Goal: Task Accomplishment & Management: Manage account settings

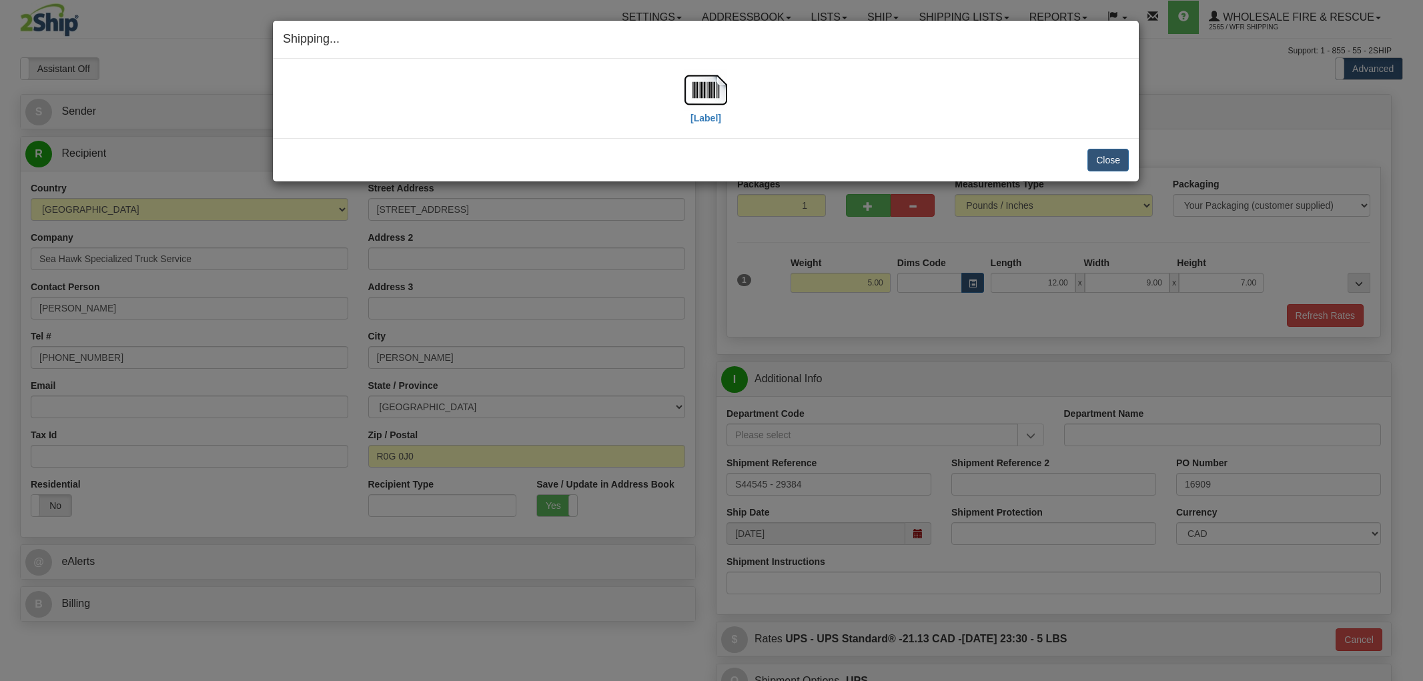
select select "MB"
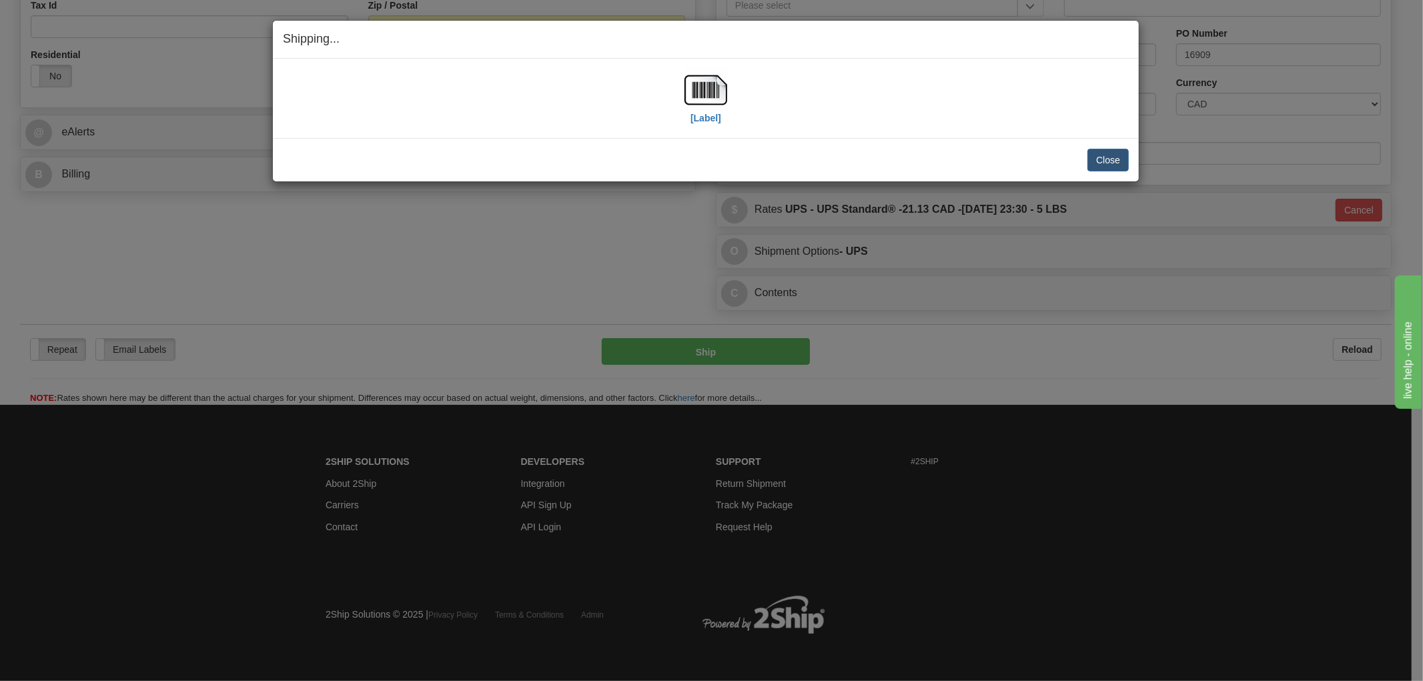
scroll to position [432, 0]
click at [1117, 160] on button "Close" at bounding box center [1108, 160] width 41 height 23
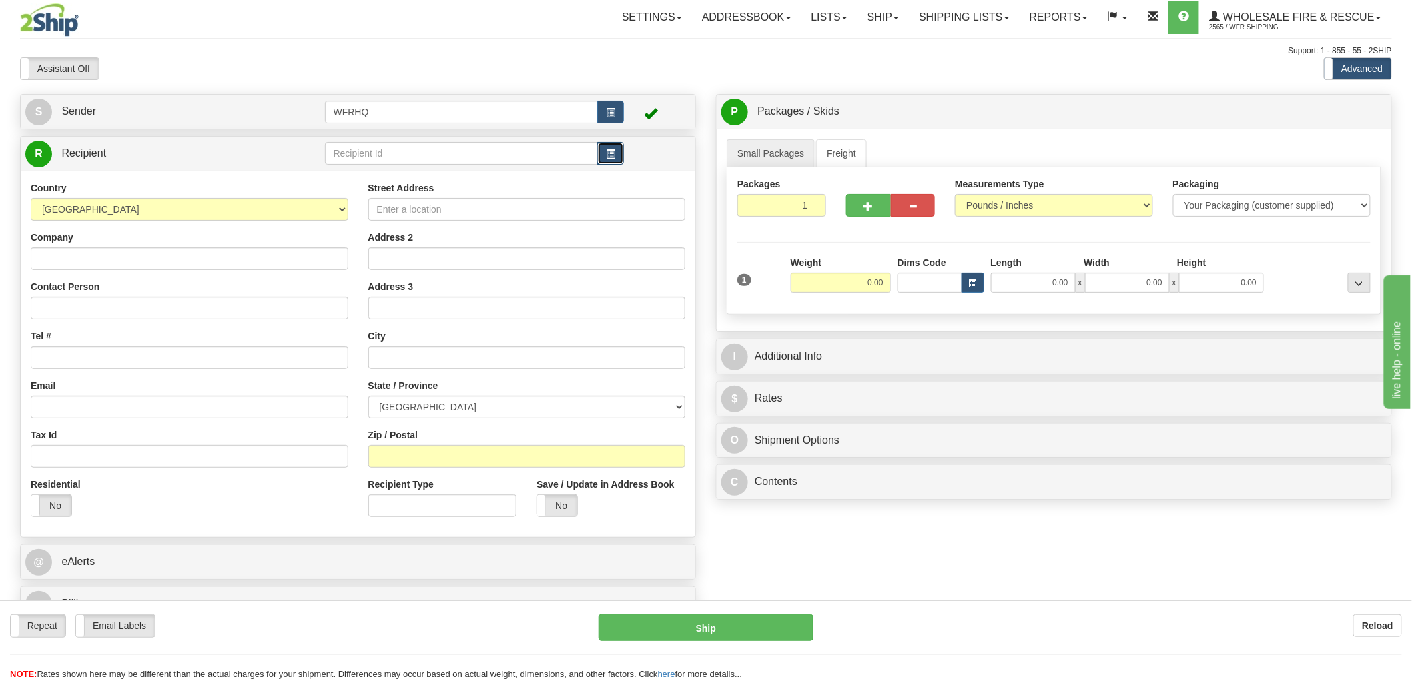
click at [615, 152] on span "button" at bounding box center [610, 154] width 9 height 9
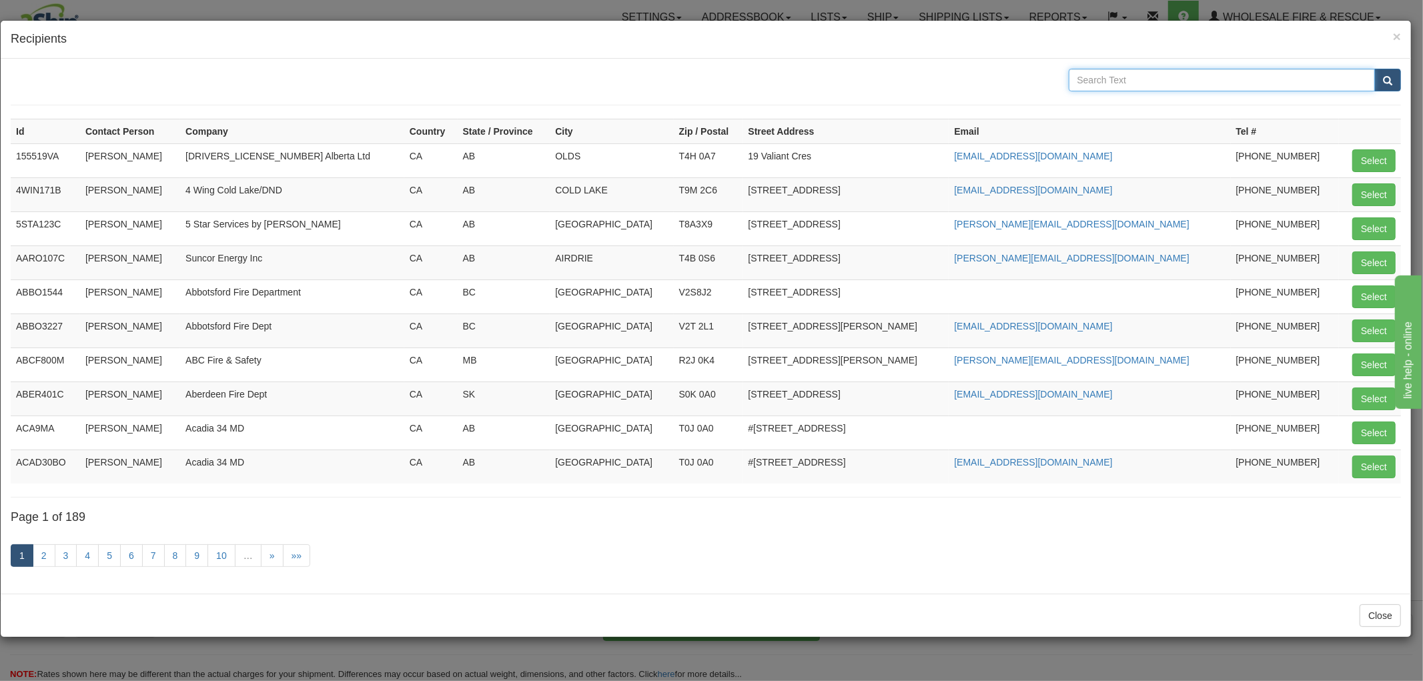
click at [1132, 87] on input "text" at bounding box center [1222, 80] width 307 height 23
type input "Central Kootenay"
click at [1375, 69] on button "submit" at bounding box center [1388, 80] width 27 height 23
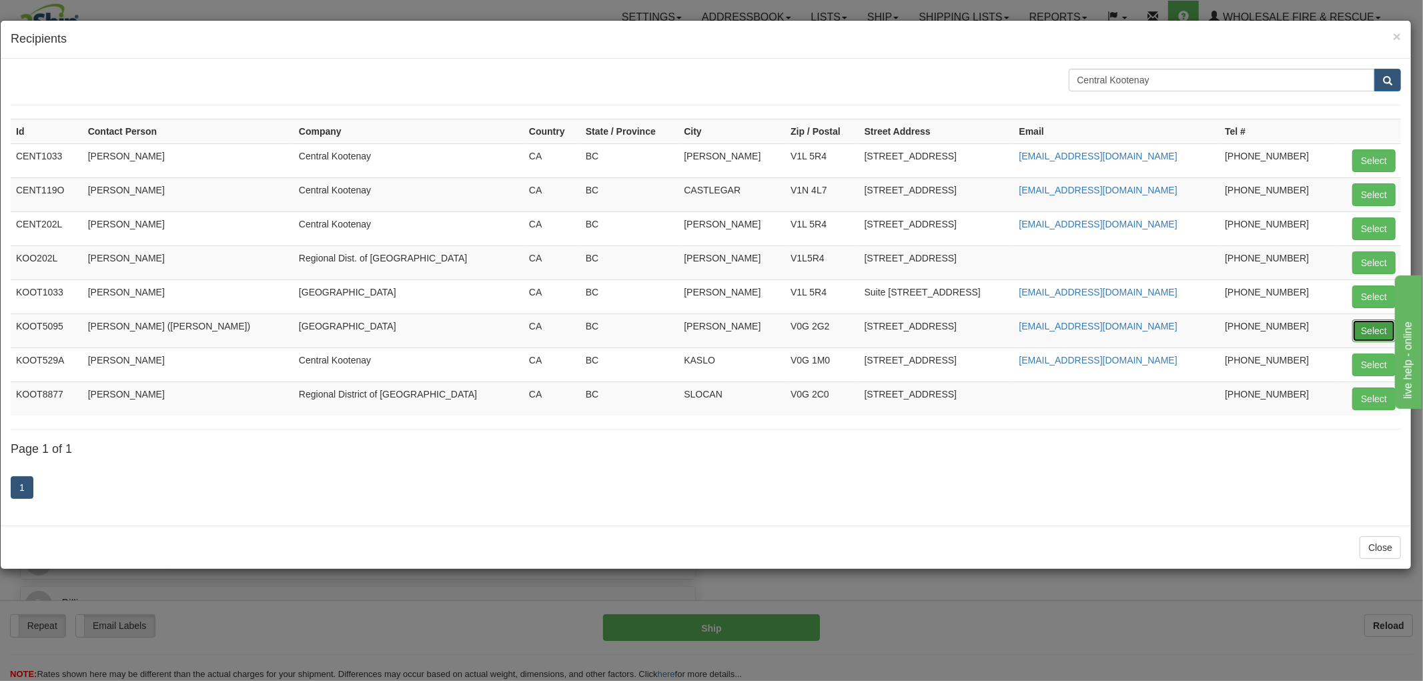
click at [1364, 328] on button "Select" at bounding box center [1374, 331] width 43 height 23
type input "KOOT5095"
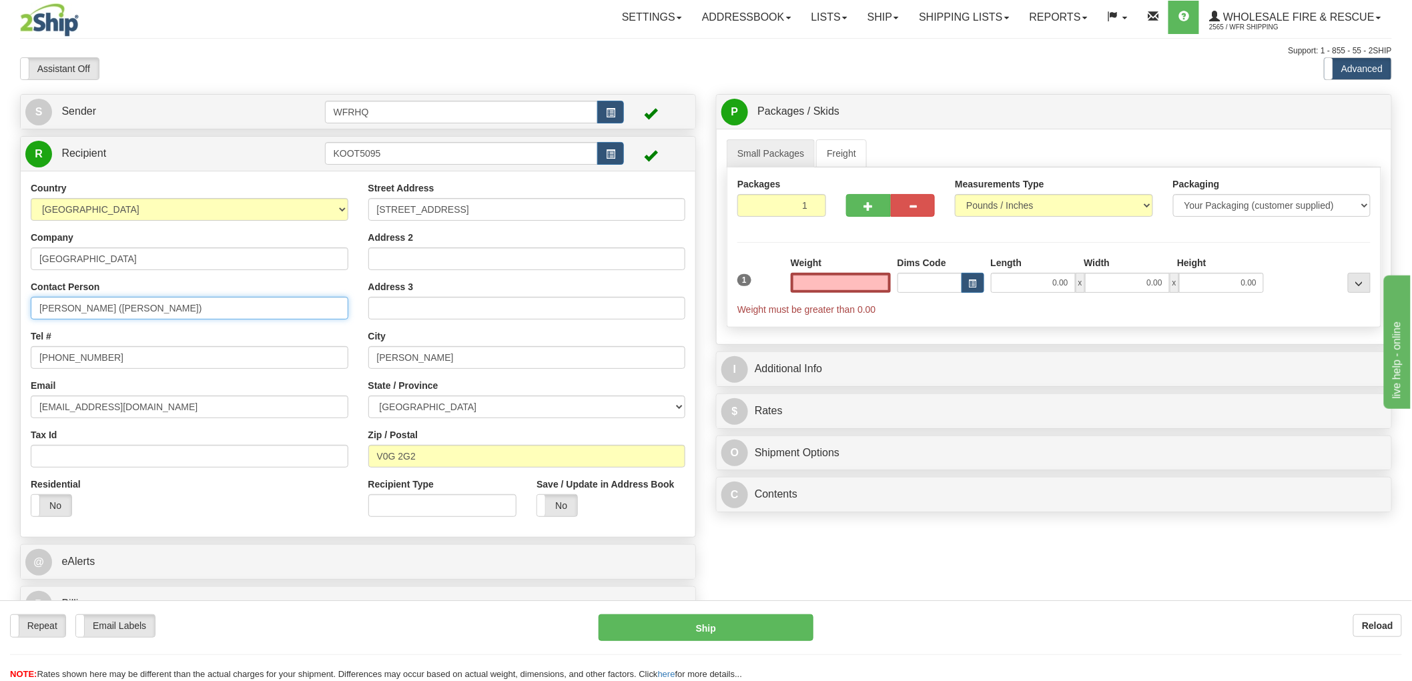
type input "0.00"
drag, startPoint x: 176, startPoint y: 308, endPoint x: -53, endPoint y: 308, distance: 228.2
click at [0, 308] on html "Training Course Close Toggle navigation Settings Shipping Preferences New Sende…" at bounding box center [706, 340] width 1412 height 681
type input "Nathan Pocock"
drag, startPoint x: 113, startPoint y: 358, endPoint x: 58, endPoint y: 354, distance: 55.5
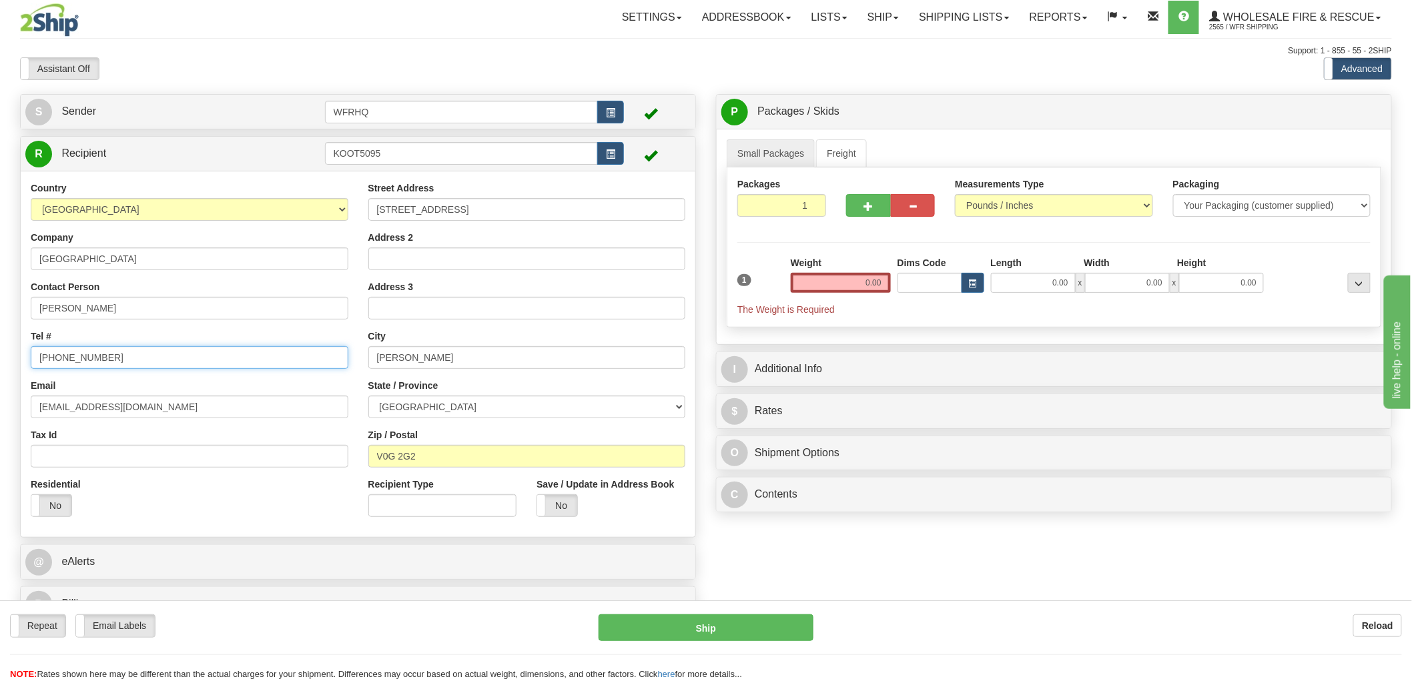
click at [58, 354] on input "250-354-2970" at bounding box center [190, 357] width 318 height 23
type input "250-505-3544"
click at [856, 285] on input "0.00" at bounding box center [841, 283] width 100 height 20
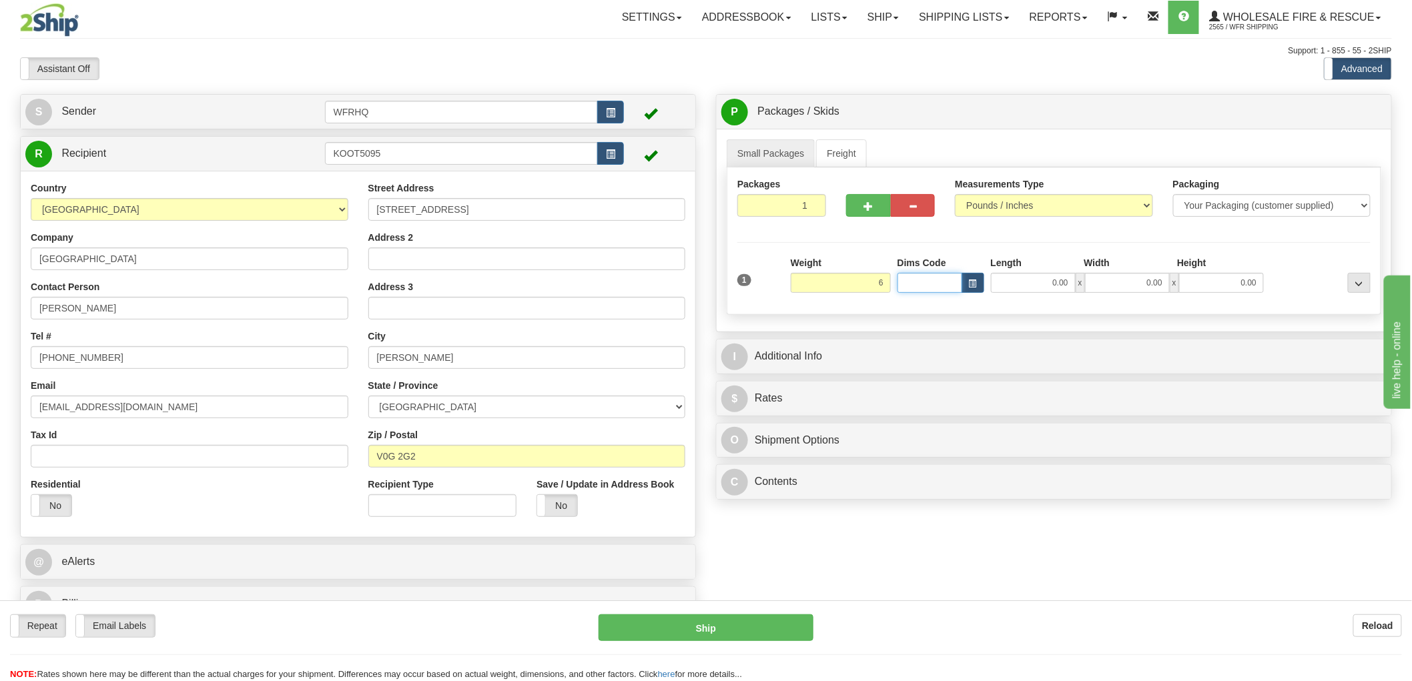
type input "6.00"
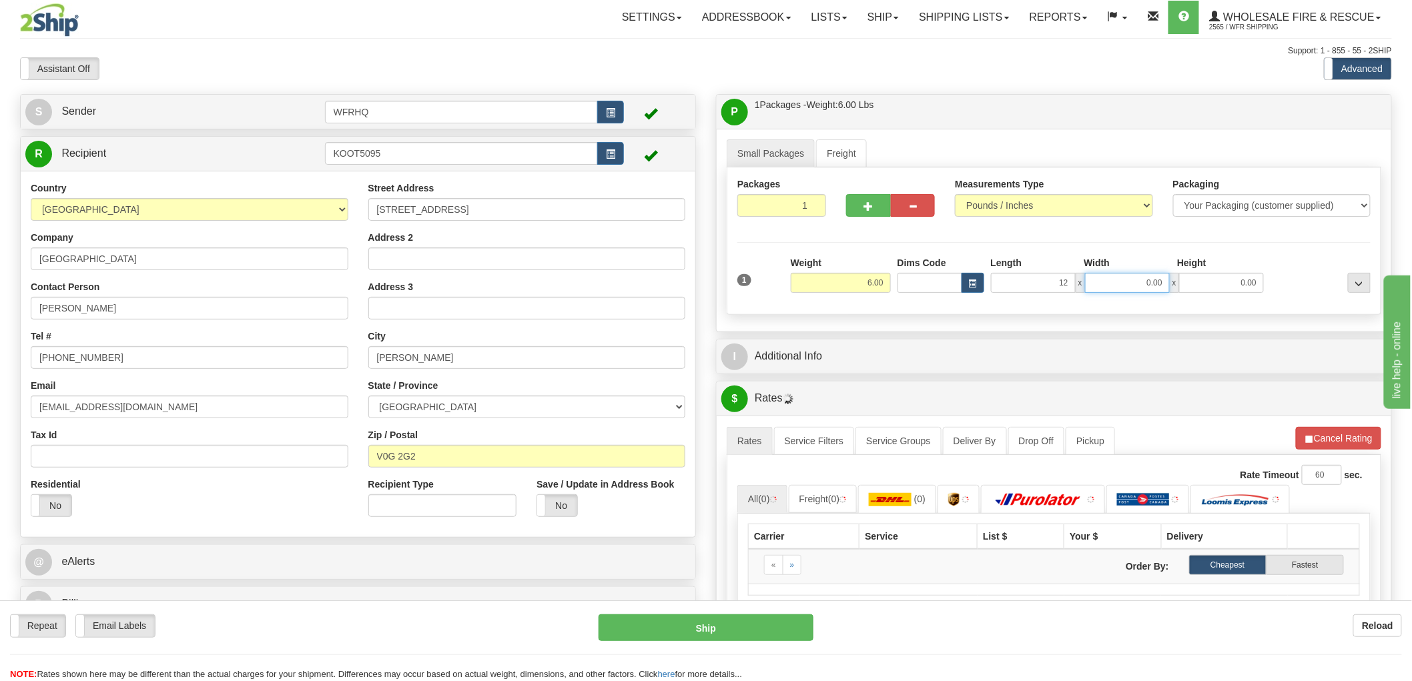
type input "12.00"
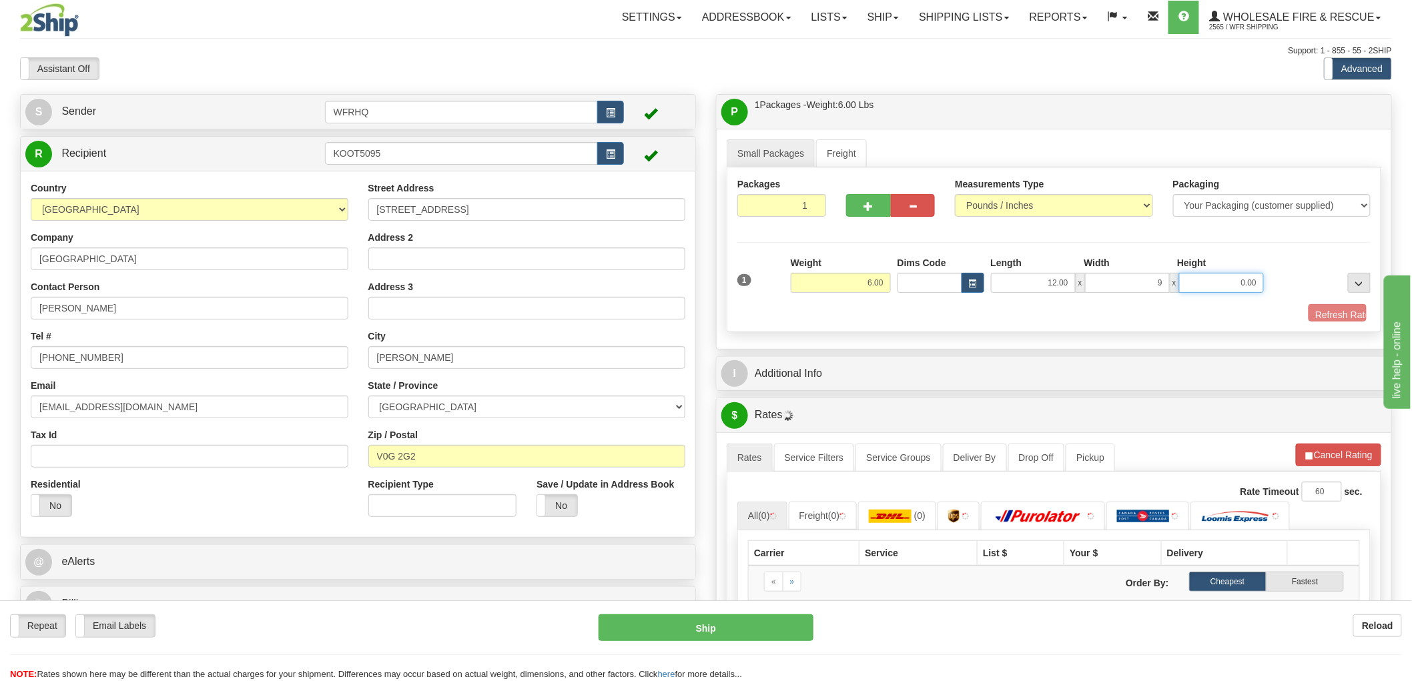
type input "9.00"
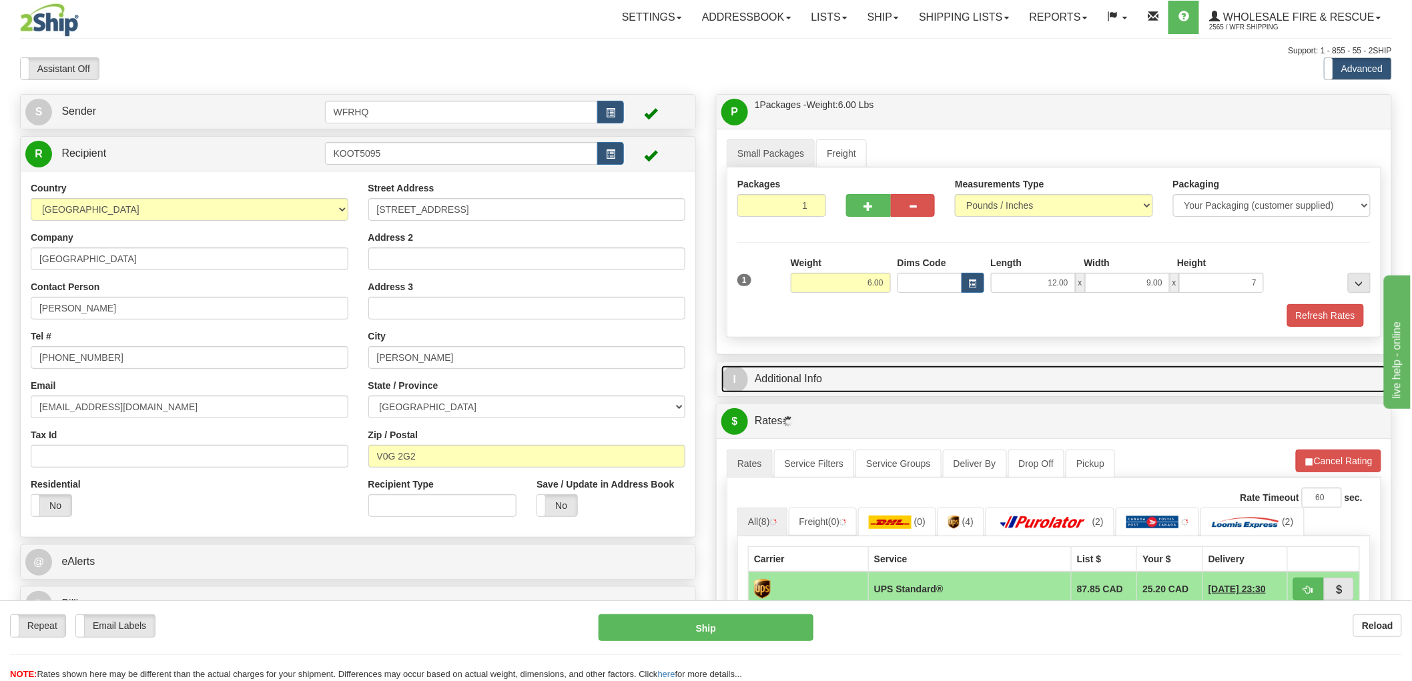
type input "7.00"
click at [807, 380] on link "I Additional Info" at bounding box center [1053, 379] width 665 height 27
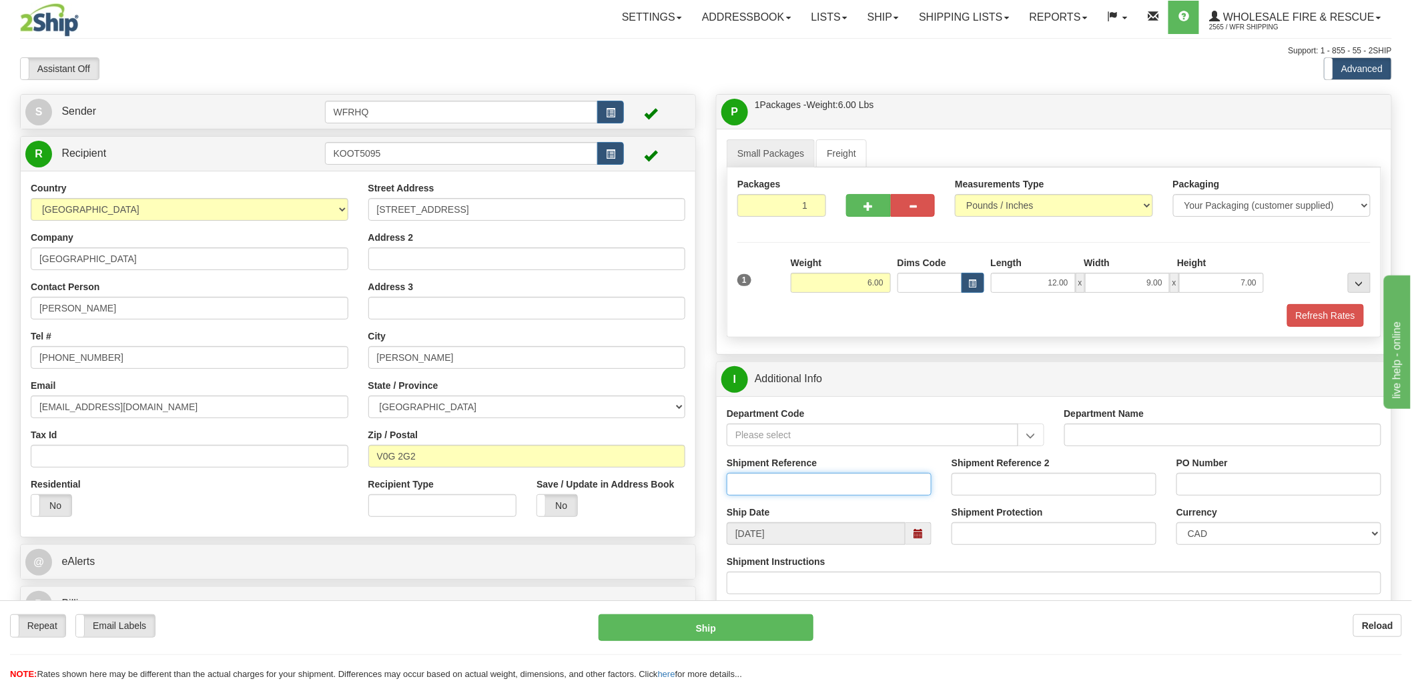
click at [772, 490] on input "Shipment Reference" at bounding box center [829, 484] width 205 height 23
type input "S45906 - 30403"
click at [1225, 488] on input "PO Number" at bounding box center [1279, 484] width 205 height 23
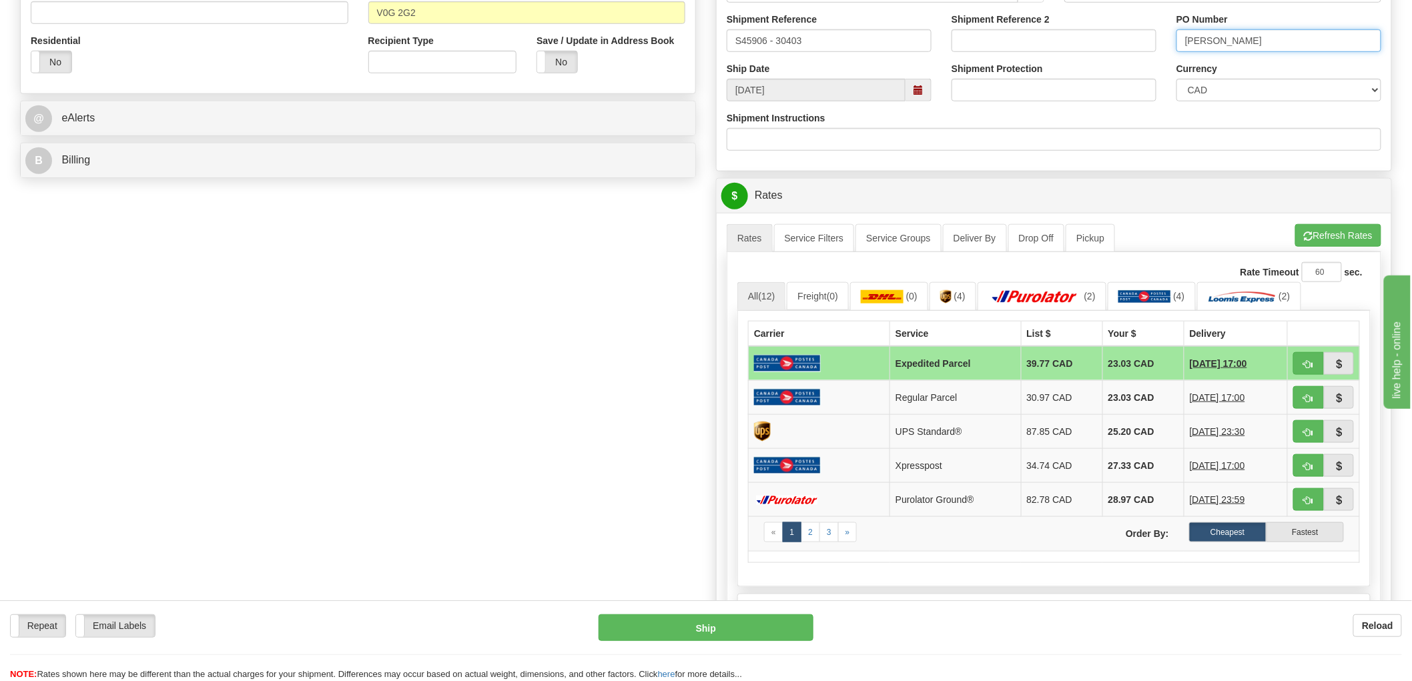
scroll to position [444, 0]
type input "Nathan Pocock"
click at [1305, 430] on span "button" at bounding box center [1308, 432] width 9 height 9
type input "11"
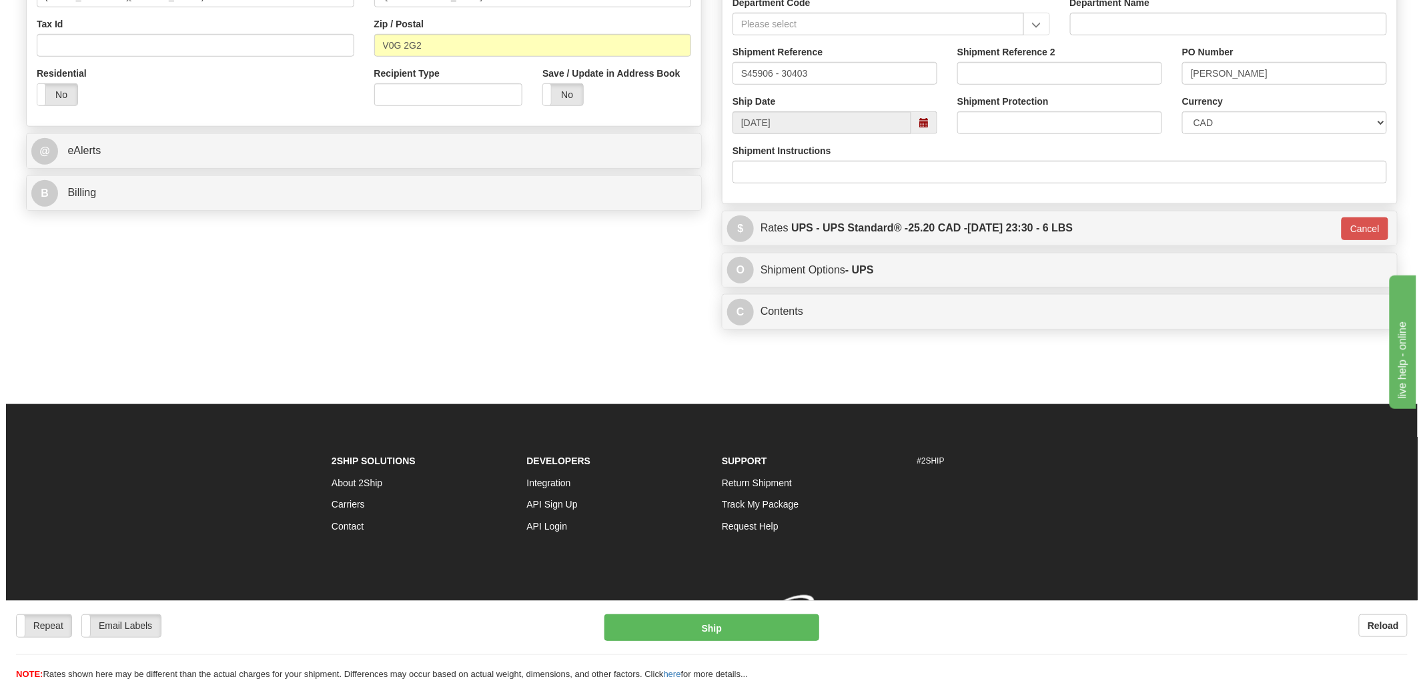
scroll to position [430, 0]
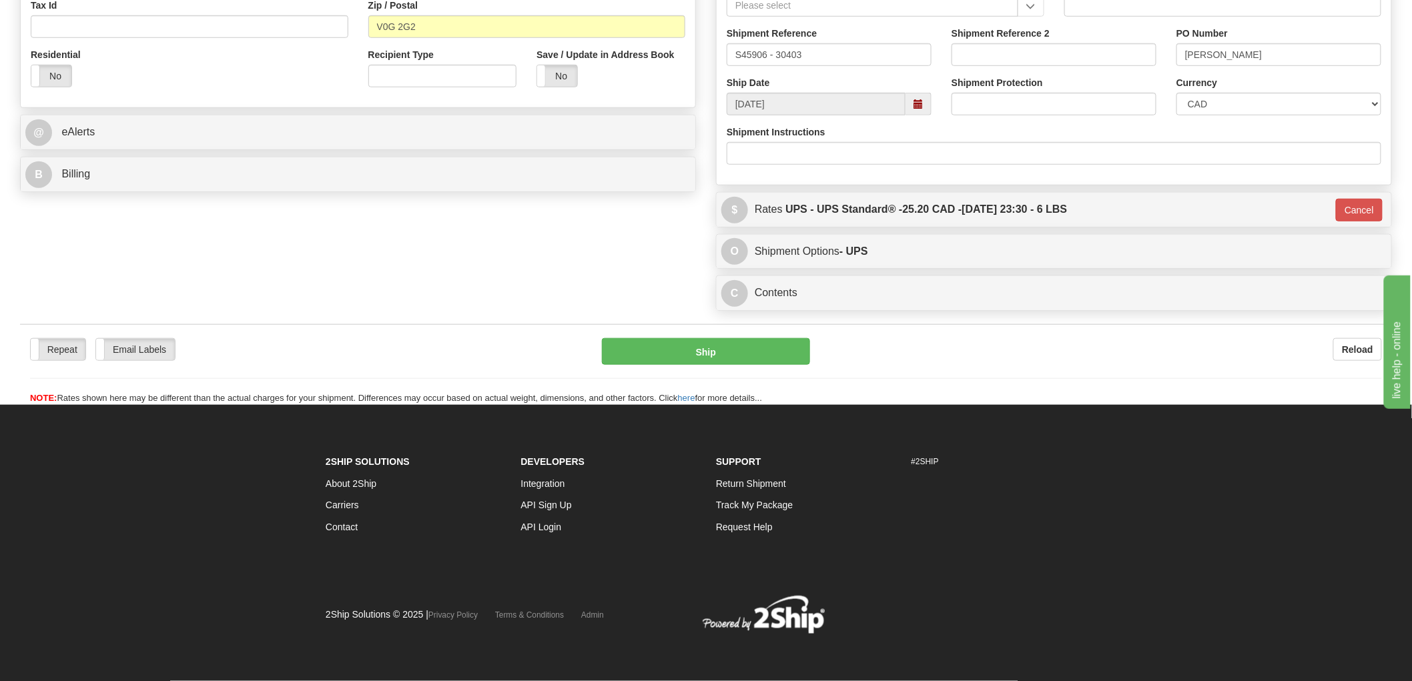
drag, startPoint x: 83, startPoint y: 251, endPoint x: 83, endPoint y: 258, distance: 7.3
click at [722, 360] on button "Ship" at bounding box center [706, 351] width 209 height 27
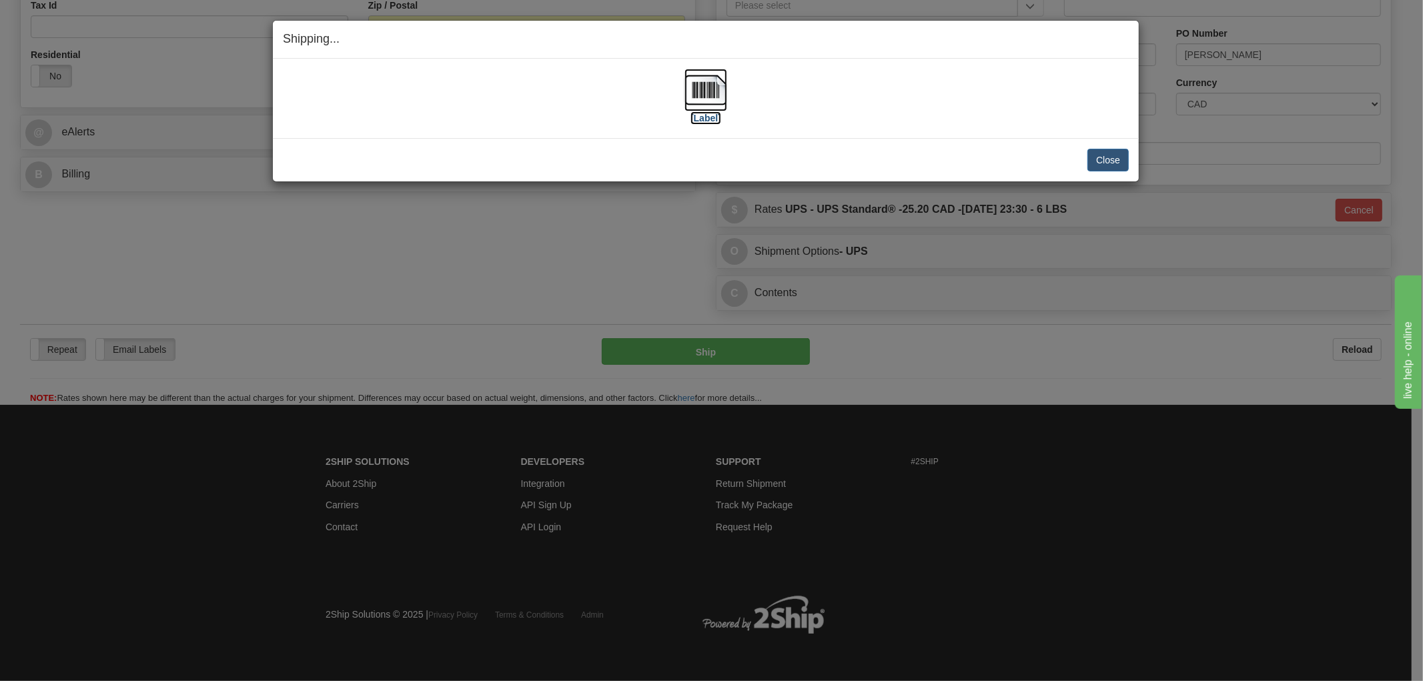
click at [699, 102] on img at bounding box center [706, 90] width 43 height 43
click at [810, 127] on div "[Label]" at bounding box center [706, 98] width 846 height 59
click at [1108, 163] on button "Close" at bounding box center [1108, 160] width 41 height 23
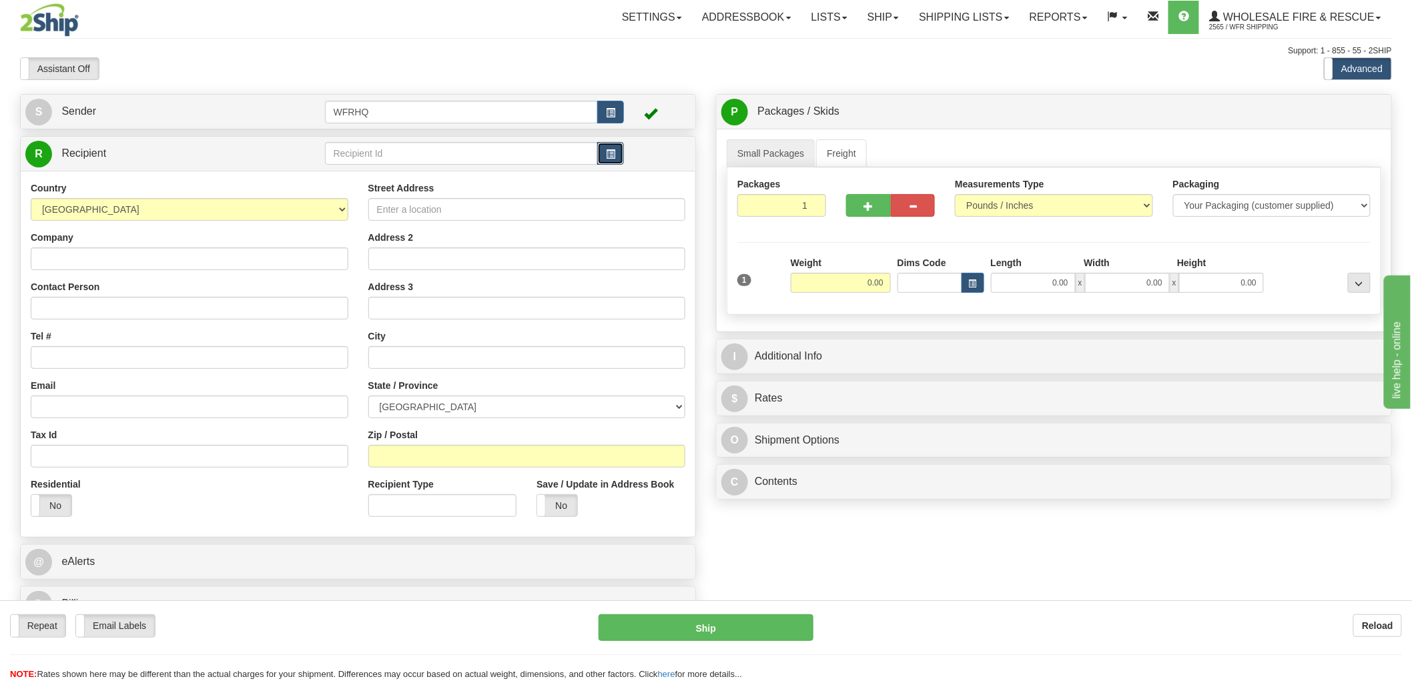
click at [611, 152] on span "button" at bounding box center [610, 154] width 9 height 9
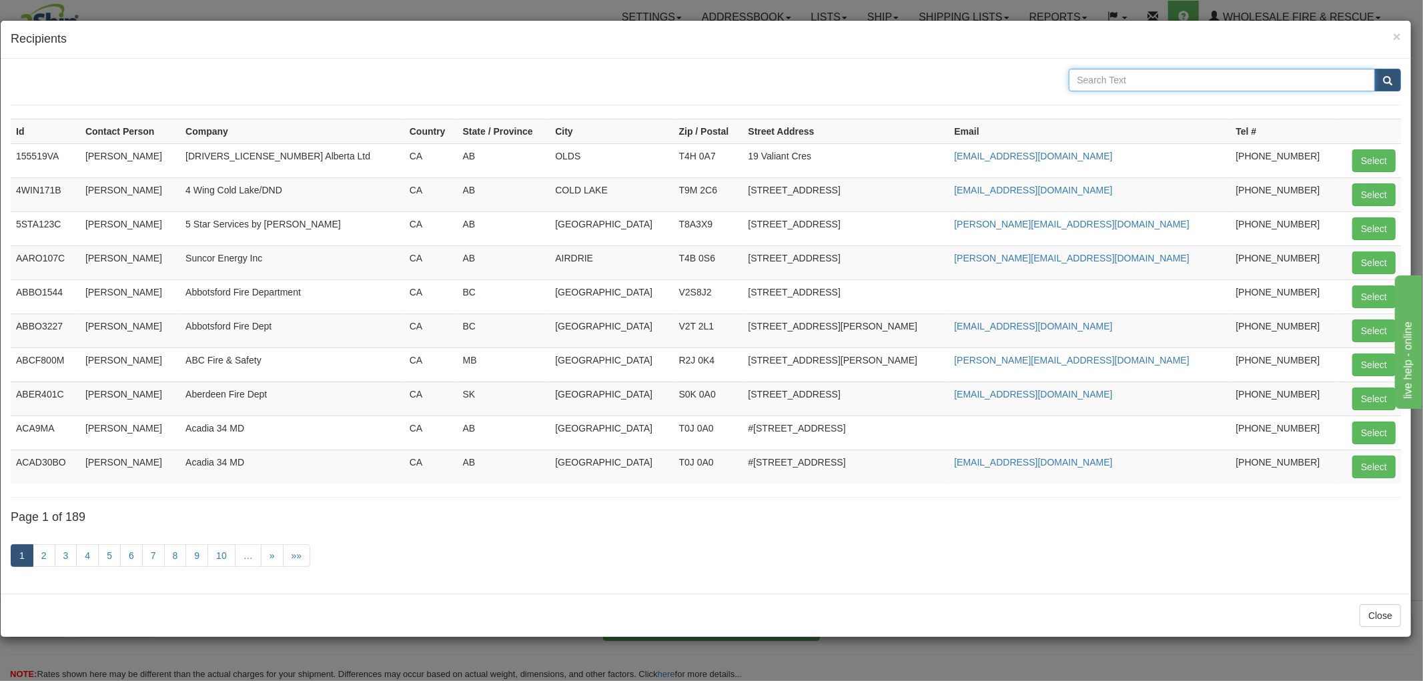
click at [1164, 80] on input "text" at bounding box center [1222, 80] width 307 height 23
type input "Saanich"
click at [1375, 69] on button "submit" at bounding box center [1388, 80] width 27 height 23
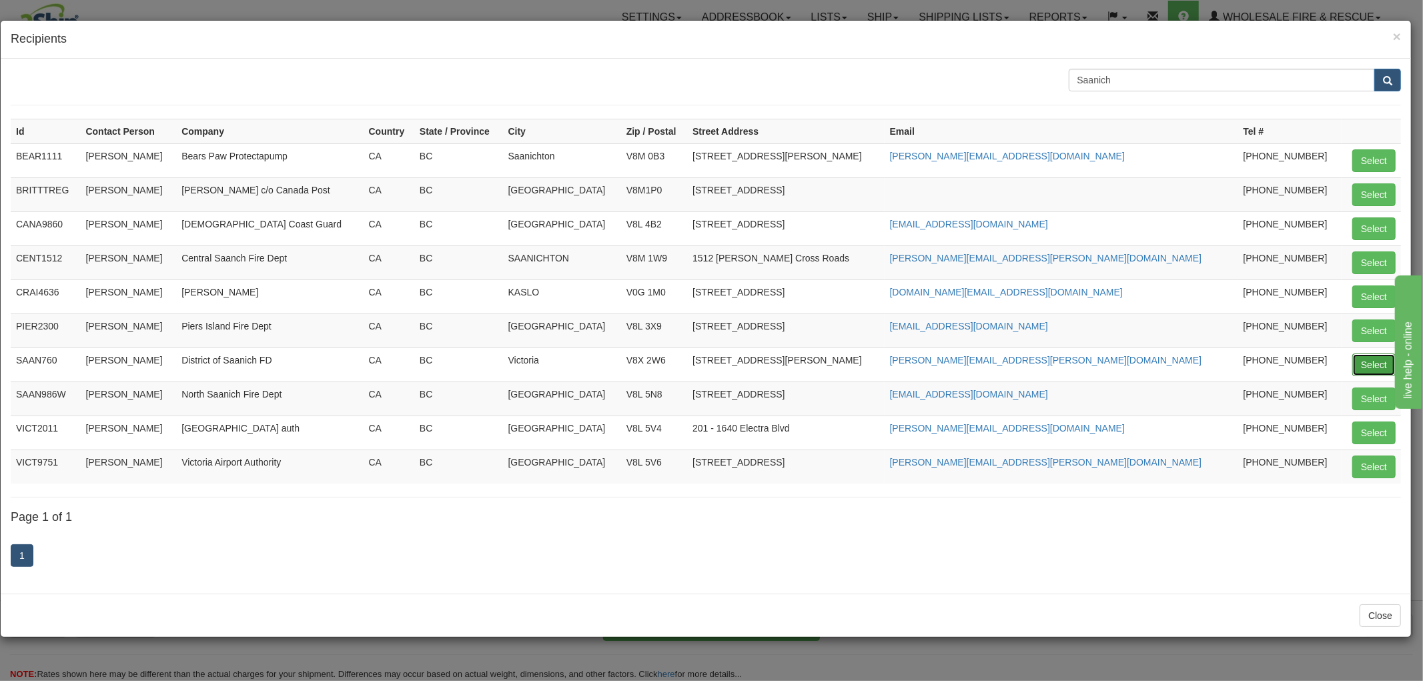
click at [1382, 361] on button "Select" at bounding box center [1374, 365] width 43 height 23
type input "SAAN760"
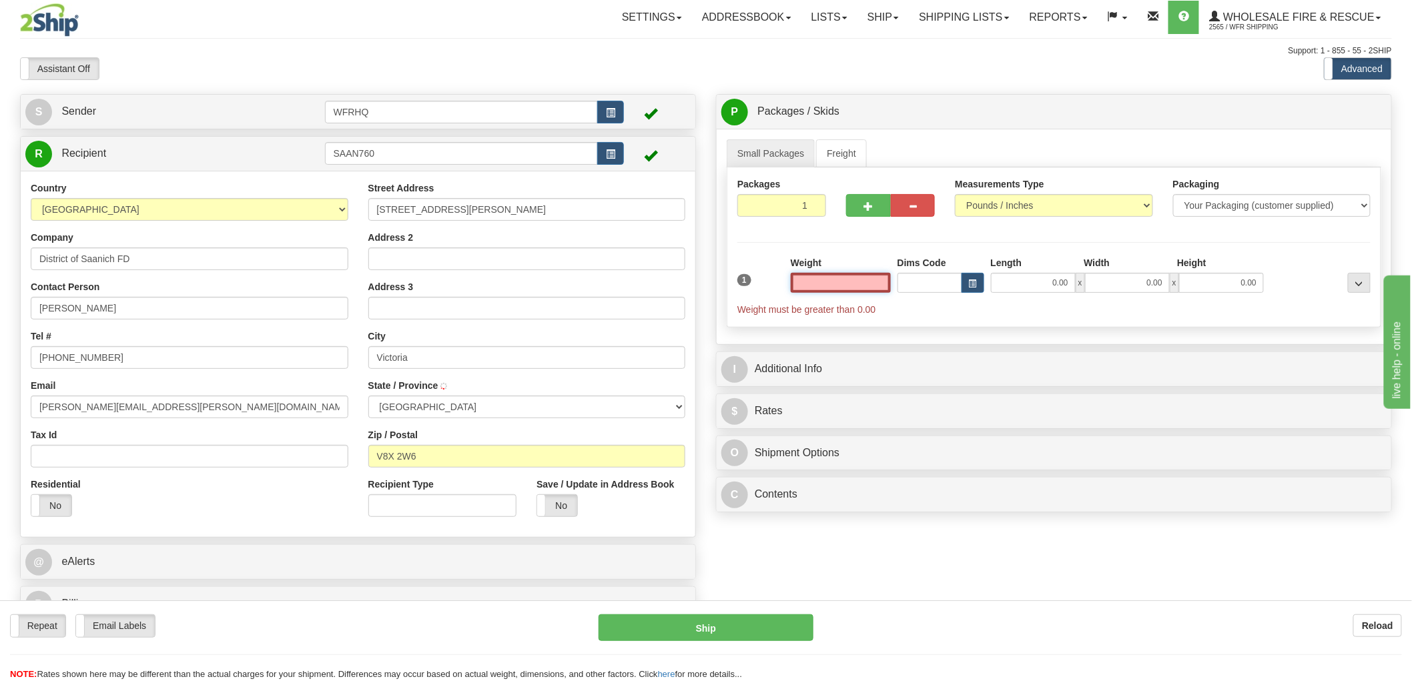
type input "VICTORIA"
type input "0.00"
click at [611, 157] on span "button" at bounding box center [610, 154] width 9 height 9
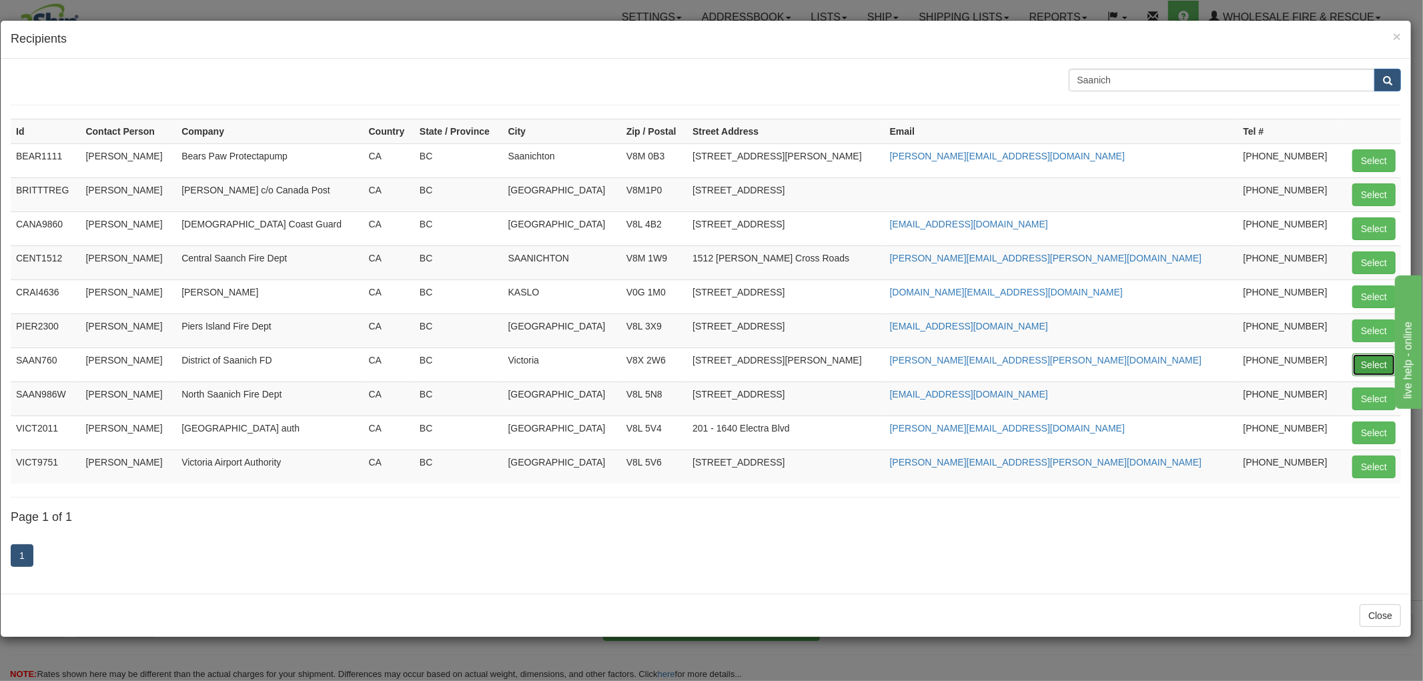
click at [1372, 364] on button "Select" at bounding box center [1374, 365] width 43 height 23
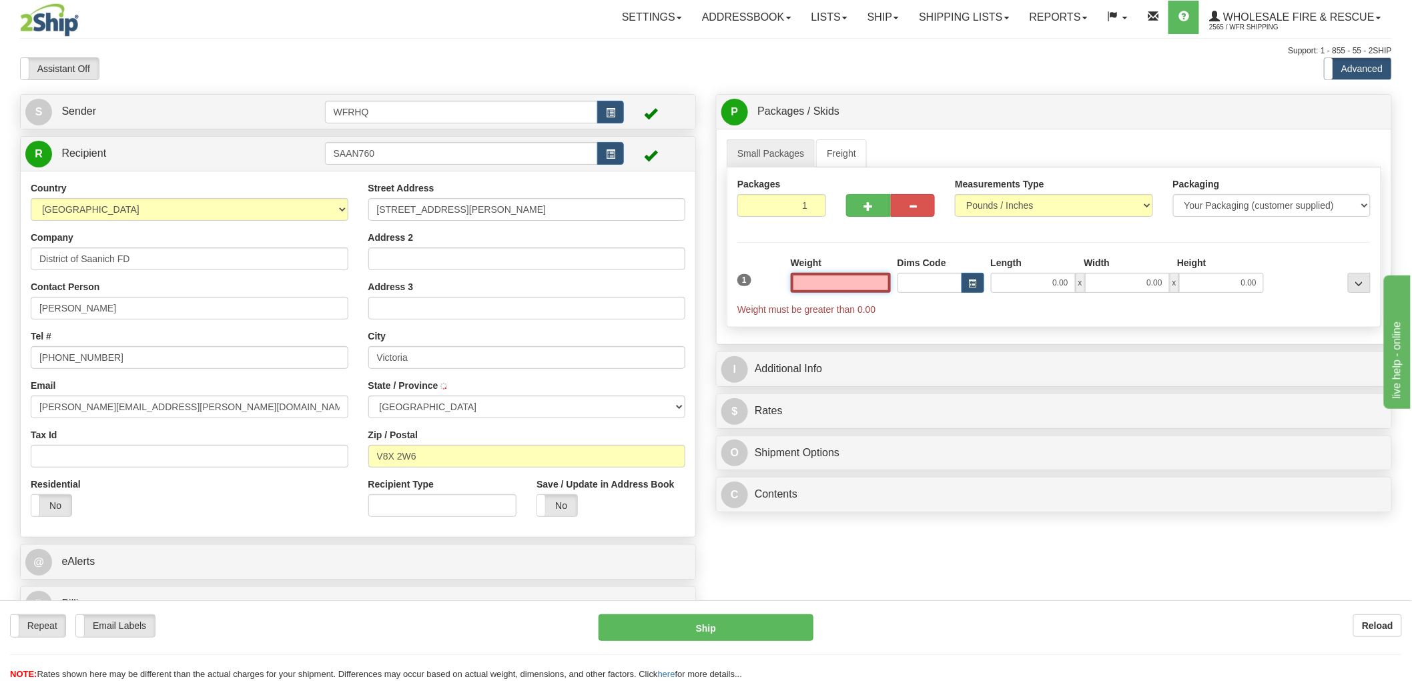
type input "VICTORIA"
type input "0.00"
drag, startPoint x: 165, startPoint y: 312, endPoint x: -71, endPoint y: 316, distance: 236.3
click at [0, 316] on html "Training Course Close Toggle navigation Settings Shipping Preferences New Sende…" at bounding box center [706, 340] width 1412 height 681
type input "[PERSON_NAME]"
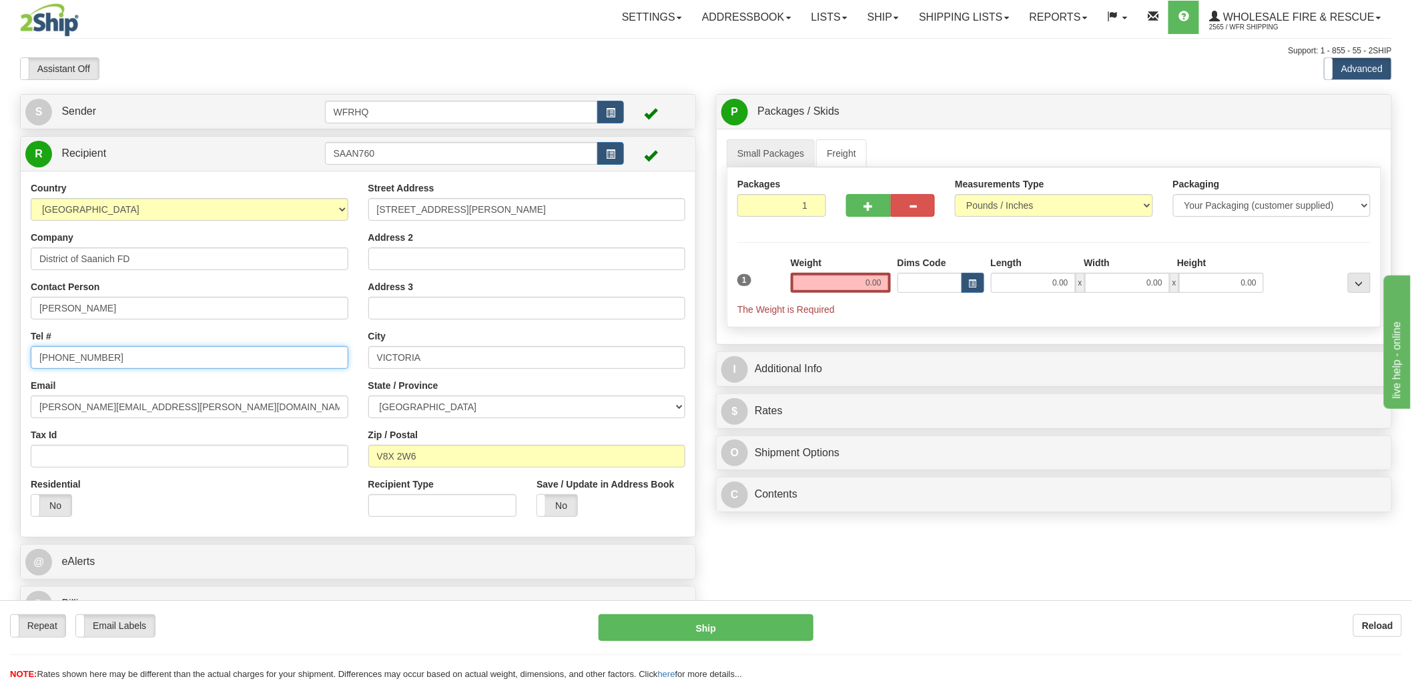
drag, startPoint x: 129, startPoint y: 363, endPoint x: 78, endPoint y: 360, distance: 51.5
click at [78, 360] on input "250-475-7148" at bounding box center [190, 357] width 318 height 23
type input "250-475-5503"
drag, startPoint x: 178, startPoint y: 414, endPoint x: -26, endPoint y: 410, distance: 203.6
click at [0, 410] on html "Training Course Close Toggle navigation Settings Shipping Preferences New Sende…" at bounding box center [706, 340] width 1412 height 681
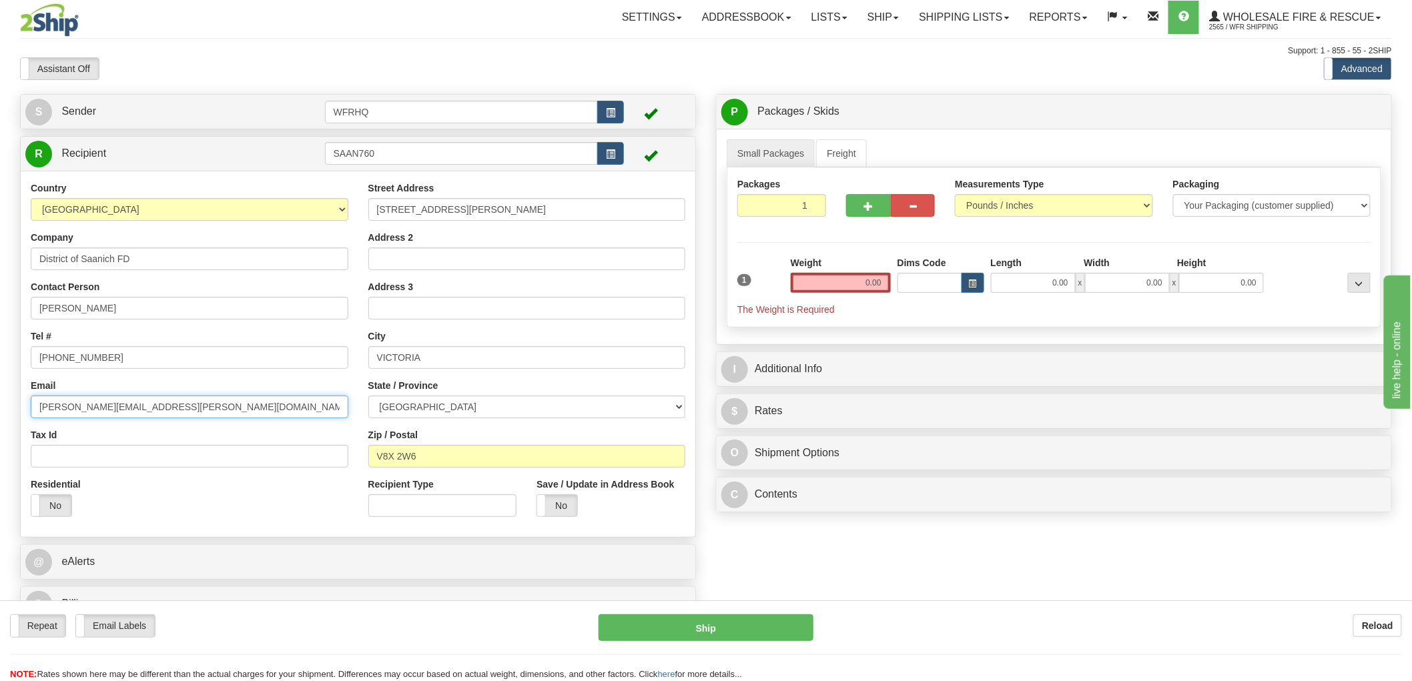
paste input "fireadmin"
type input "fireadmin@saanich.ca"
click at [862, 285] on input "0.00" at bounding box center [841, 283] width 100 height 20
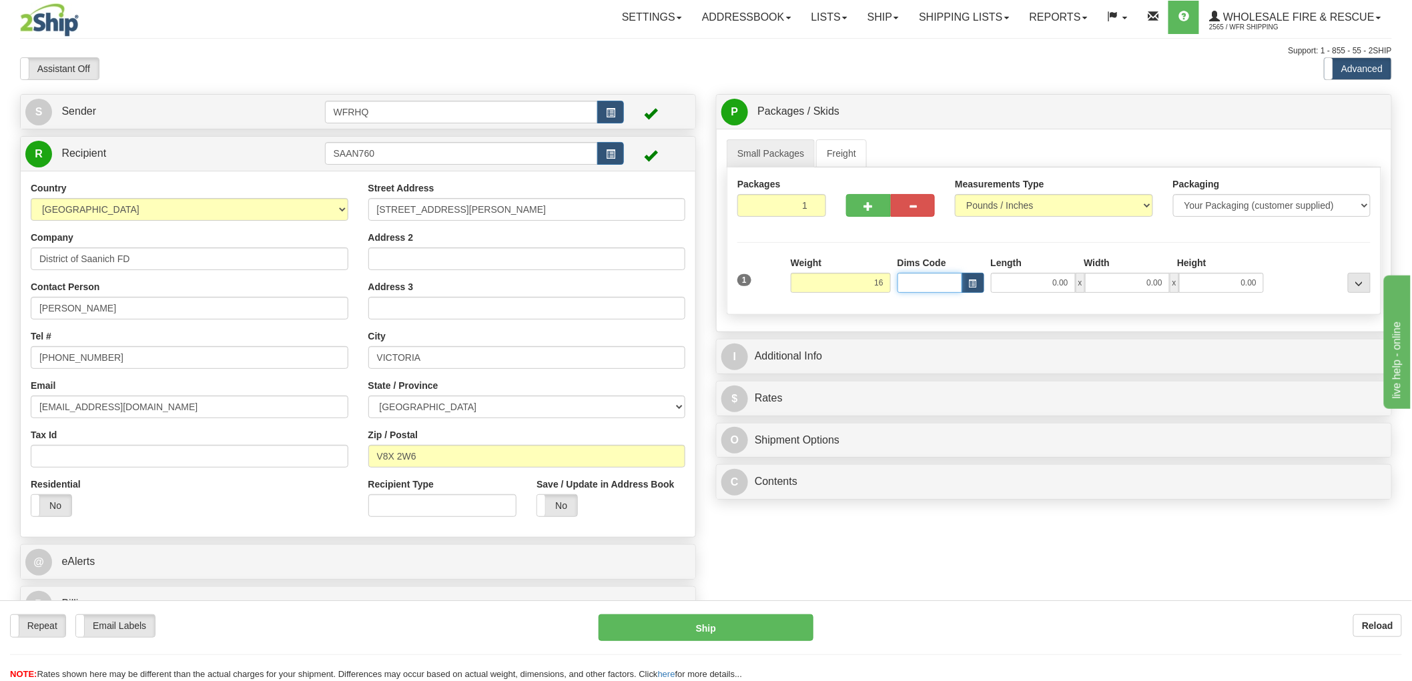
type input "16.00"
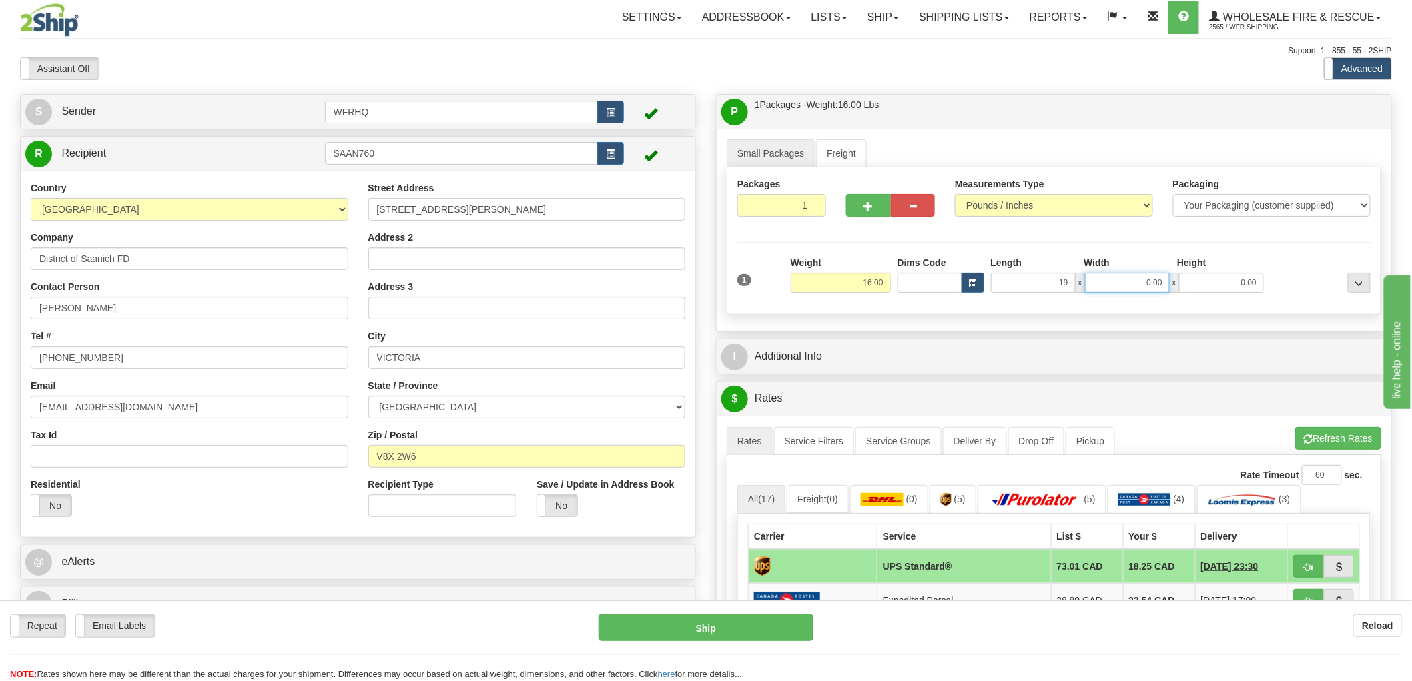
type input "19.00"
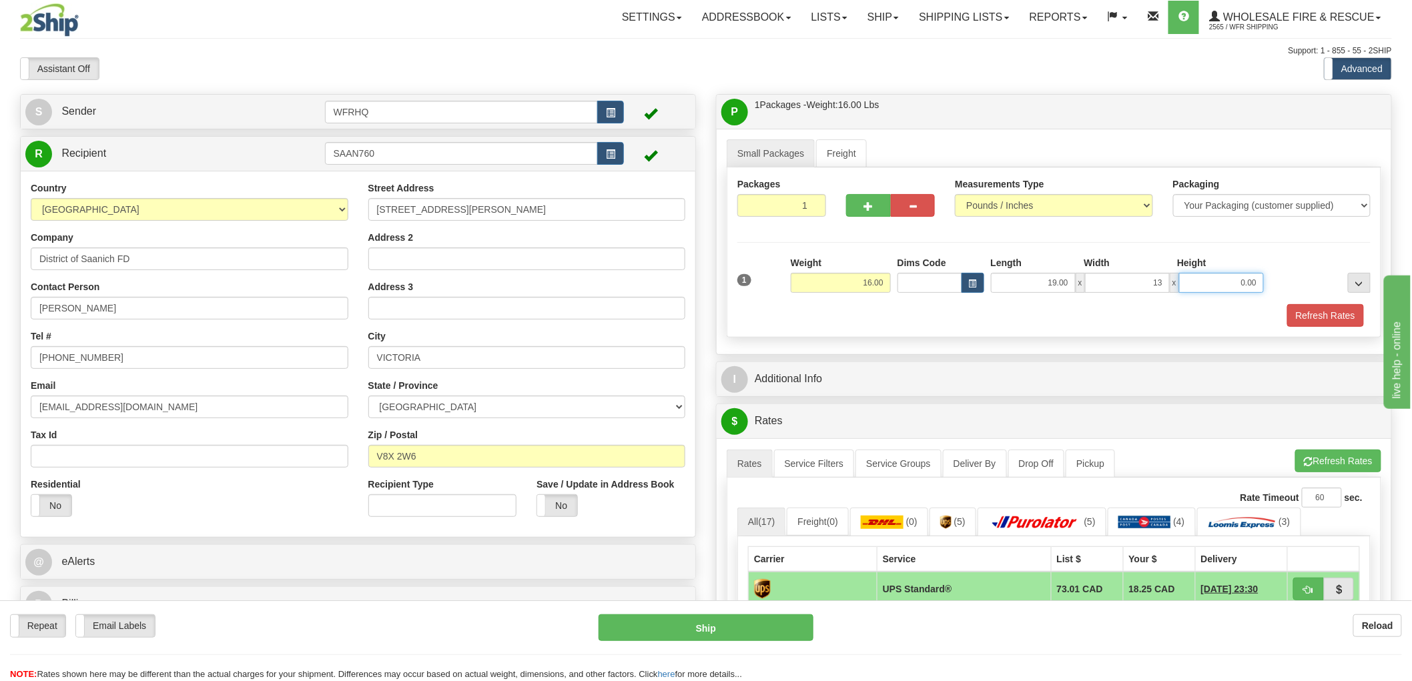
type input "13.00"
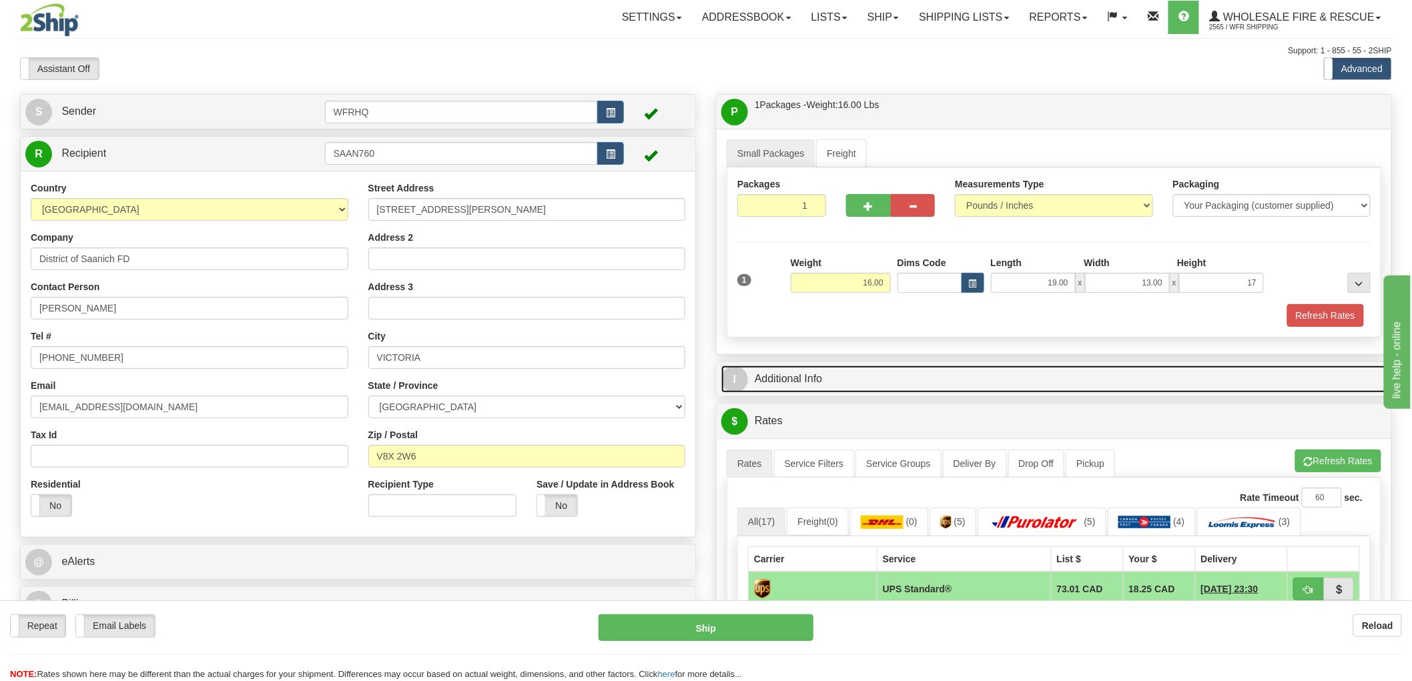
type input "17.00"
click at [785, 381] on link "I Additional Info" at bounding box center [1053, 379] width 665 height 27
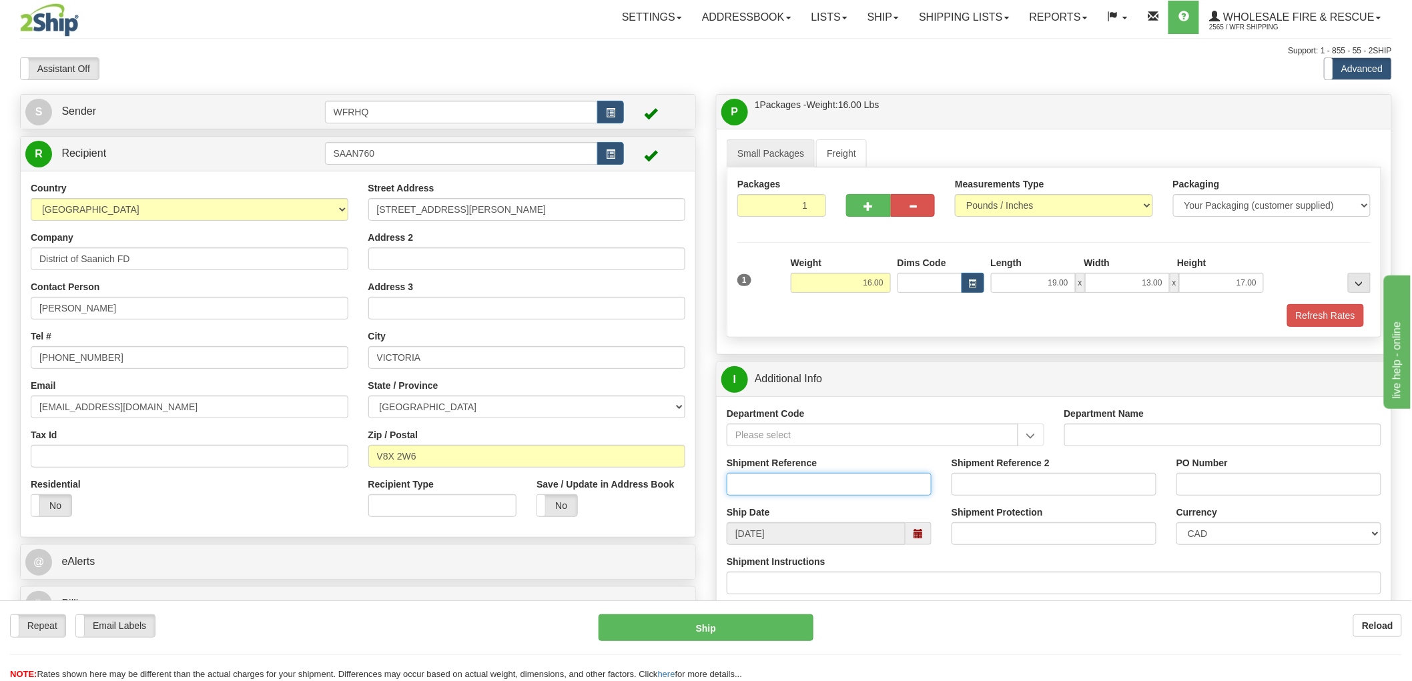
click at [787, 482] on input "Shipment Reference" at bounding box center [829, 484] width 205 height 23
type input "S45036 - 29660"
drag, startPoint x: 787, startPoint y: 482, endPoint x: 1189, endPoint y: 482, distance: 401.7
click at [1189, 482] on input "PO Number" at bounding box center [1279, 484] width 205 height 23
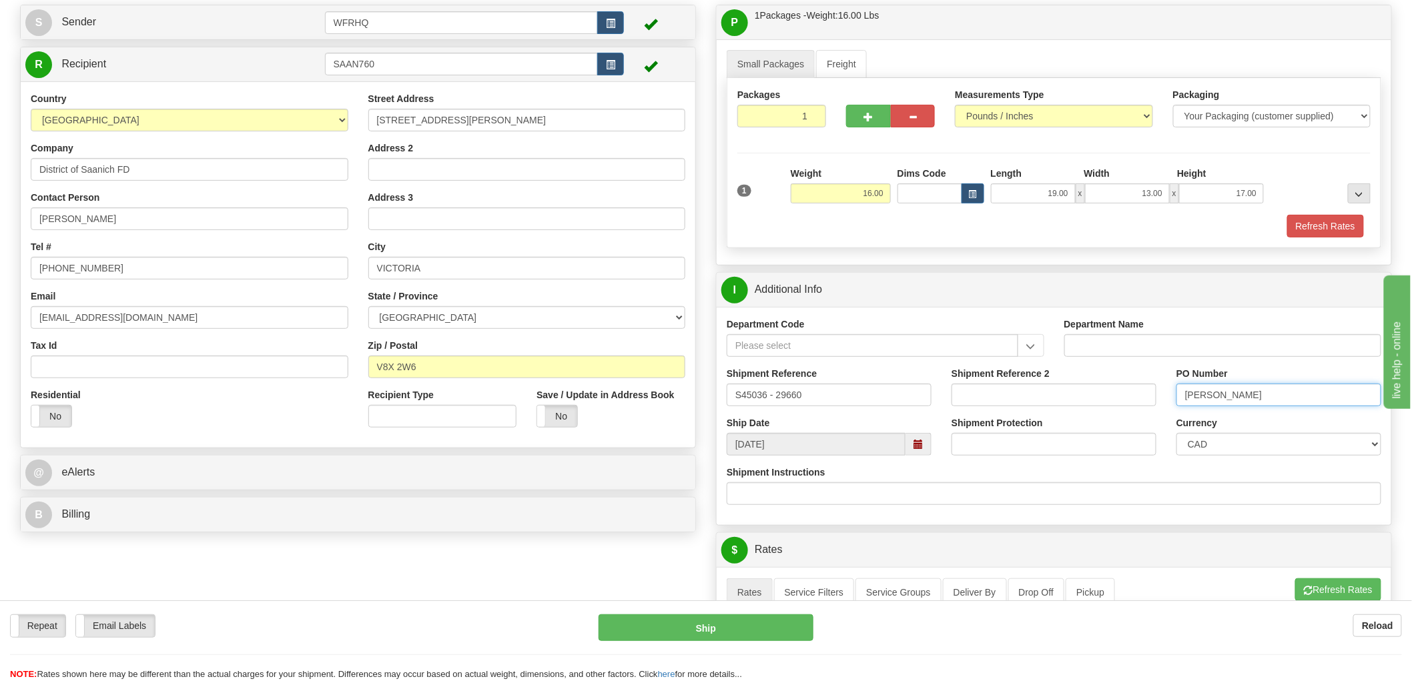
scroll to position [296, 0]
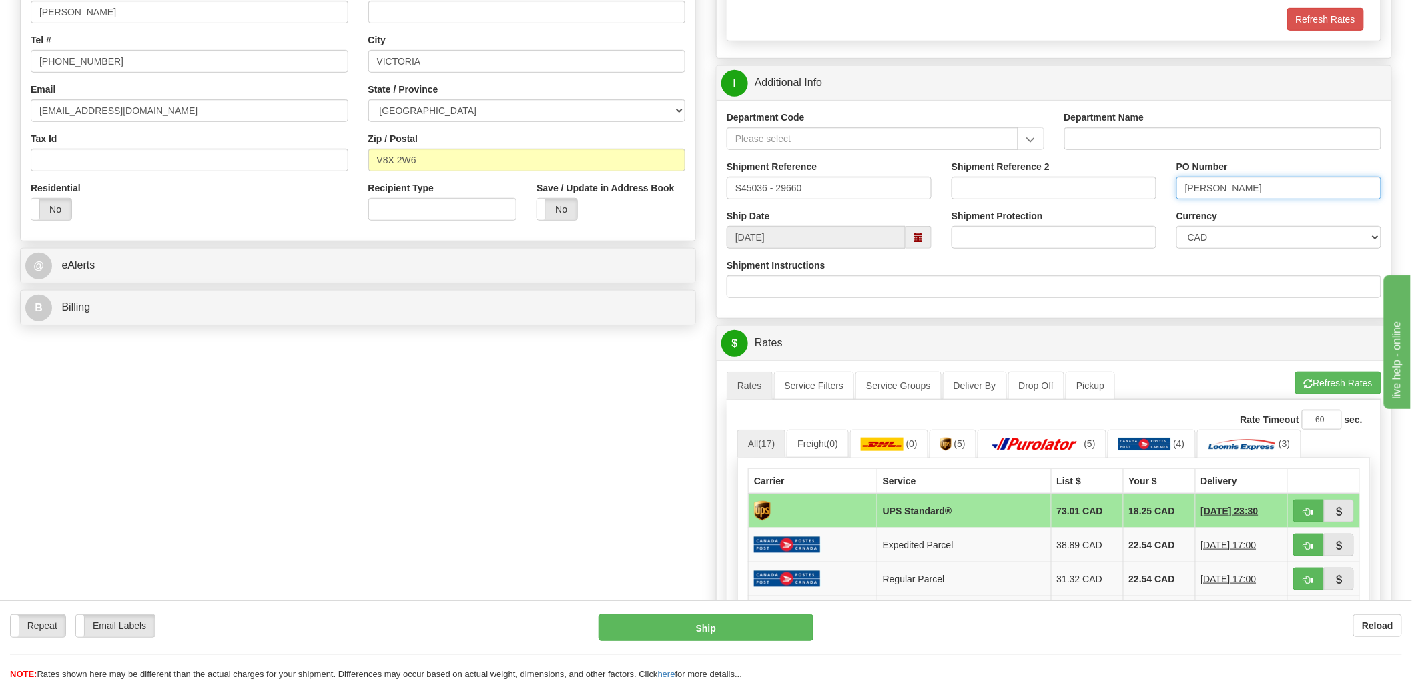
type input "Craig"
click at [1307, 510] on span "button" at bounding box center [1308, 512] width 9 height 9
type input "11"
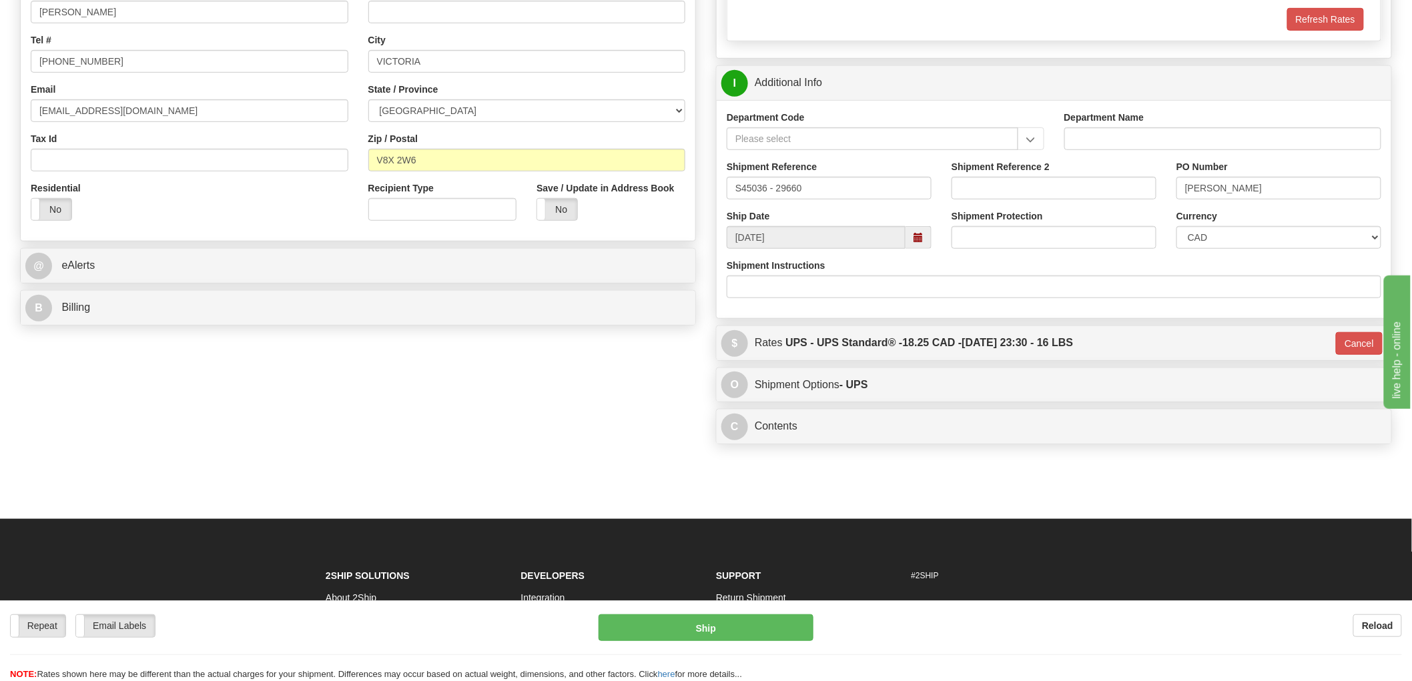
click at [363, 402] on div "S Sender WFRHQ" at bounding box center [706, 124] width 1392 height 653
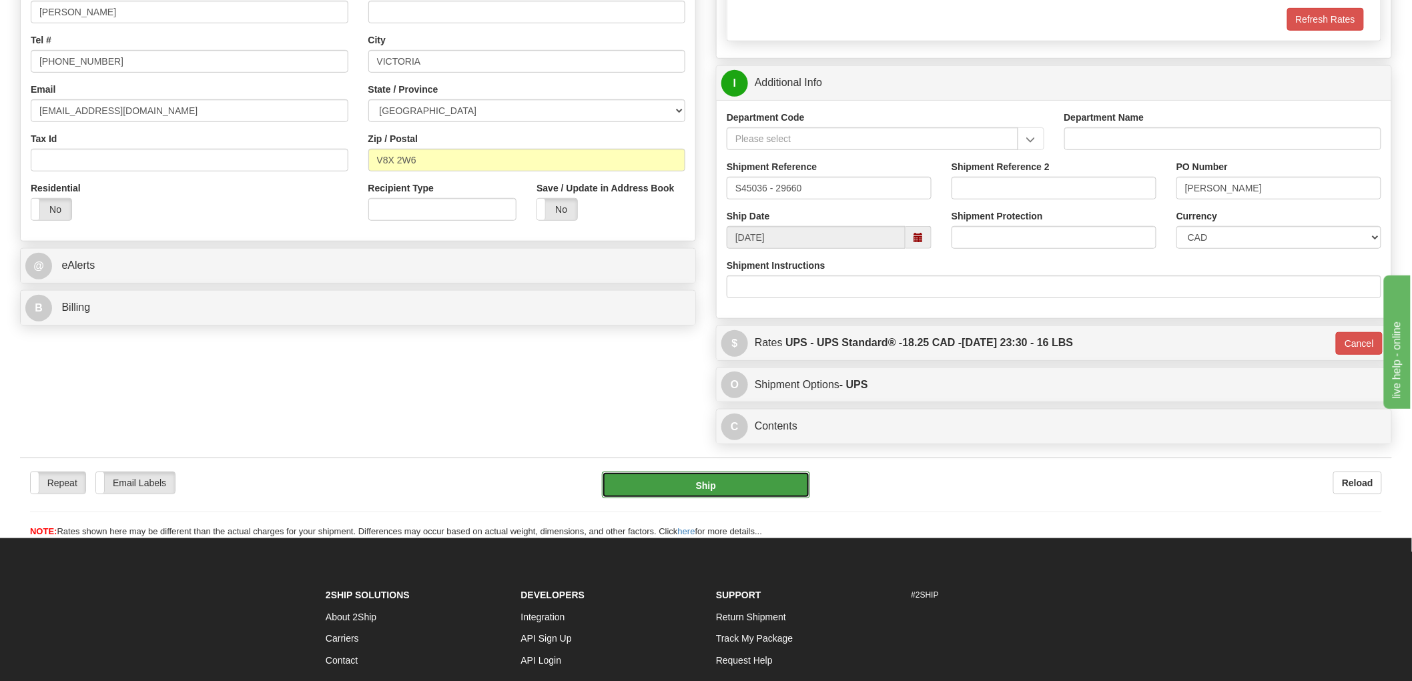
click at [711, 491] on button "Ship" at bounding box center [706, 485] width 209 height 27
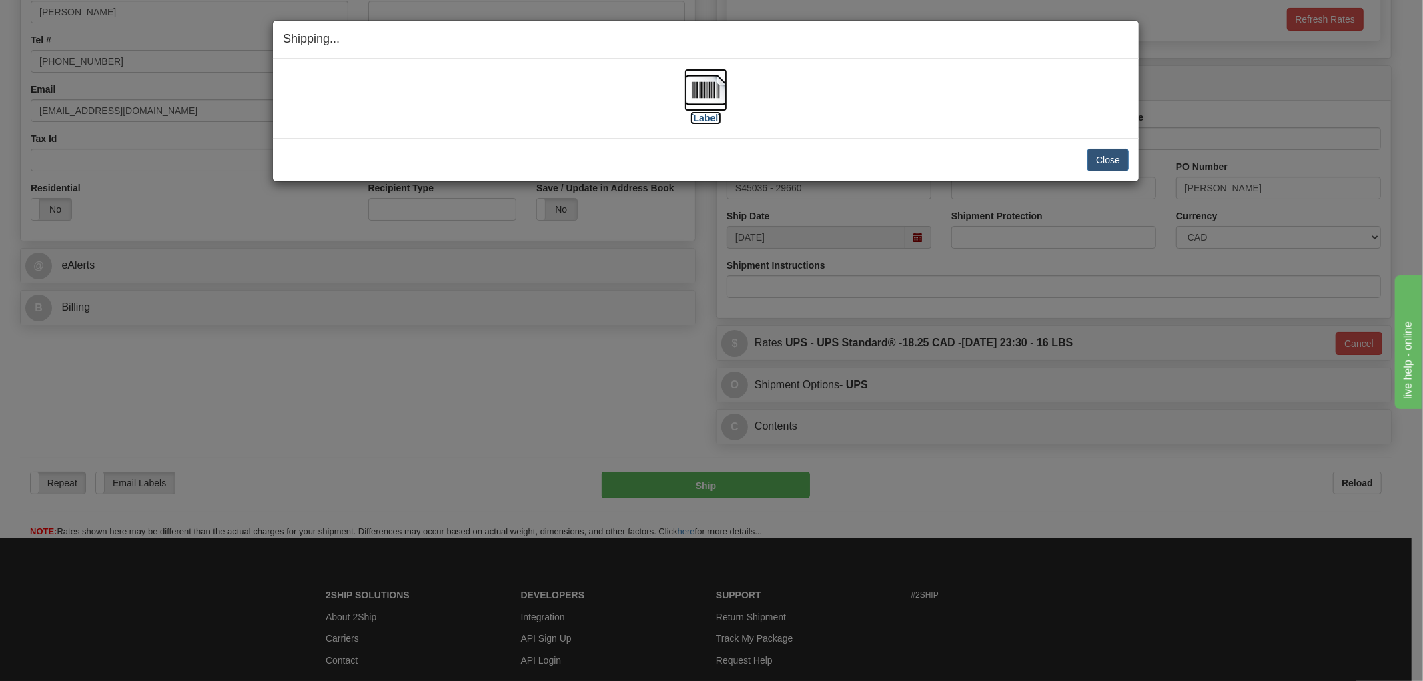
click at [710, 95] on img at bounding box center [706, 90] width 43 height 43
click at [420, 128] on div "[Label] IMPORTANT NOTICE Embassy / Consulate / Government Building / Hospital C…" at bounding box center [706, 98] width 866 height 79
click at [1108, 162] on button "Close" at bounding box center [1108, 160] width 41 height 23
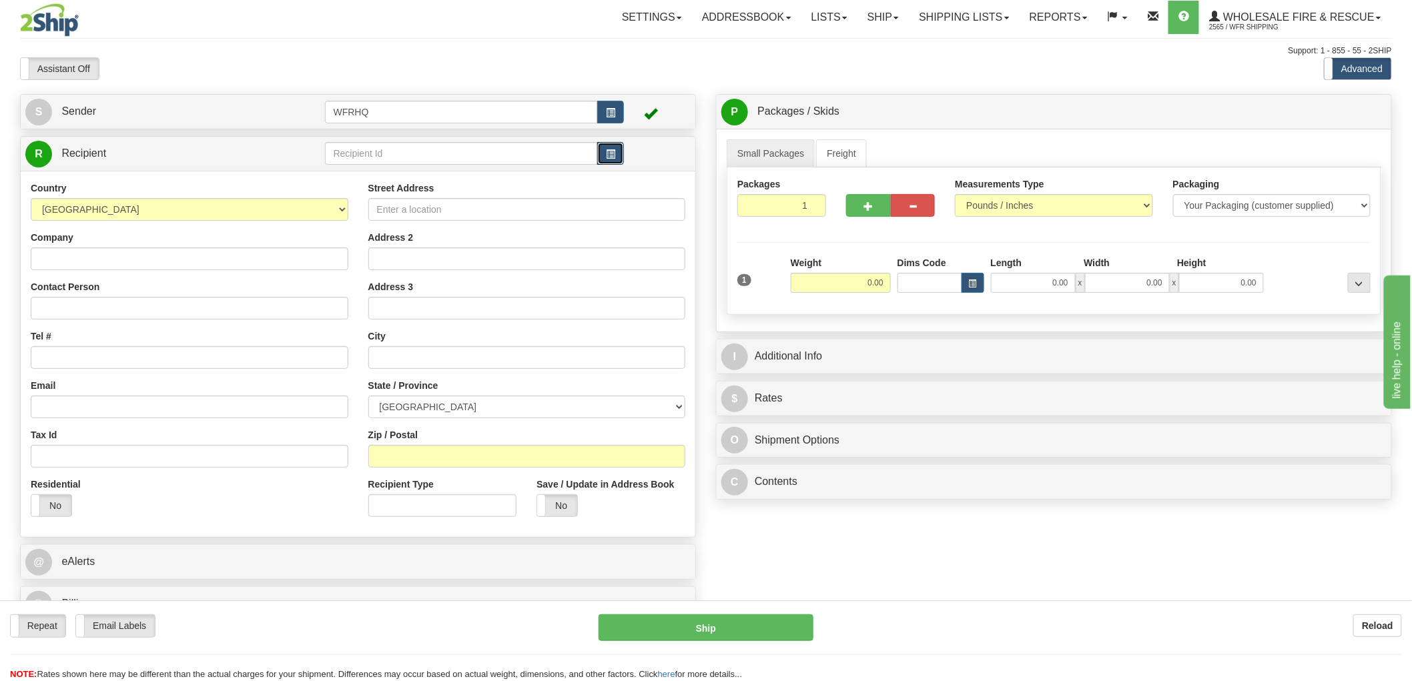
click at [615, 151] on span "button" at bounding box center [610, 154] width 9 height 9
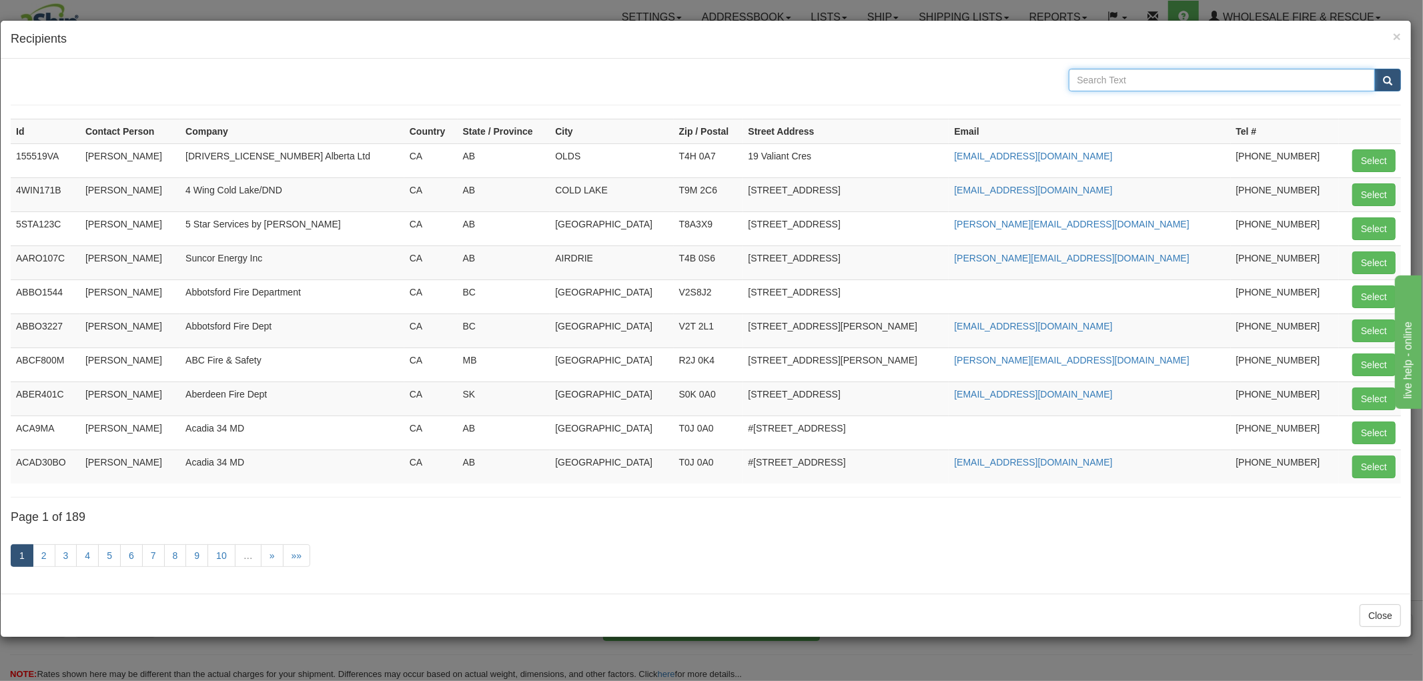
click at [1150, 82] on input "text" at bounding box center [1222, 80] width 307 height 23
type input "30661"
click at [1375, 69] on button "submit" at bounding box center [1388, 80] width 27 height 23
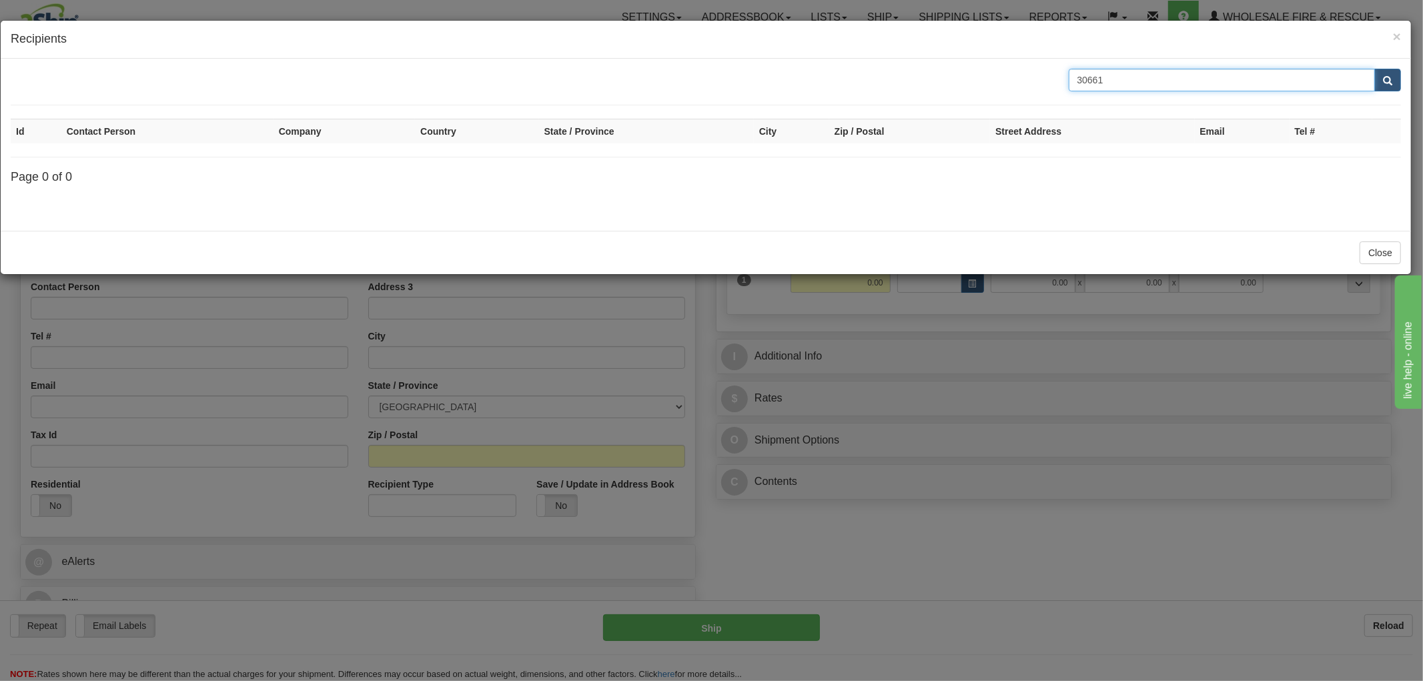
drag, startPoint x: 1175, startPoint y: 83, endPoint x: 861, endPoint y: 82, distance: 313.7
click at [878, 91] on div "30661" at bounding box center [706, 80] width 1411 height 23
type input "Whistler"
click at [1375, 69] on button "submit" at bounding box center [1388, 80] width 27 height 23
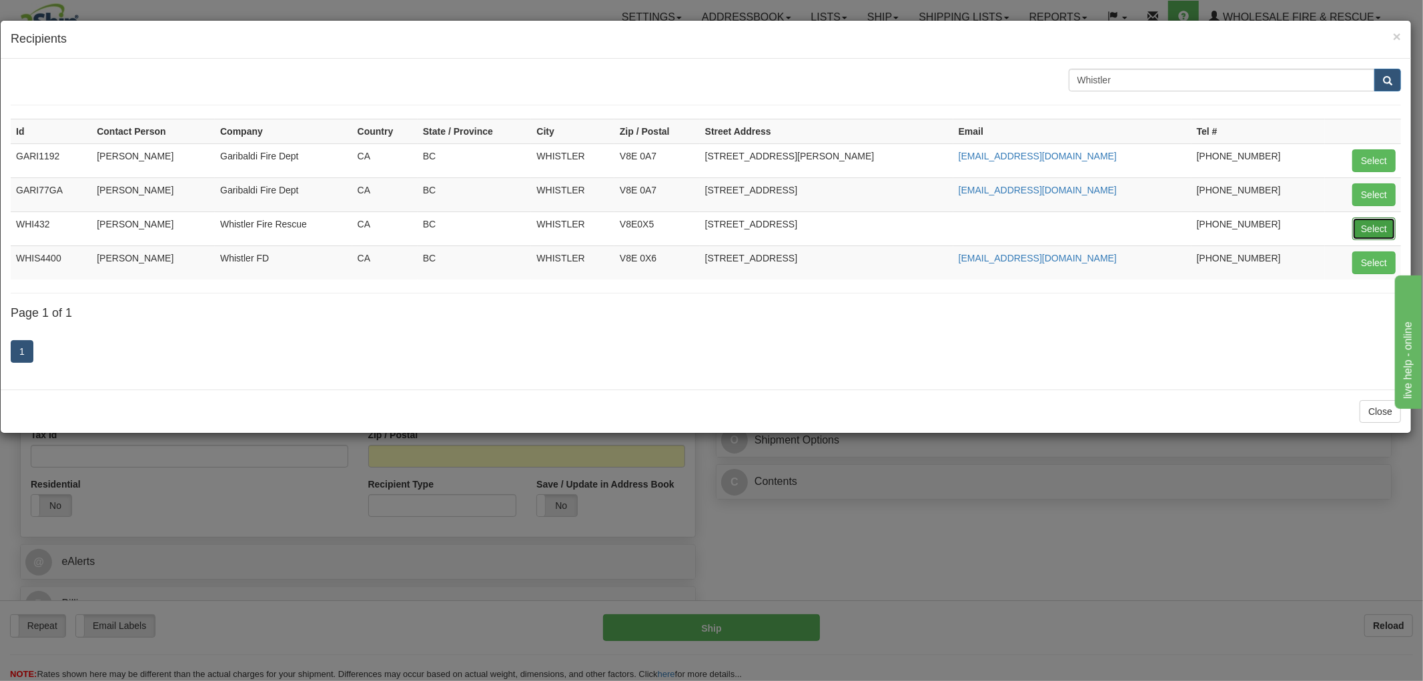
click at [1379, 222] on button "Select" at bounding box center [1374, 229] width 43 height 23
type input "WHI432"
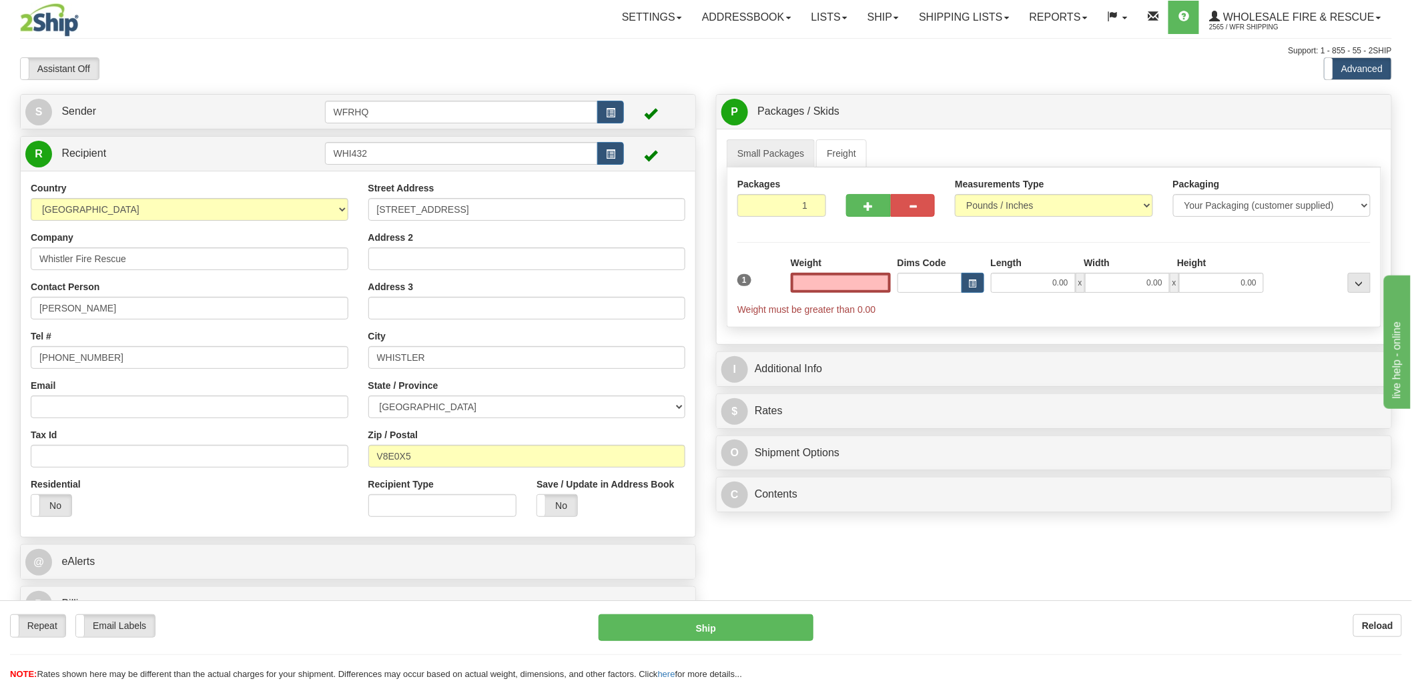
type input "0.00"
click at [849, 283] on input "0.00" at bounding box center [841, 283] width 100 height 20
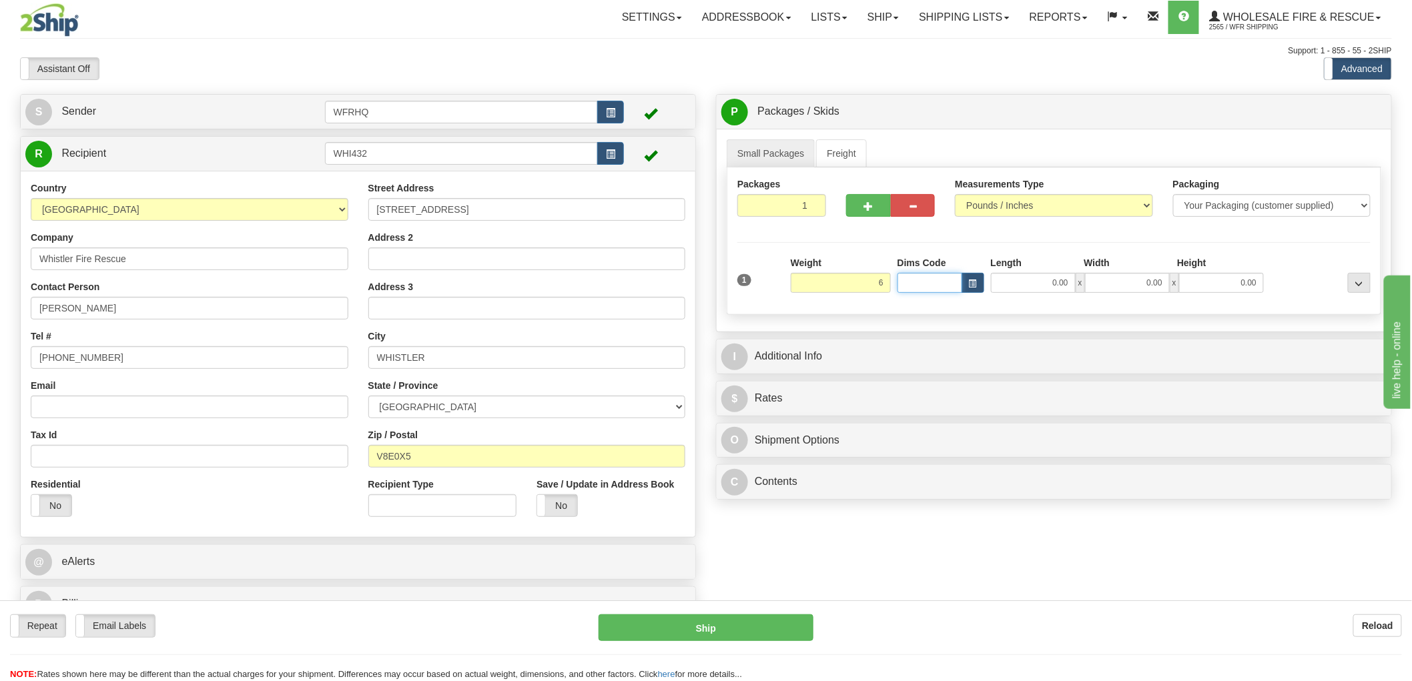
type input "6.00"
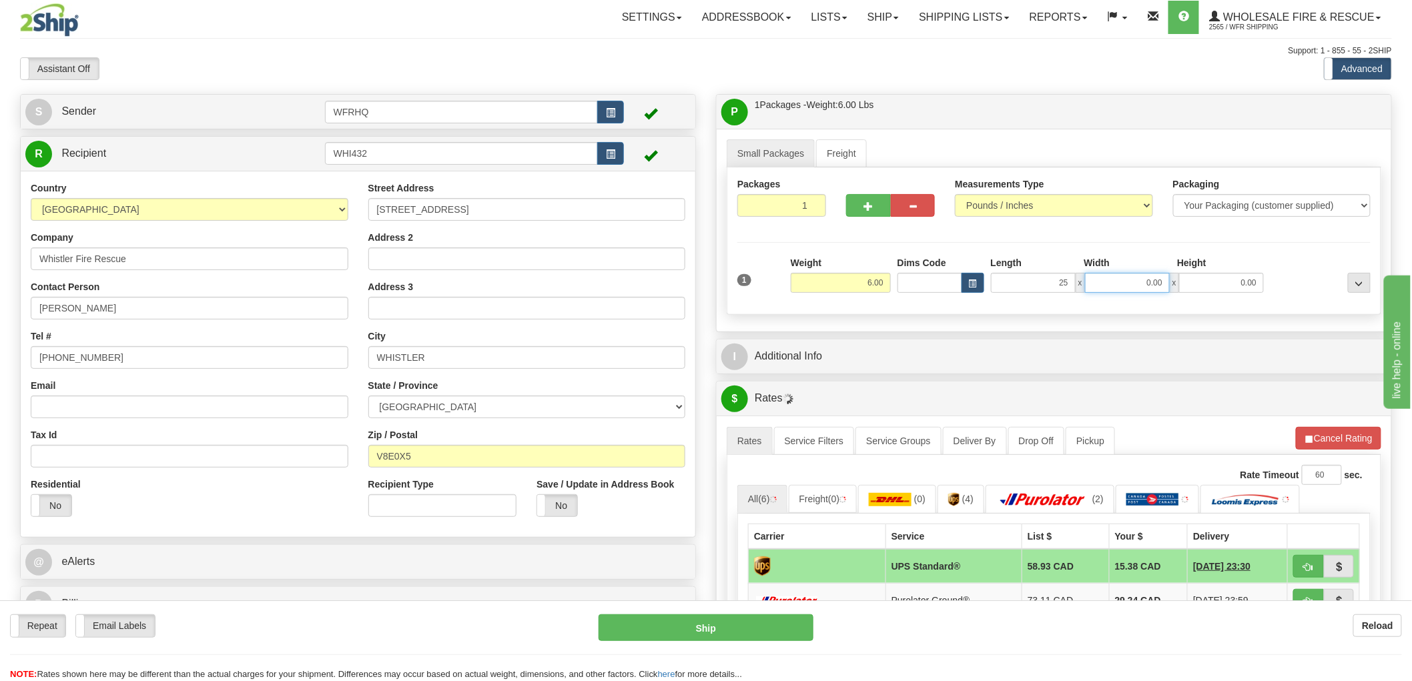
type input "25.00"
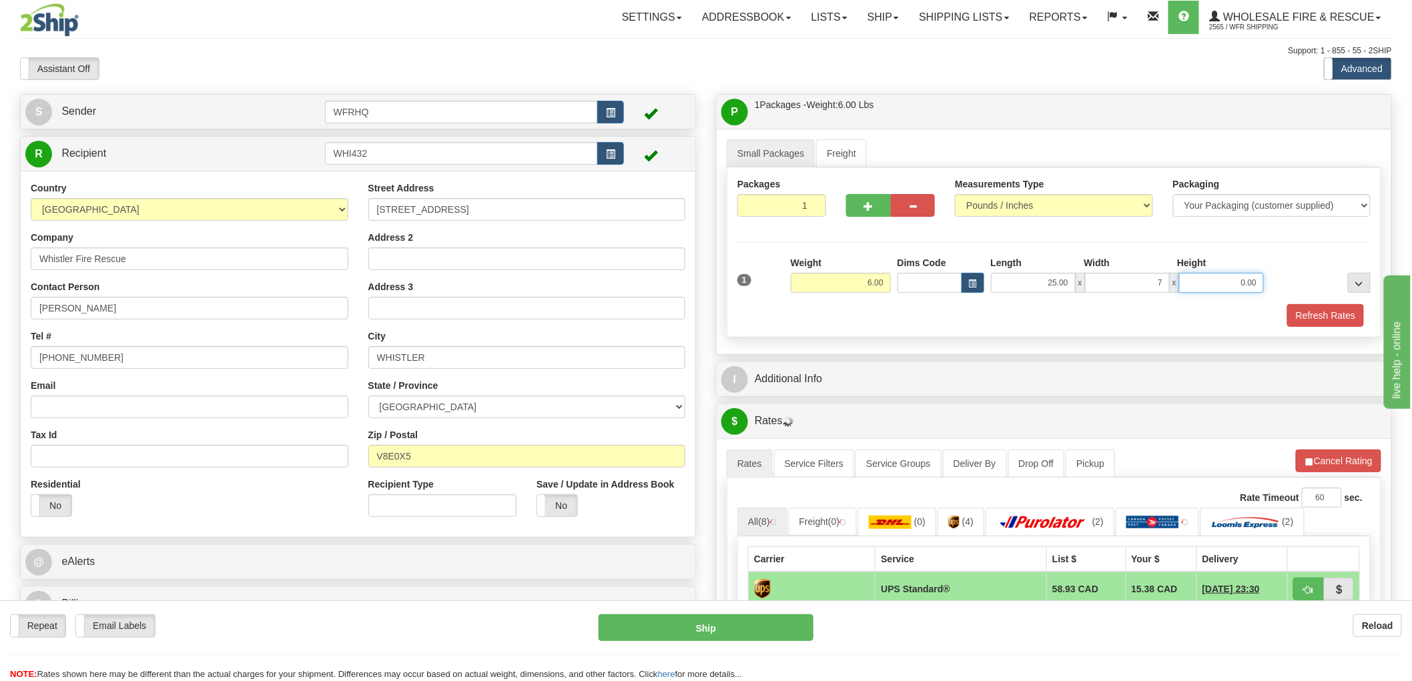
type input "7.00"
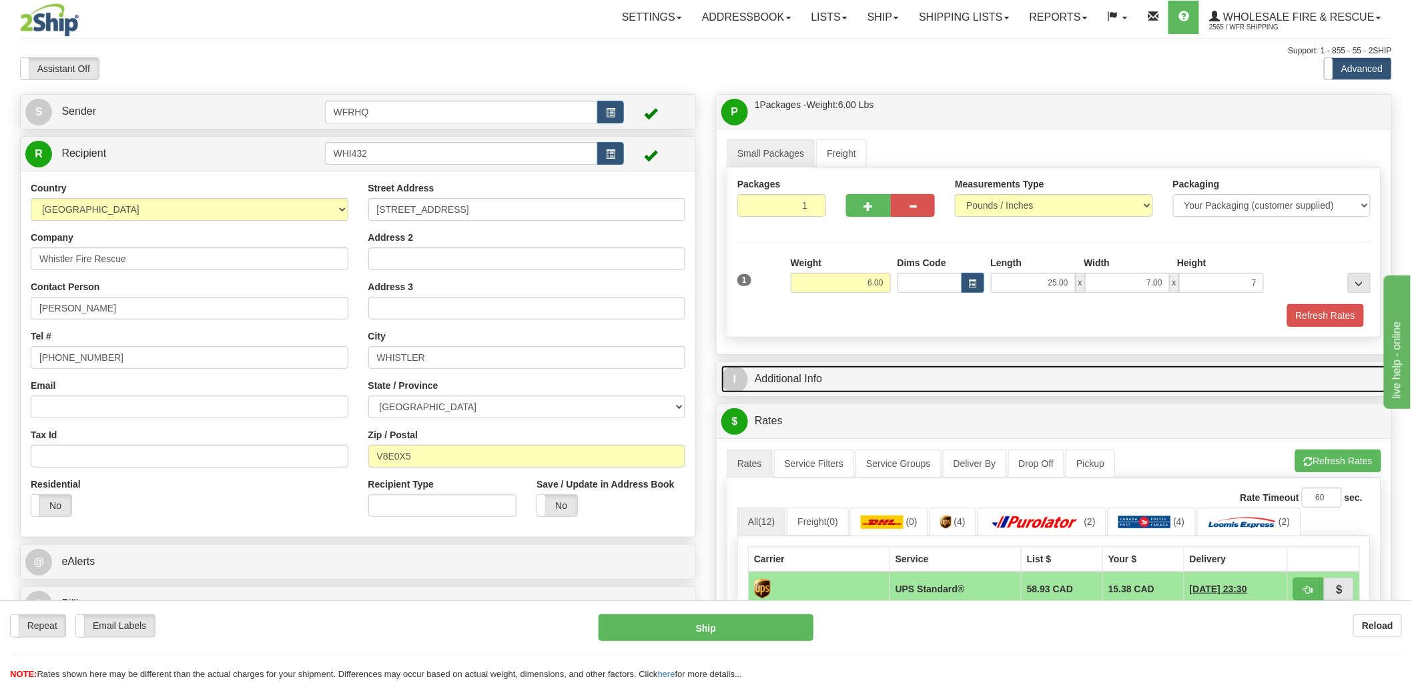
type input "7.00"
click at [793, 380] on link "I Additional Info" at bounding box center [1053, 379] width 665 height 27
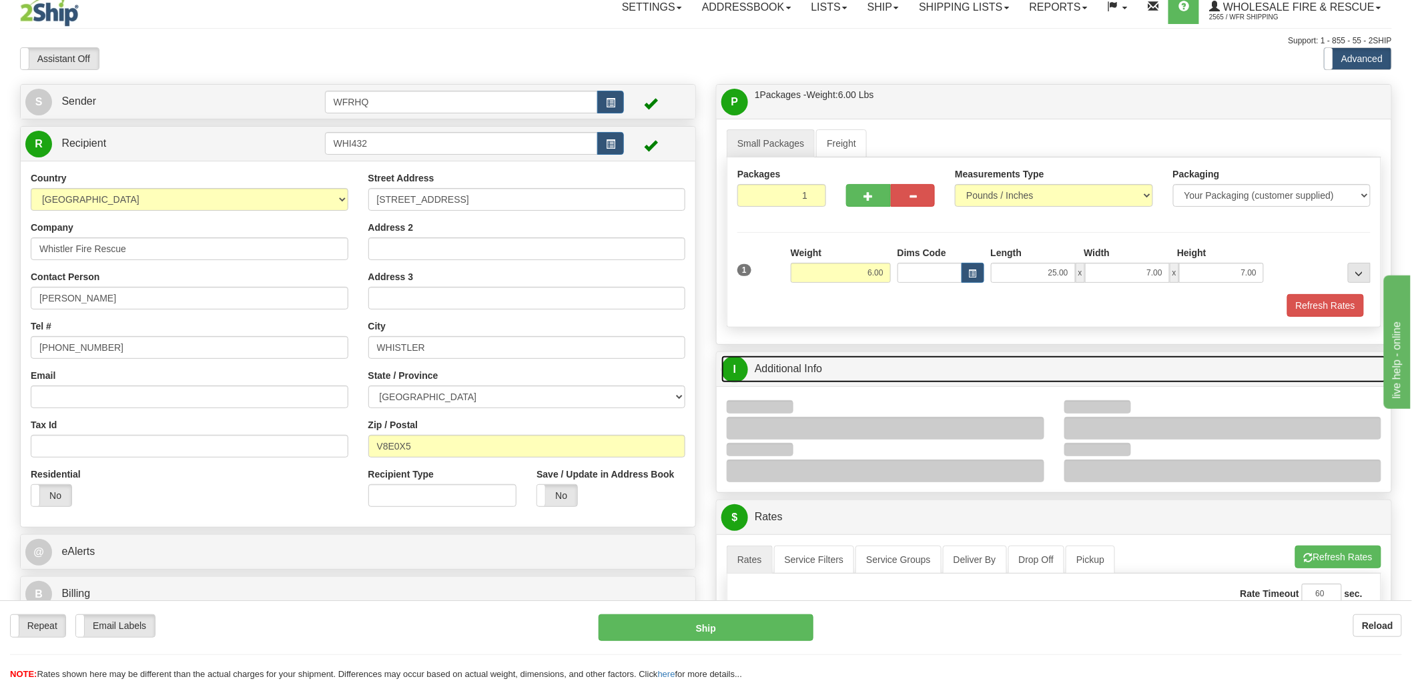
scroll to position [74, 0]
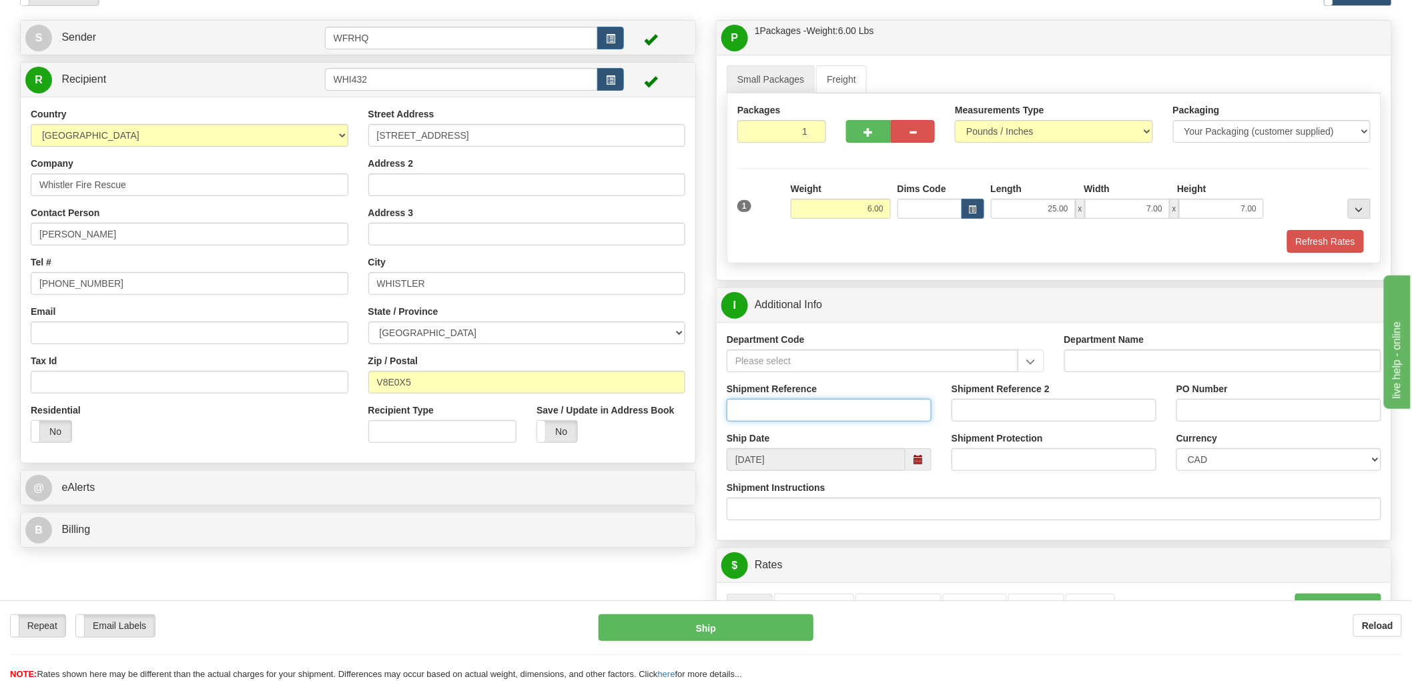
click at [771, 422] on input "Shipment Reference" at bounding box center [829, 410] width 205 height 23
type input "S46159 - 30661"
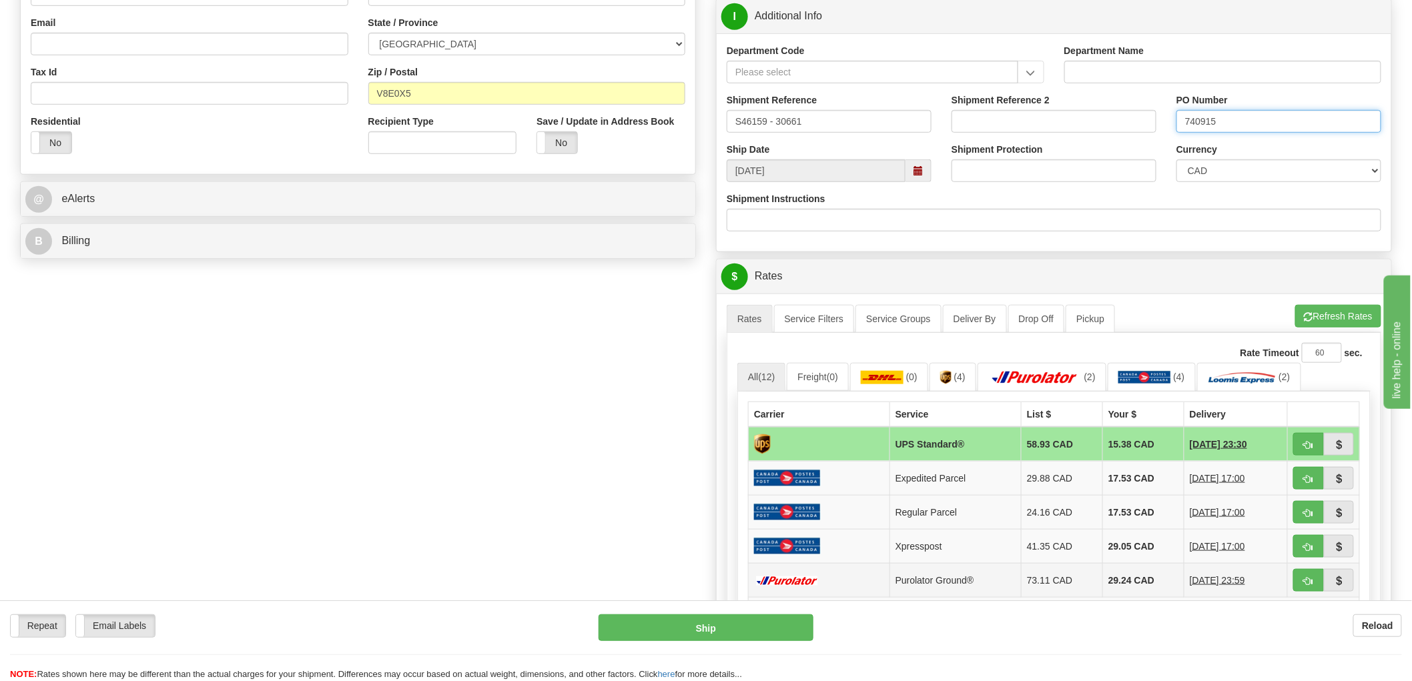
scroll to position [519, 0]
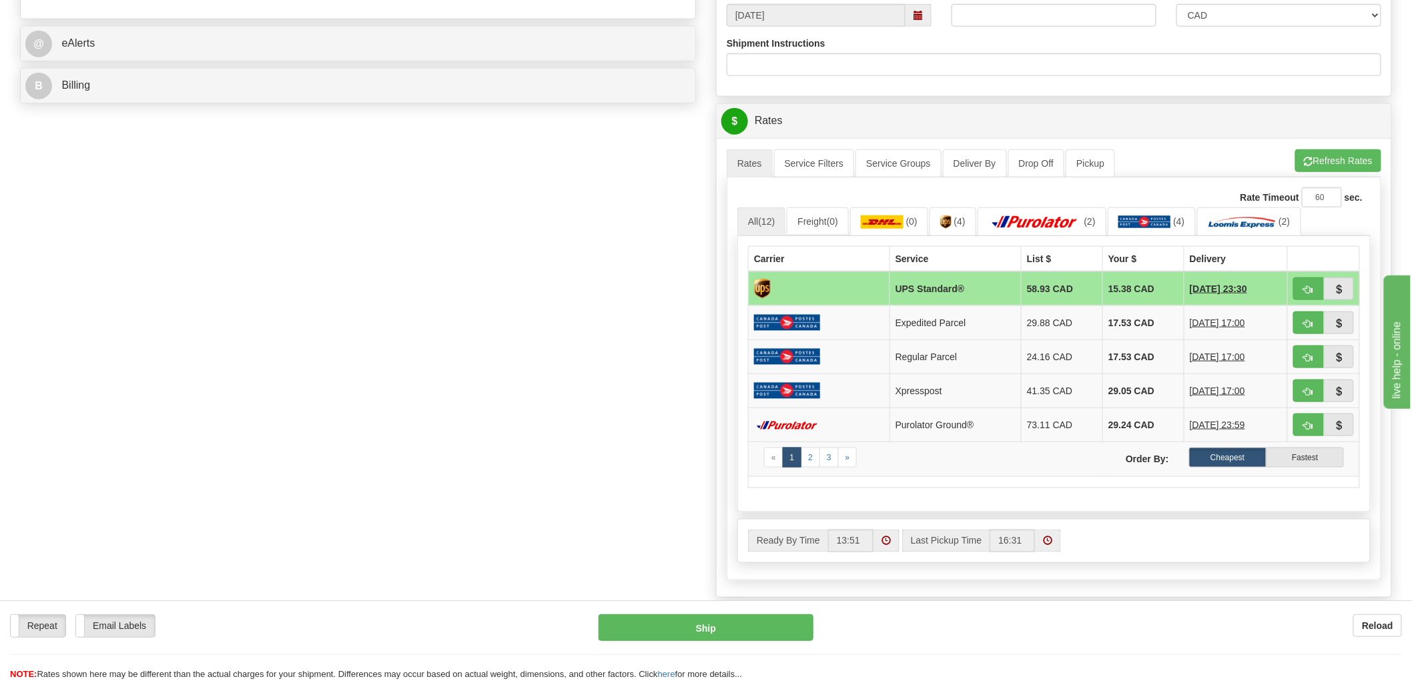
type input "740915"
click at [1305, 289] on span "button" at bounding box center [1308, 290] width 9 height 9
type input "11"
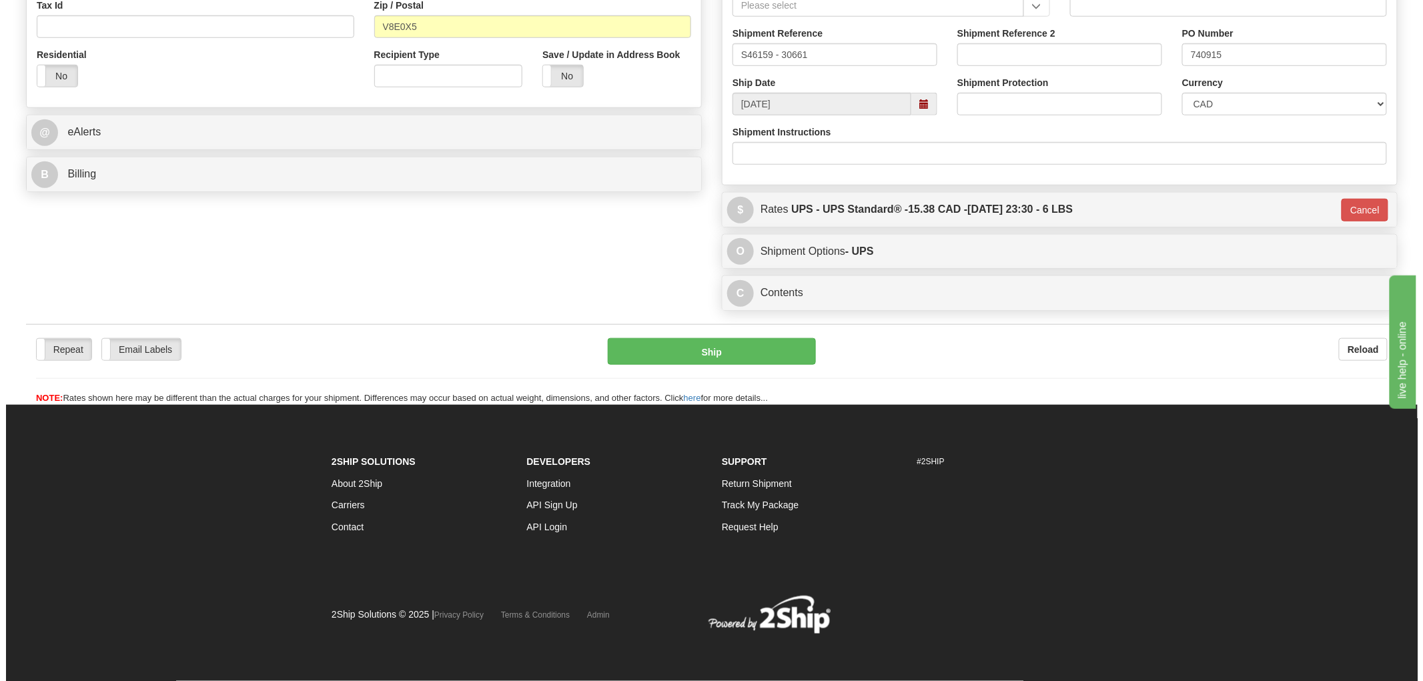
scroll to position [432, 0]
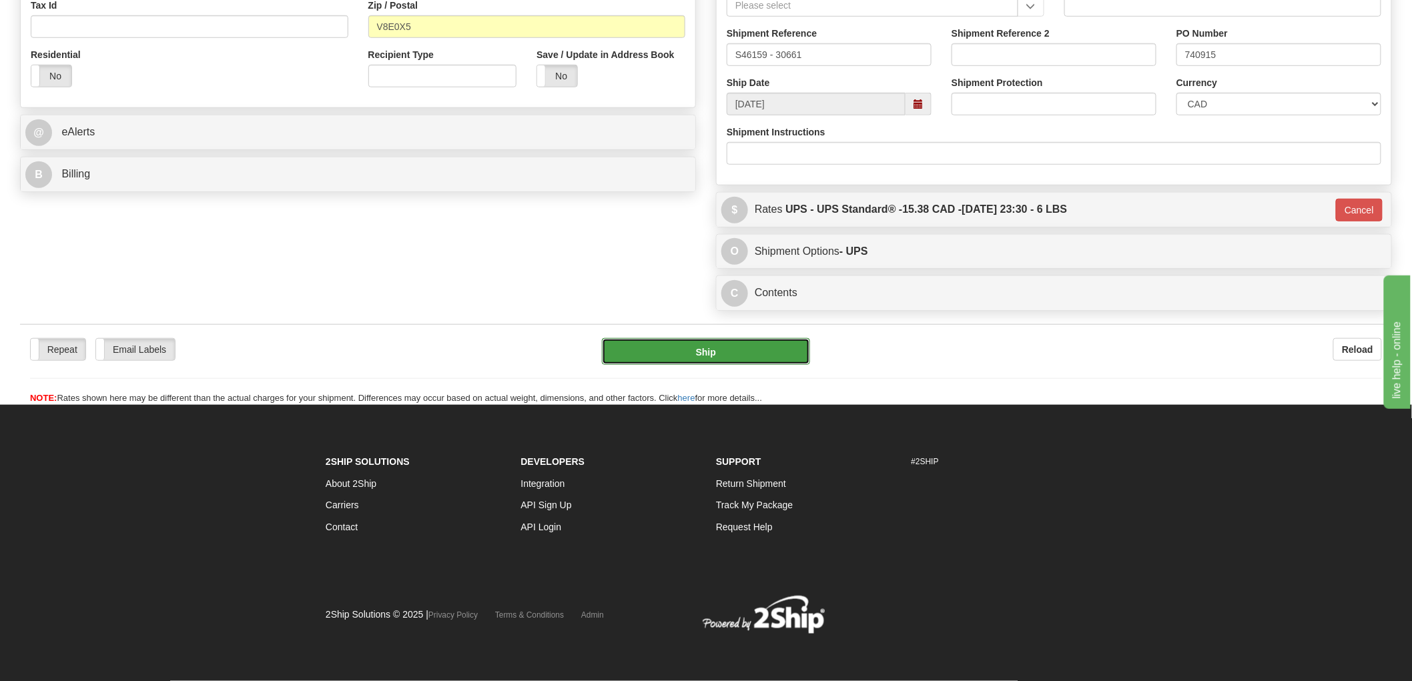
click at [708, 358] on button "Ship" at bounding box center [706, 351] width 209 height 27
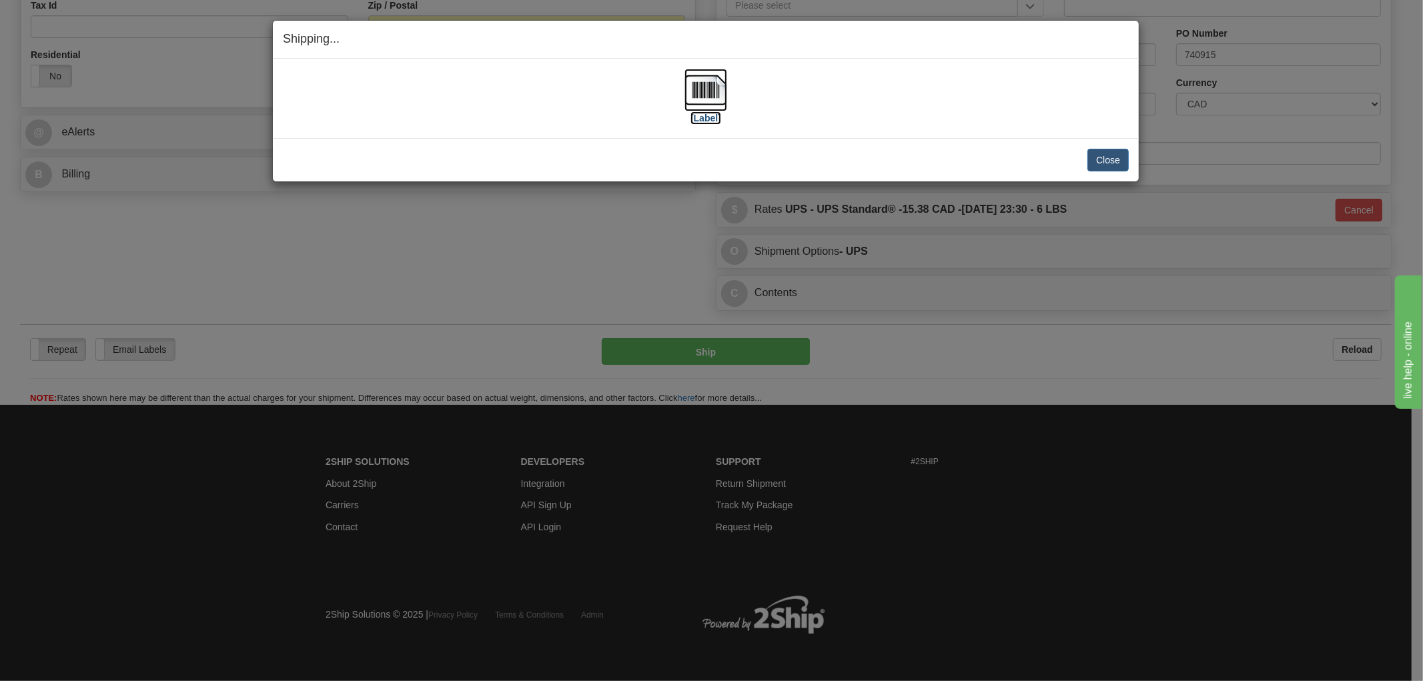
click at [710, 102] on img at bounding box center [706, 90] width 43 height 43
drag, startPoint x: 908, startPoint y: 151, endPoint x: 921, endPoint y: 151, distance: 12.7
click at [908, 151] on div "Close Cancel" at bounding box center [706, 160] width 846 height 23
click at [1097, 161] on button "Close" at bounding box center [1108, 160] width 41 height 23
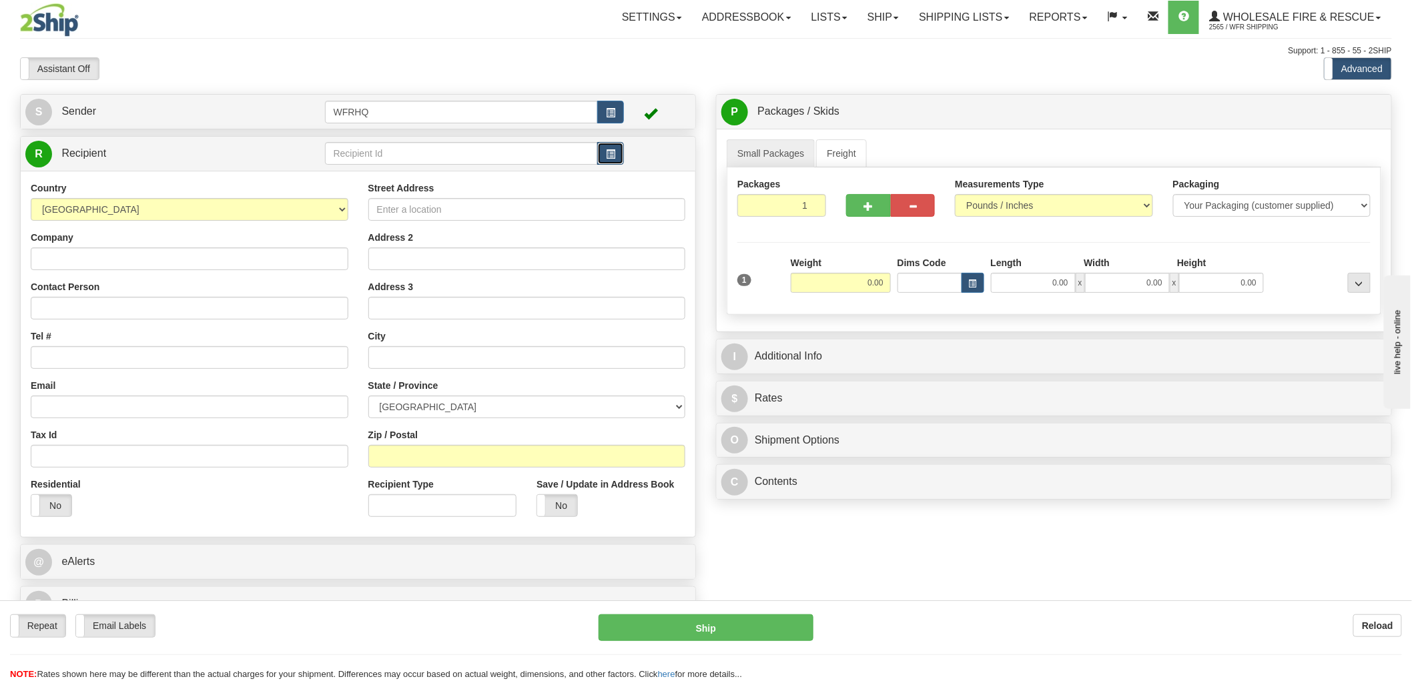
click at [609, 153] on span "button" at bounding box center [610, 154] width 9 height 9
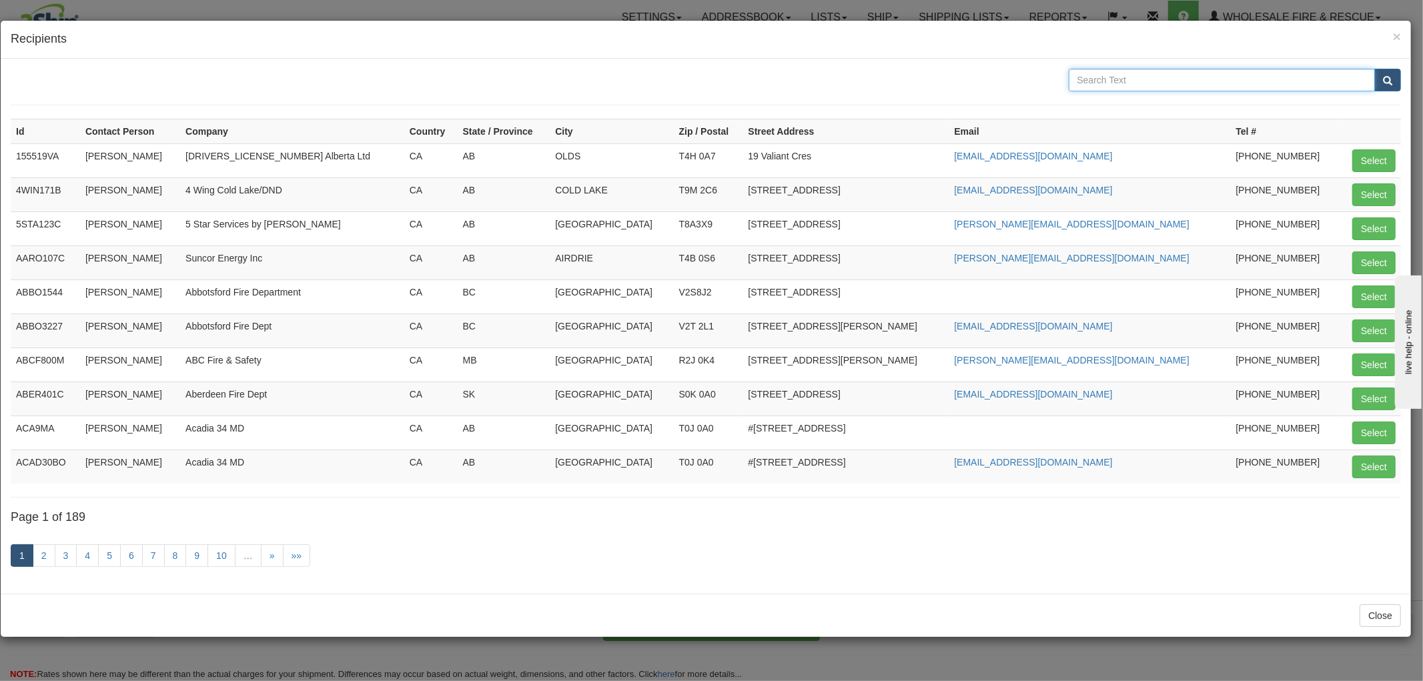
click at [1213, 83] on input "text" at bounding box center [1222, 80] width 307 height 23
type input "Total Fire"
click at [1375, 69] on button "submit" at bounding box center [1388, 80] width 27 height 23
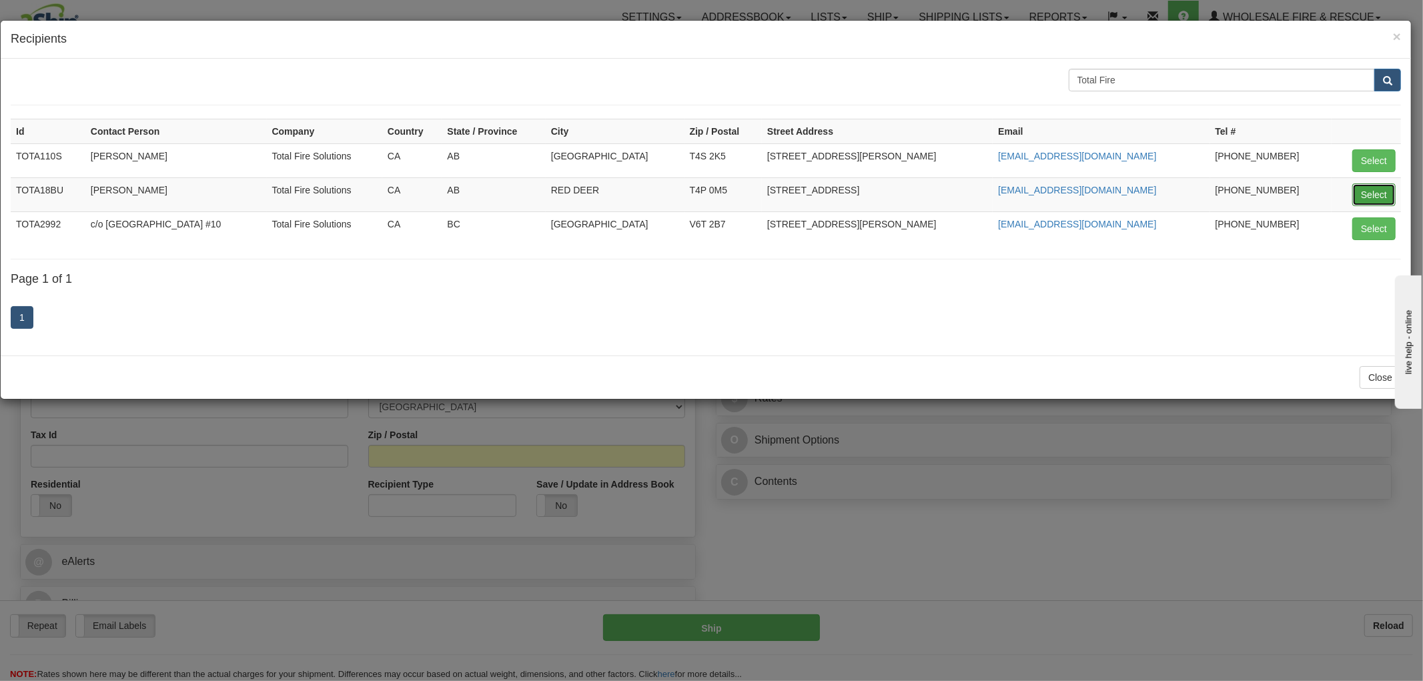
click at [1371, 196] on button "Select" at bounding box center [1374, 195] width 43 height 23
type input "TOTA18BU"
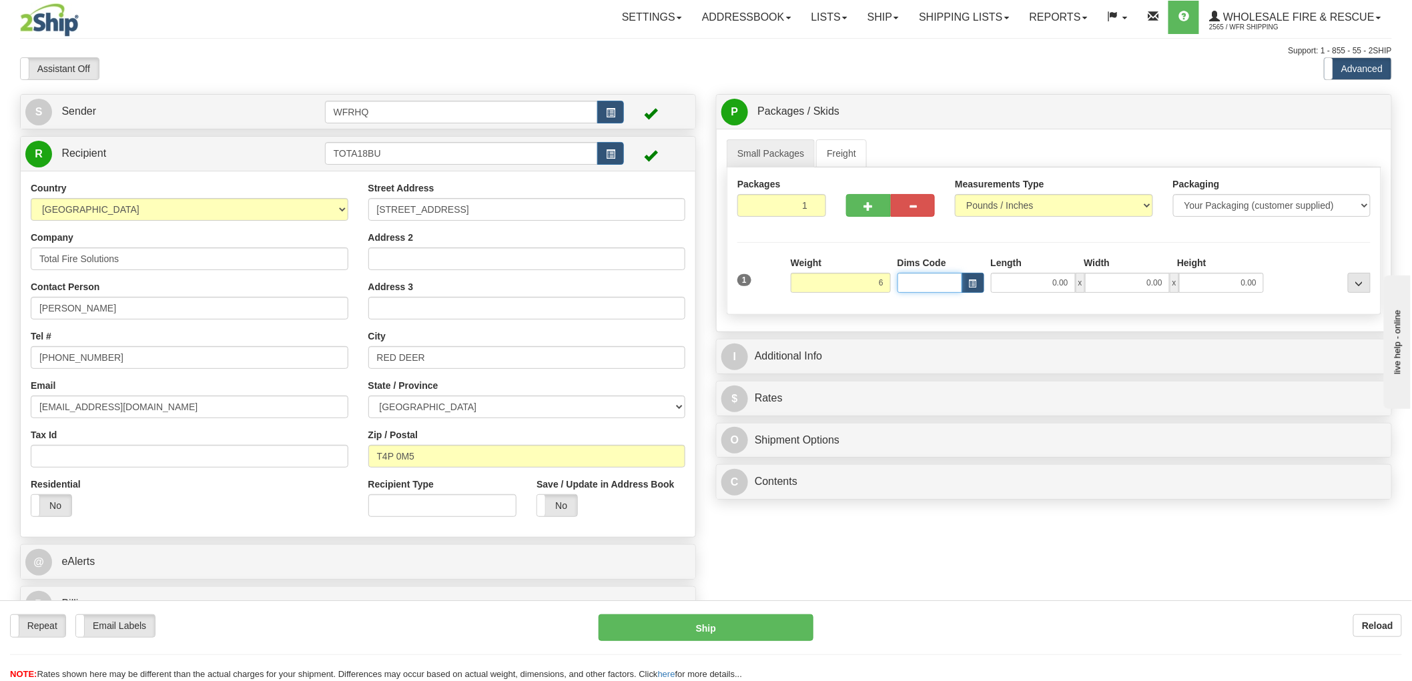
type input "6.00"
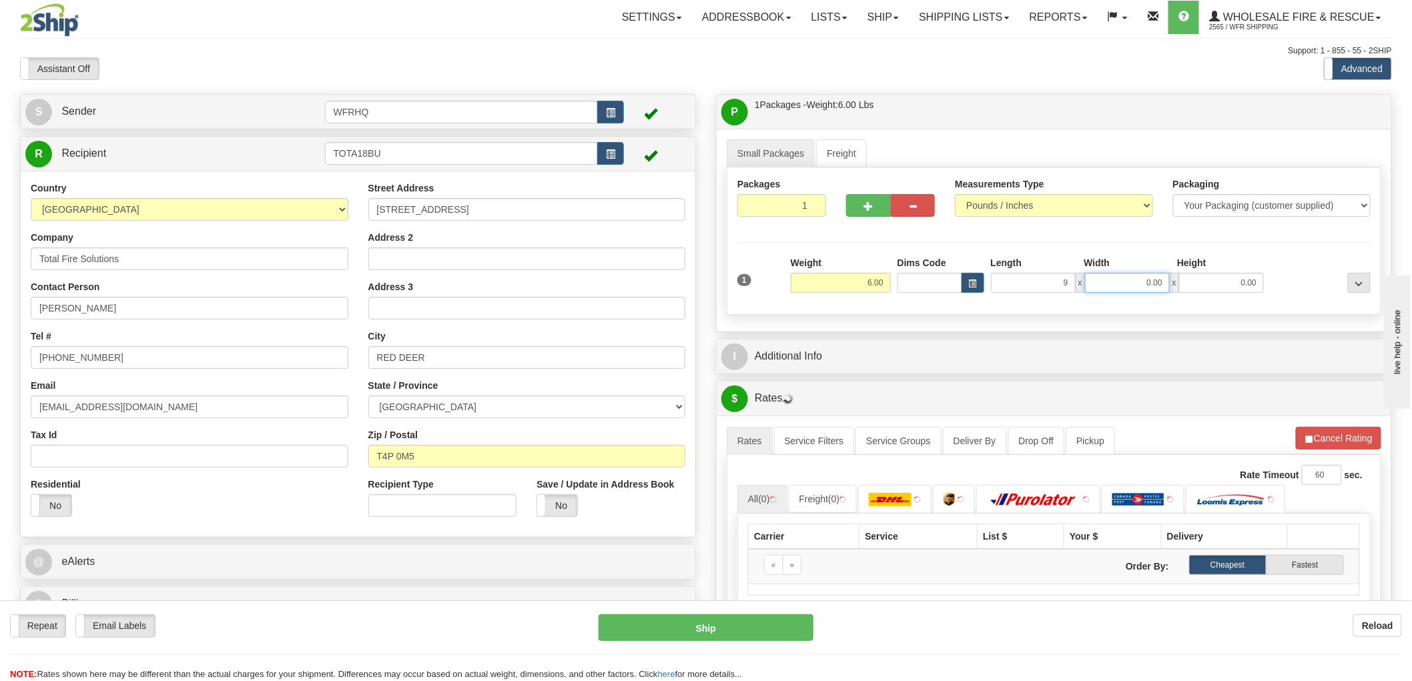
type input "9.00"
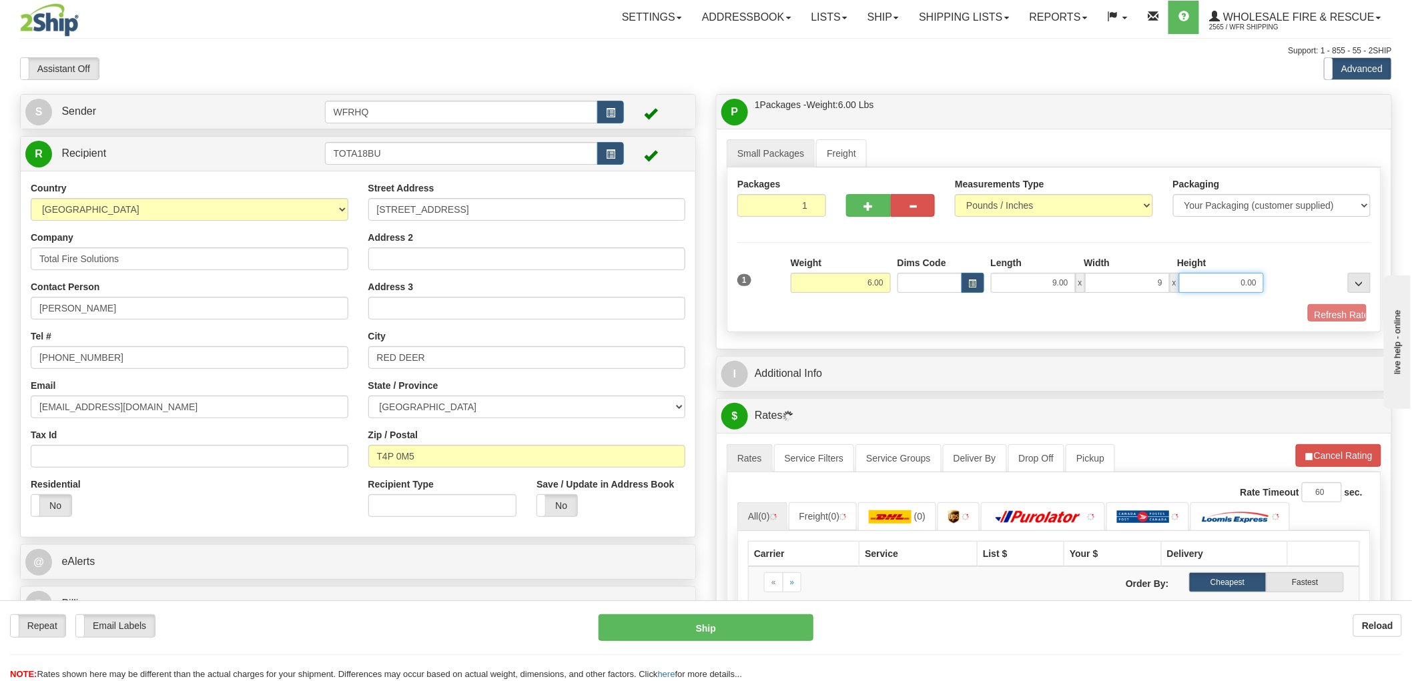
type input "9.00"
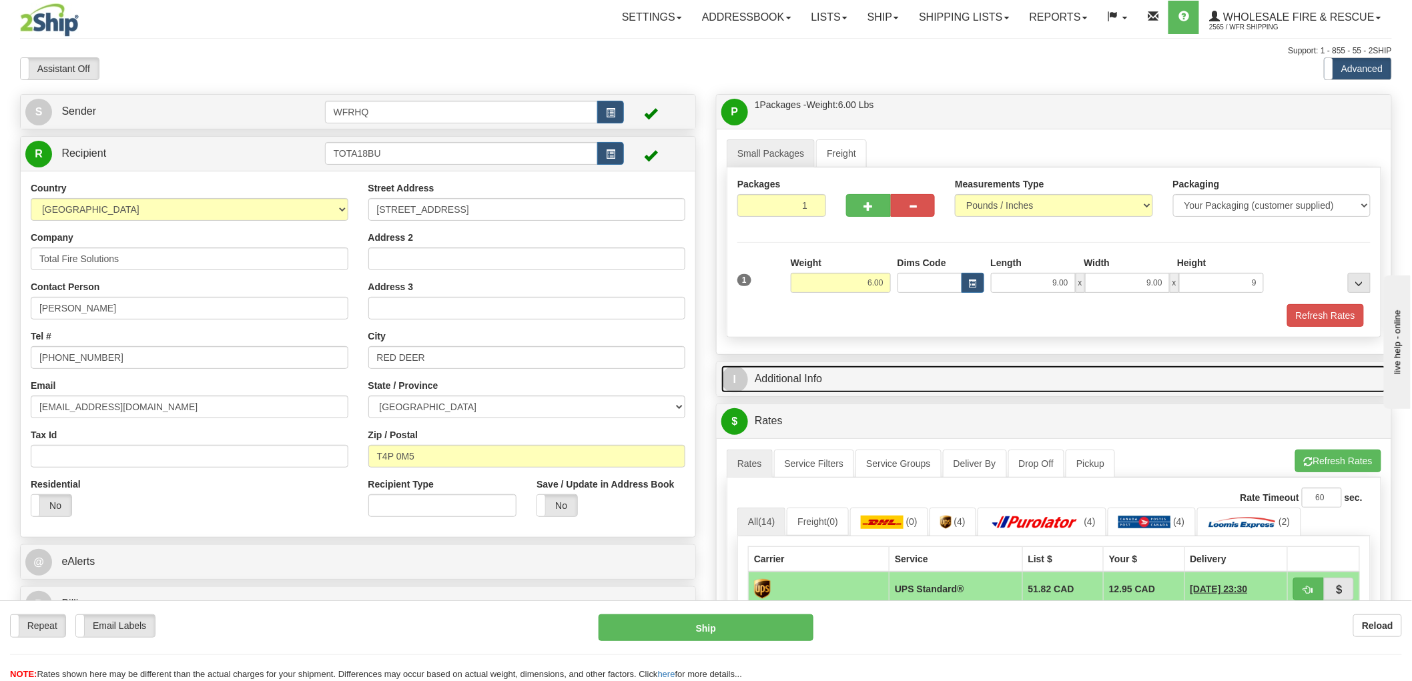
type input "9.00"
click at [810, 385] on link "I Additional Info" at bounding box center [1053, 379] width 665 height 27
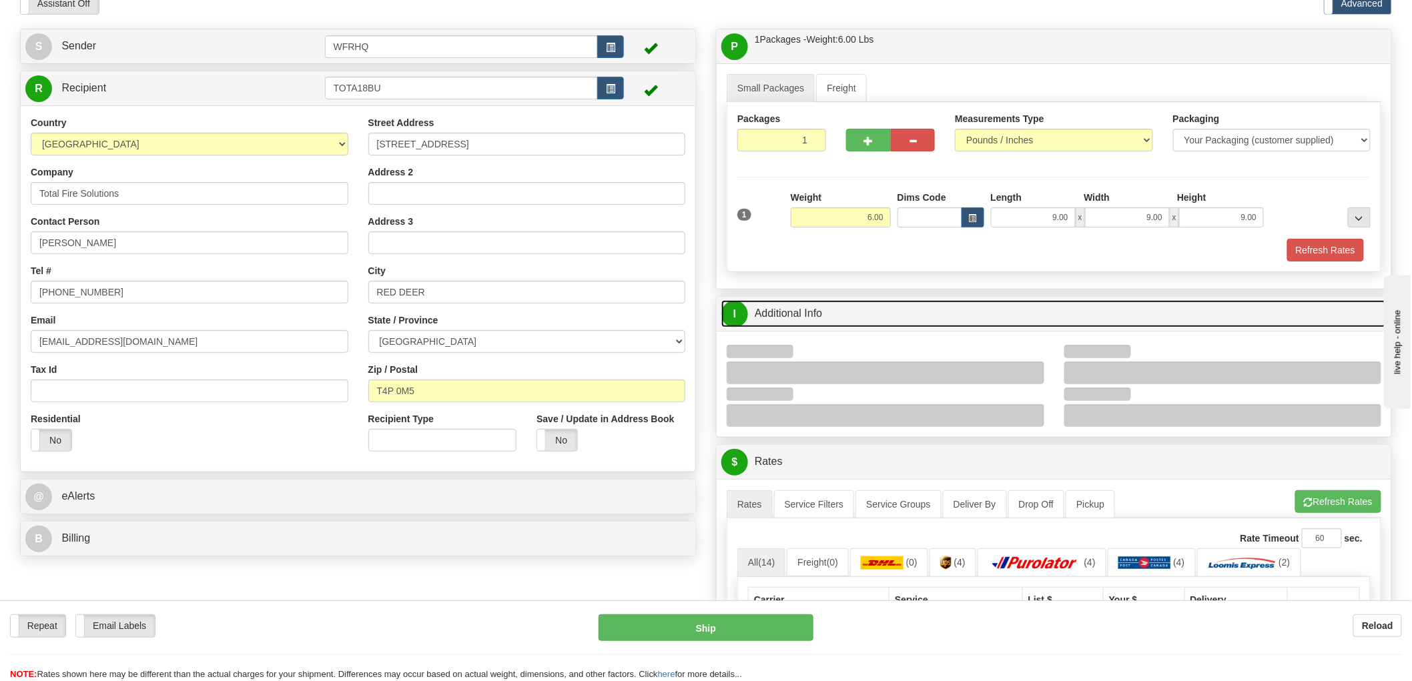
scroll to position [74, 0]
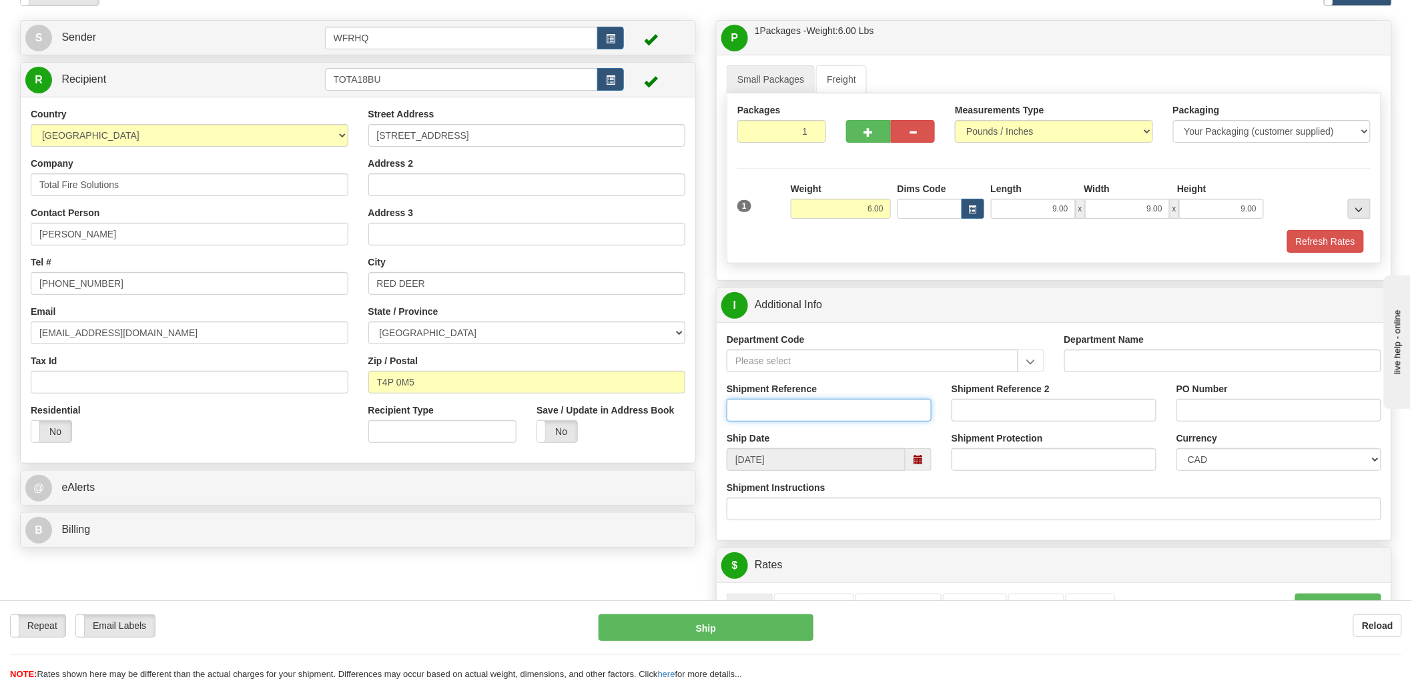
click at [803, 409] on input "Shipment Reference" at bounding box center [829, 410] width 205 height 23
type input "S46295 - 30624"
type input "[PERSON_NAME]"
drag, startPoint x: 107, startPoint y: 234, endPoint x: -139, endPoint y: 234, distance: 246.3
click at [0, 234] on html "Training Course Close Toggle navigation Settings Shipping Preferences New Sende…" at bounding box center [706, 266] width 1412 height 681
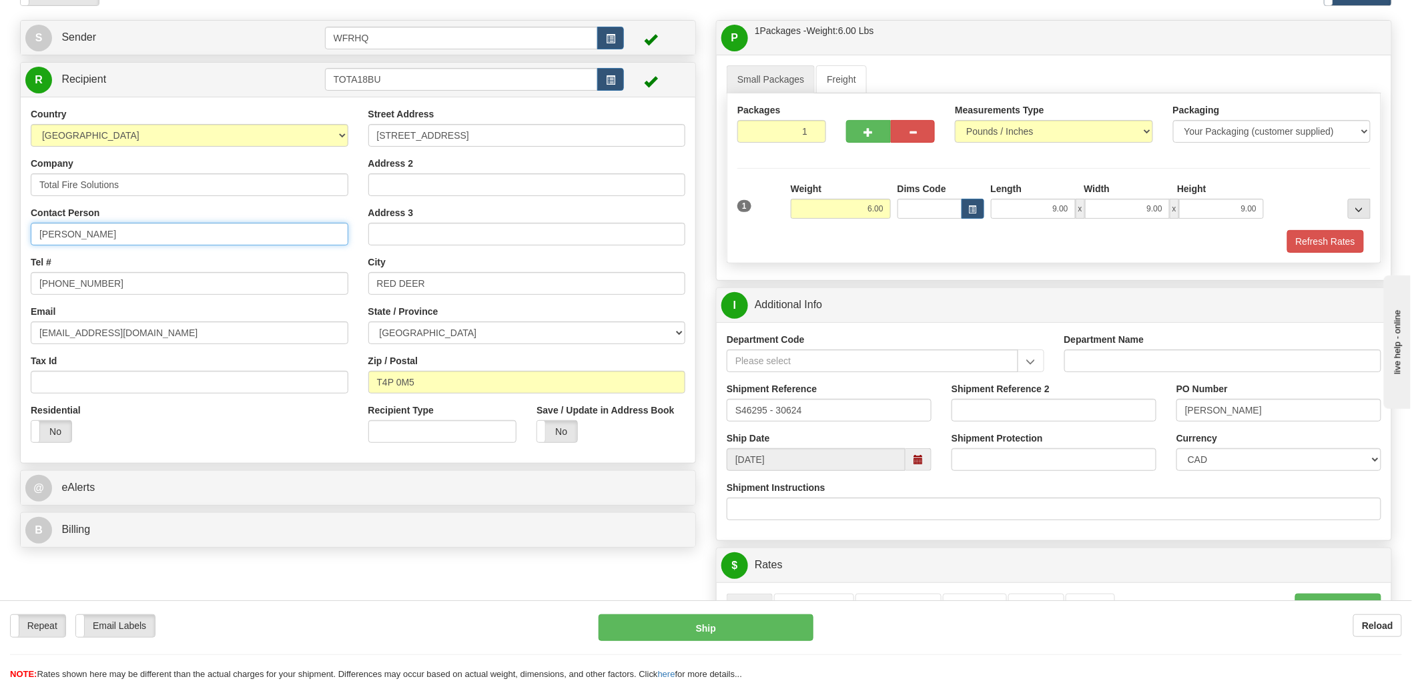
type input "[PERSON_NAME]"
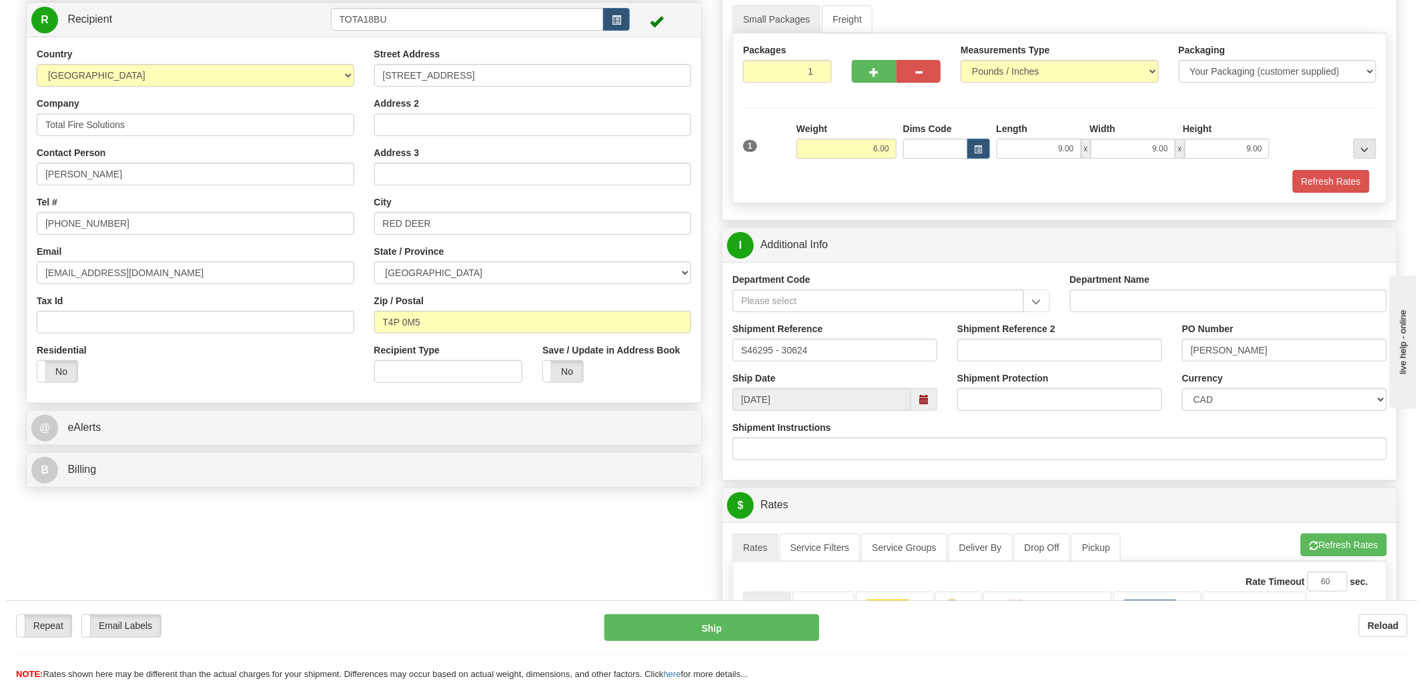
scroll to position [296, 0]
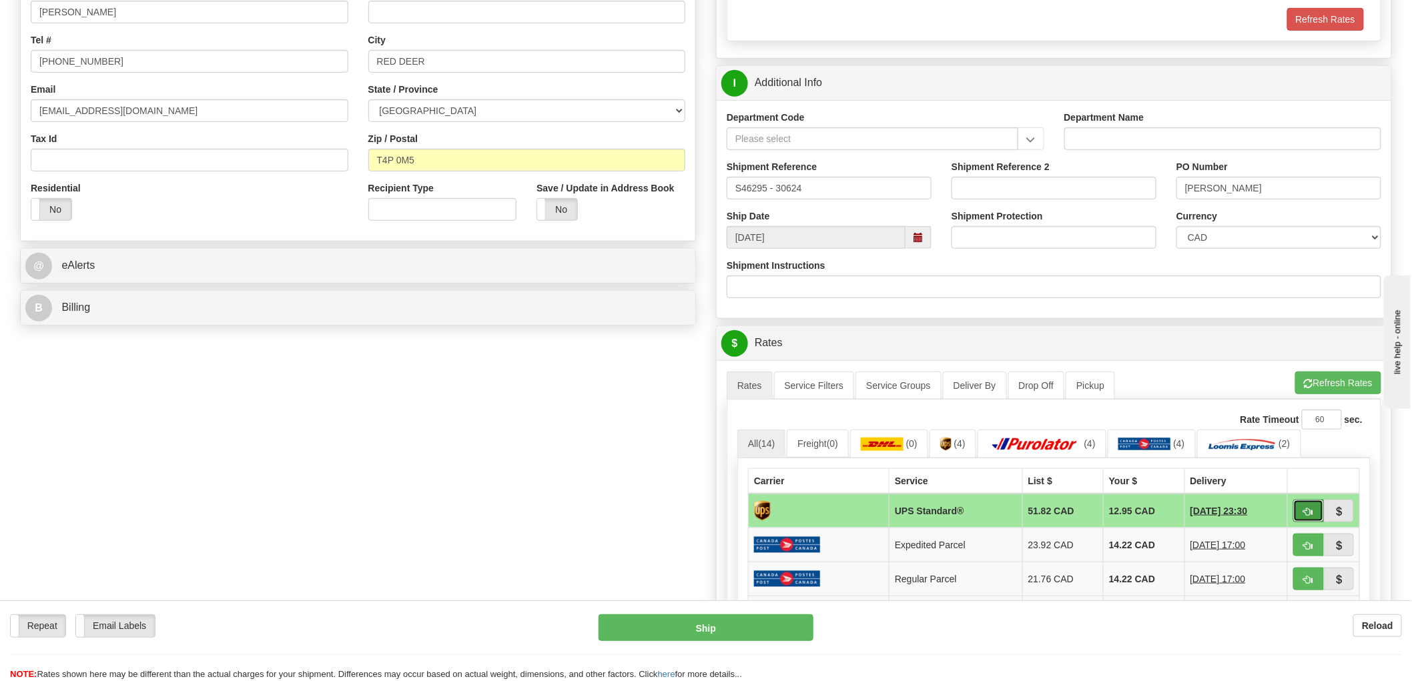
click at [1309, 512] on span "button" at bounding box center [1308, 512] width 9 height 9
type input "11"
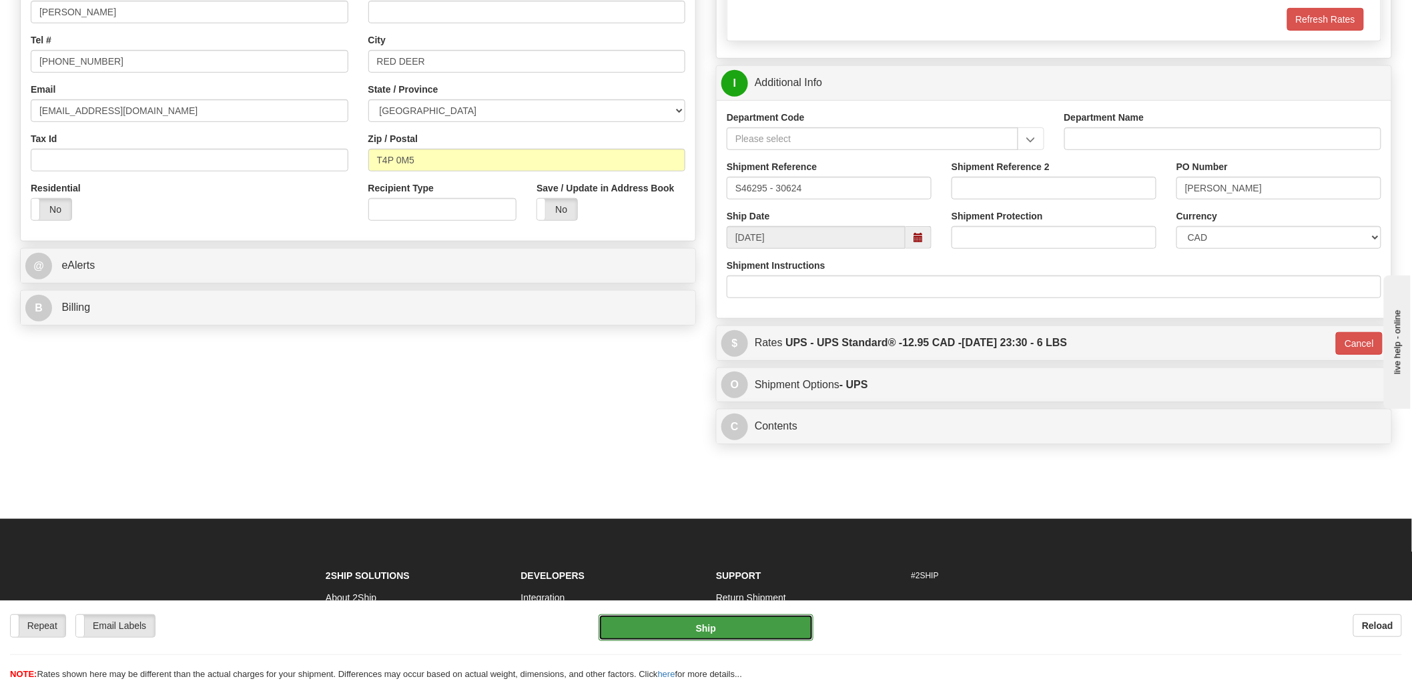
click at [741, 627] on button "Ship" at bounding box center [707, 628] width 216 height 27
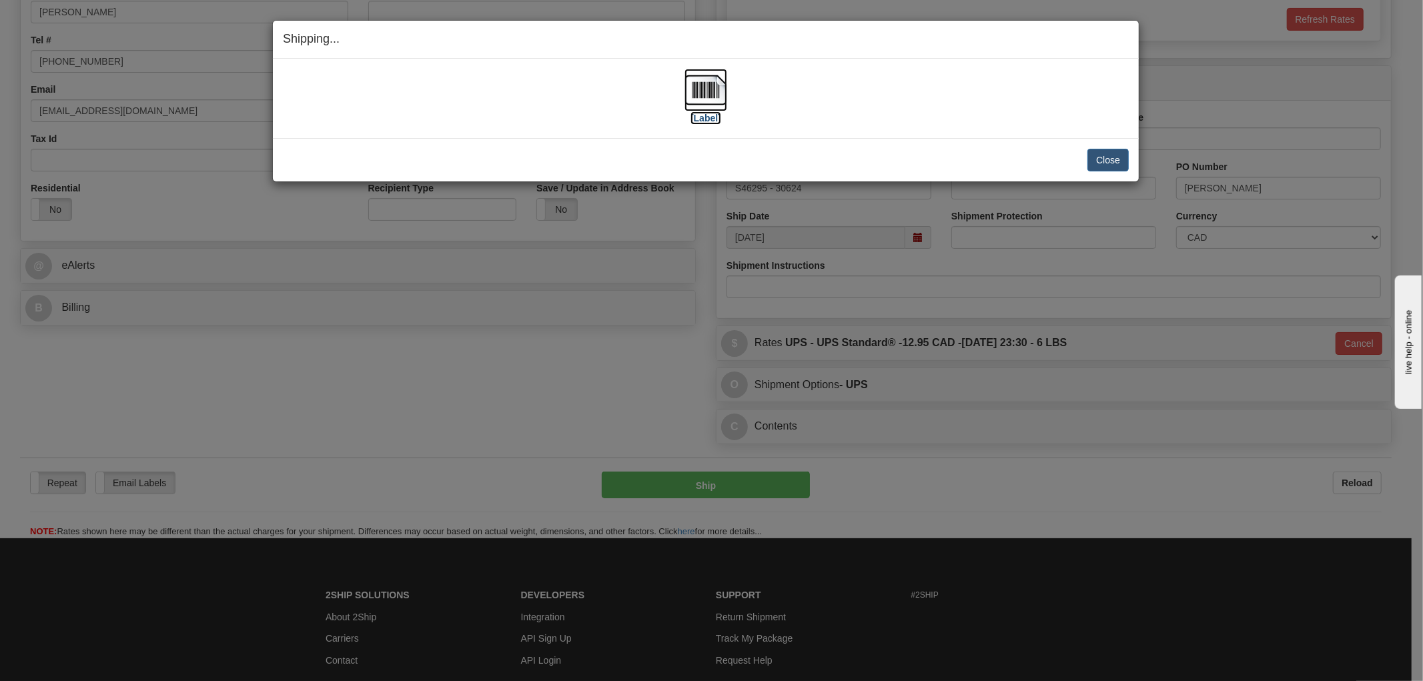
click at [722, 101] on img at bounding box center [706, 90] width 43 height 43
click at [996, 141] on div "Close Cancel Cancel Shipment and Quit Pickup Quit Pickup ONLY" at bounding box center [706, 159] width 866 height 43
click at [1108, 158] on button "Close" at bounding box center [1108, 160] width 41 height 23
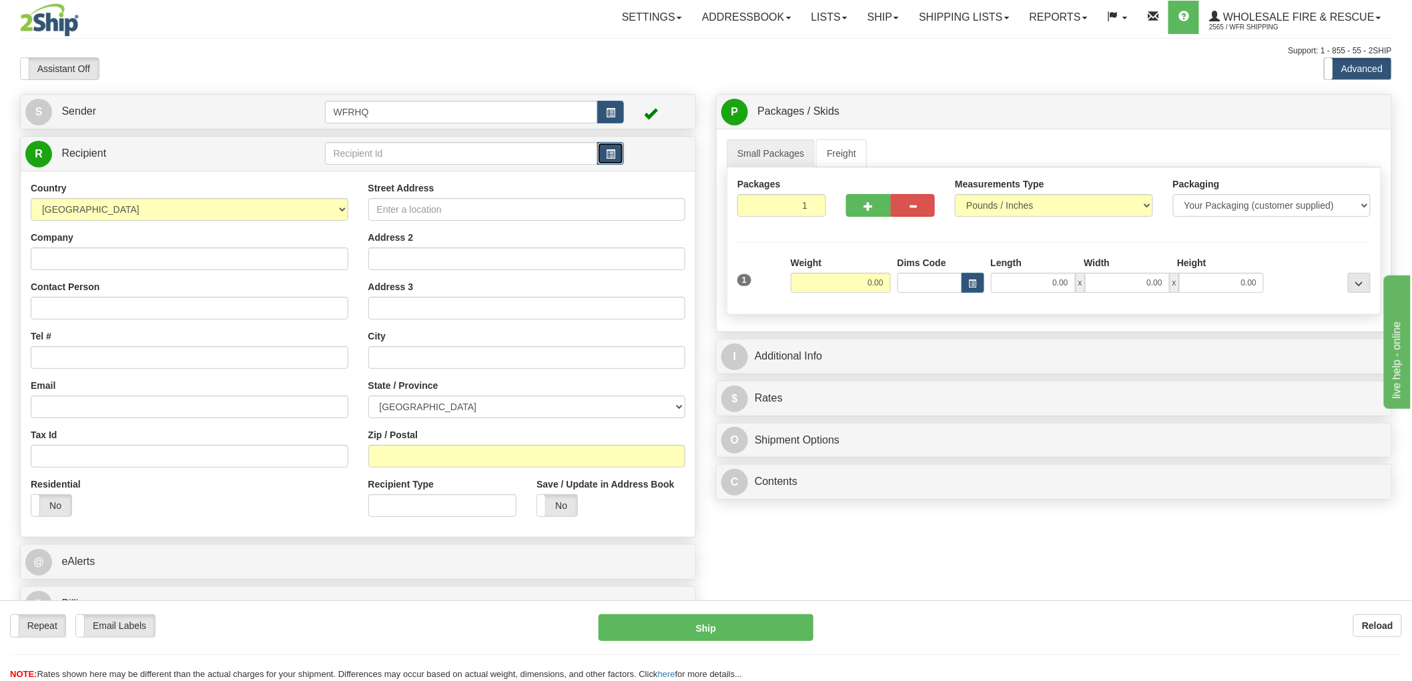
click at [617, 154] on button "button" at bounding box center [610, 153] width 27 height 23
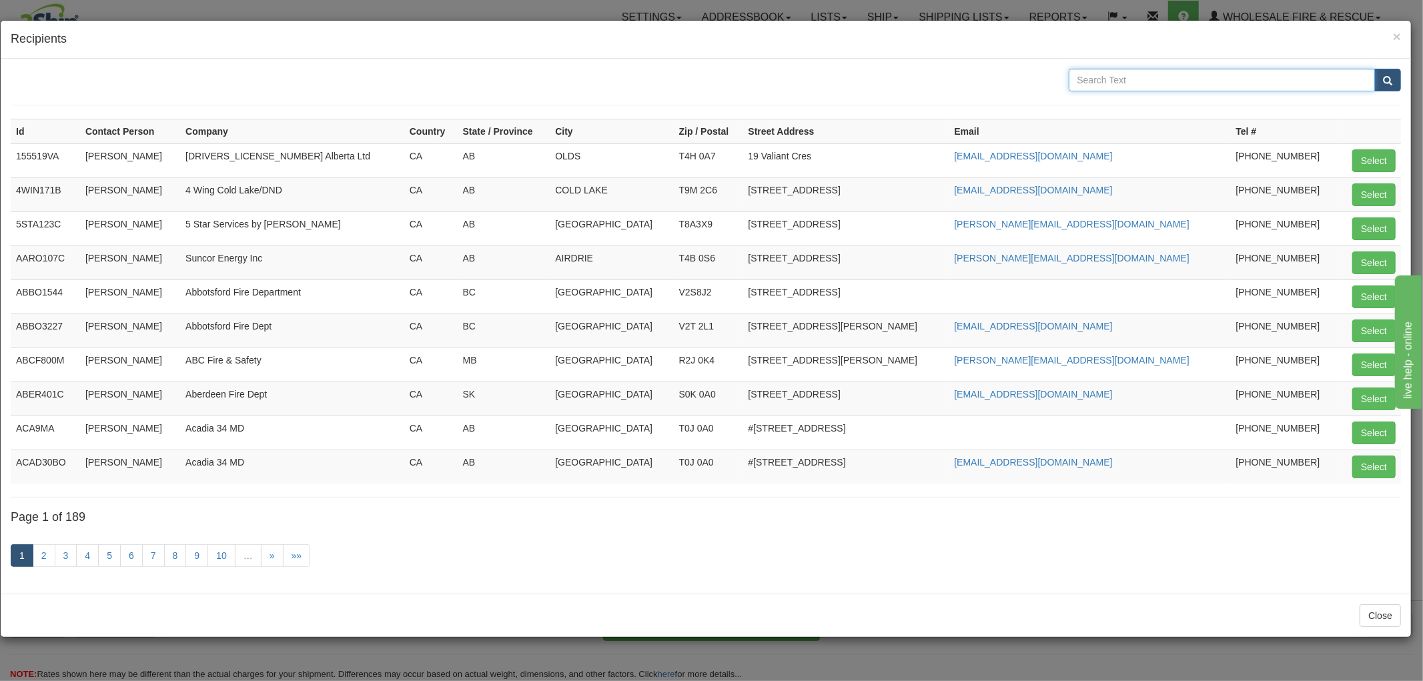
click at [1159, 83] on input "text" at bounding box center [1222, 80] width 307 height 23
type input "Ebenezer"
click at [1375, 69] on button "submit" at bounding box center [1388, 80] width 27 height 23
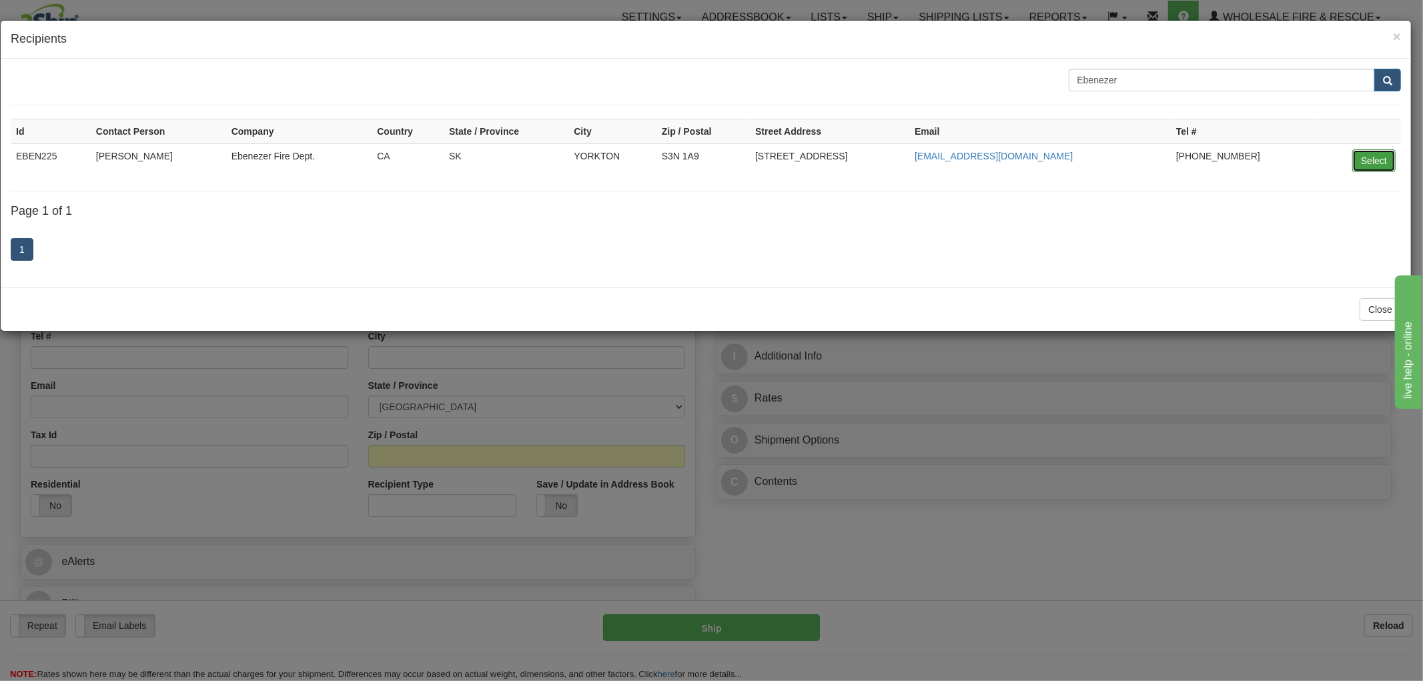
click at [1375, 157] on button "Select" at bounding box center [1374, 160] width 43 height 23
type input "EBEN225"
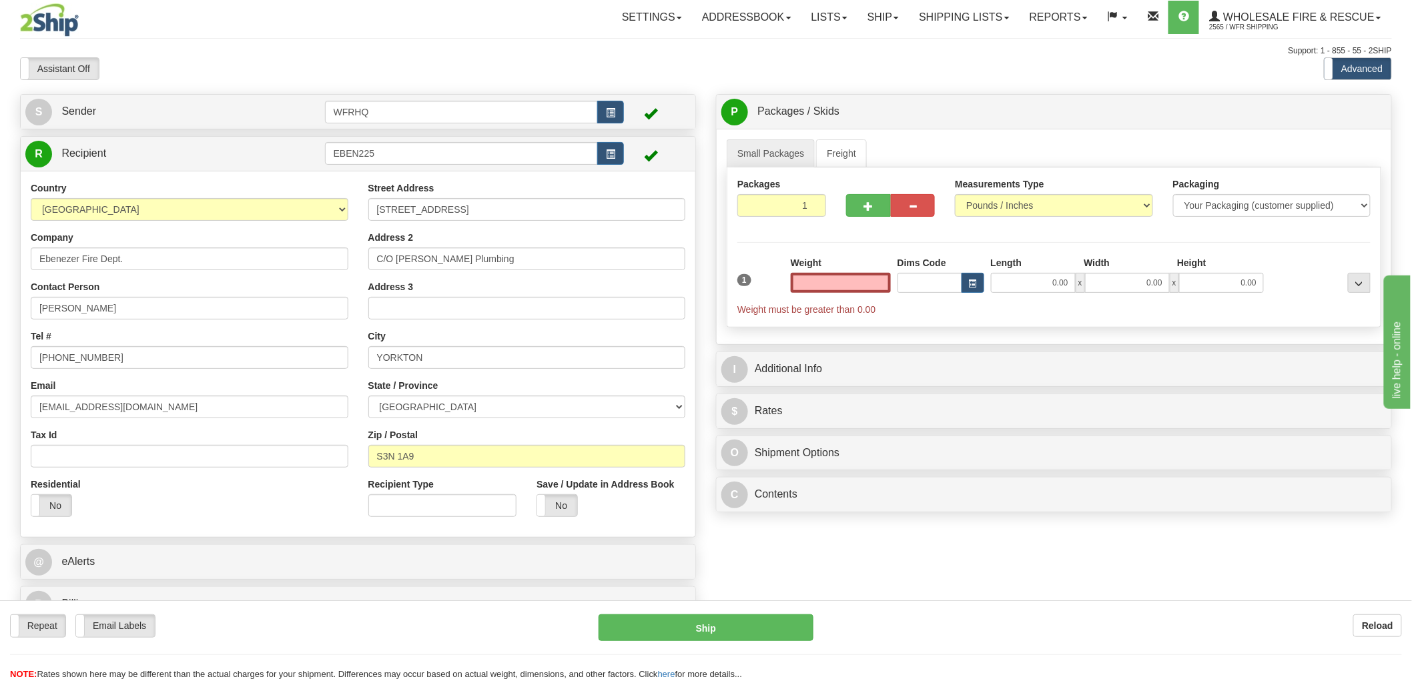
type input "0.00"
drag, startPoint x: -93, startPoint y: 308, endPoint x: -176, endPoint y: 311, distance: 82.8
click at [0, 311] on html "Training Course Close Toggle navigation Settings Shipping Preferences New Sende…" at bounding box center [706, 340] width 1412 height 681
type input "Richard Dawe"
drag, startPoint x: 192, startPoint y: 352, endPoint x: -182, endPoint y: 376, distance: 374.5
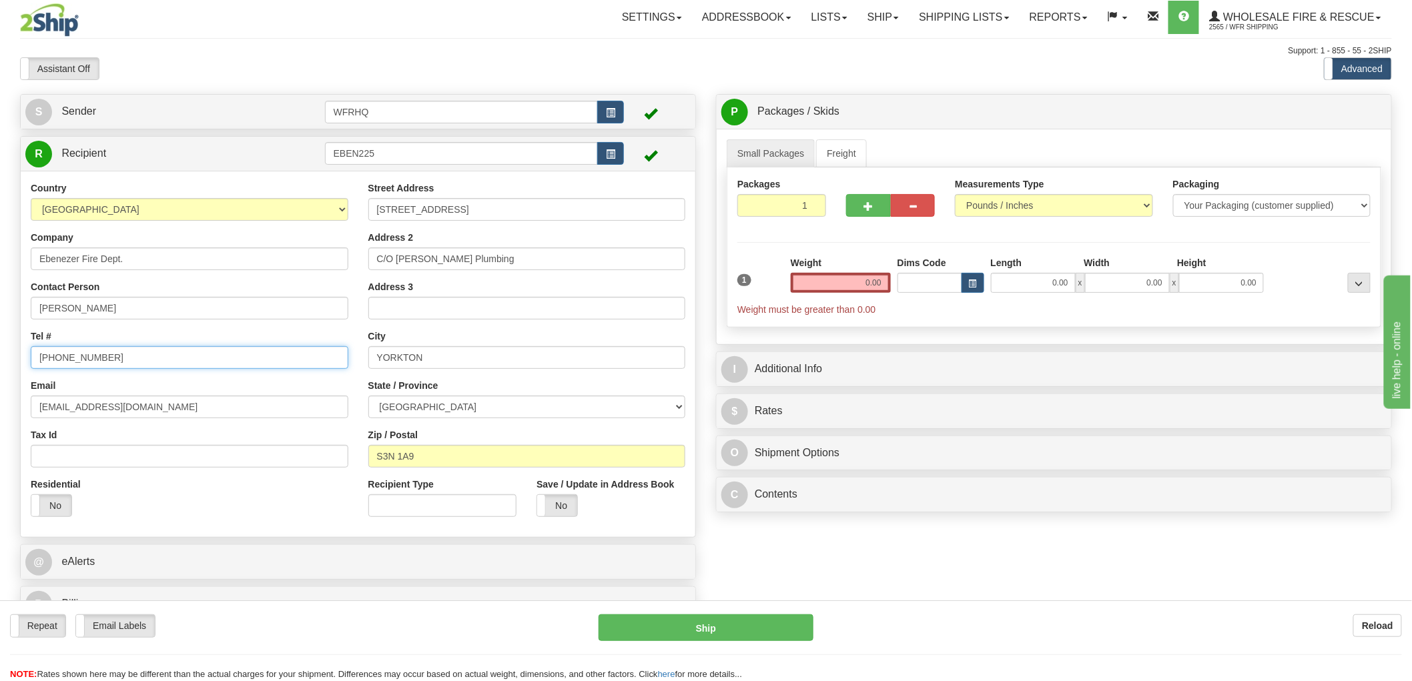
click at [0, 376] on html "Training Course Close Toggle navigation Settings Shipping Preferences New Sende…" at bounding box center [706, 340] width 1412 height 681
type input "306-621-3128"
click at [862, 286] on input "0.00" at bounding box center [841, 283] width 100 height 20
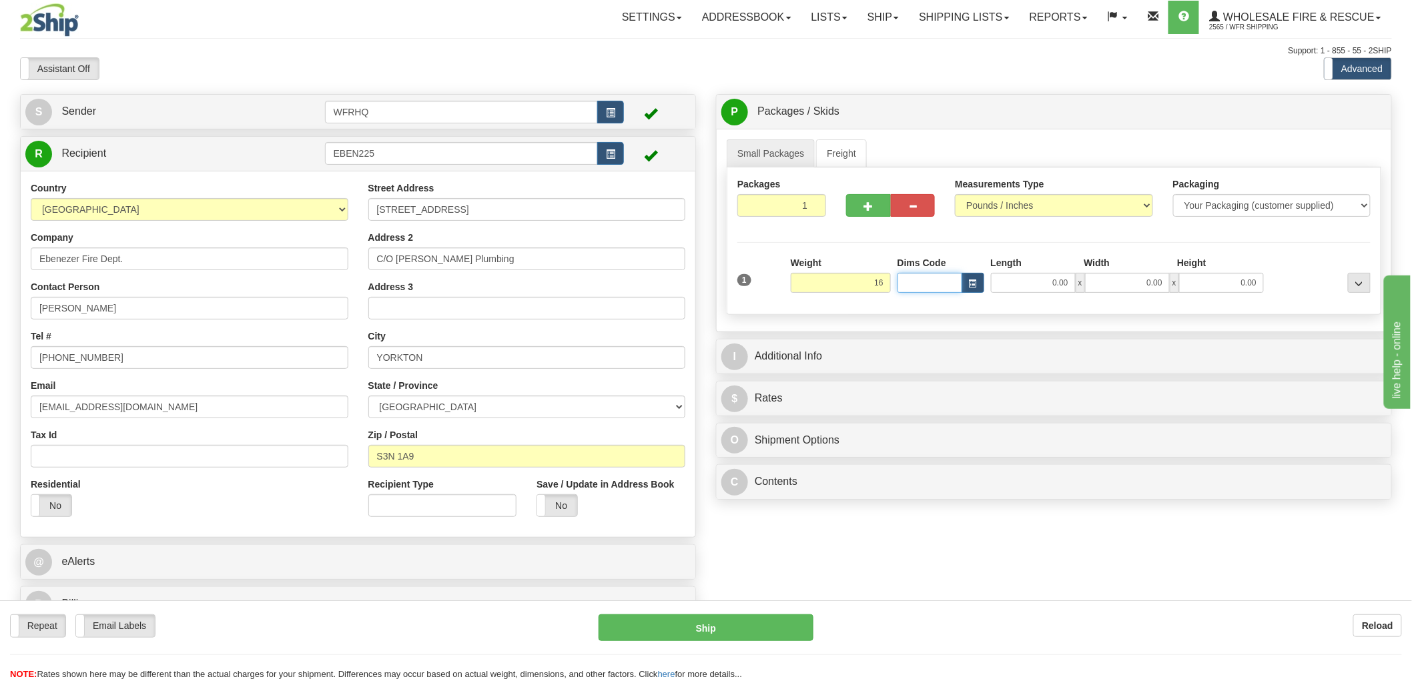
type input "16.00"
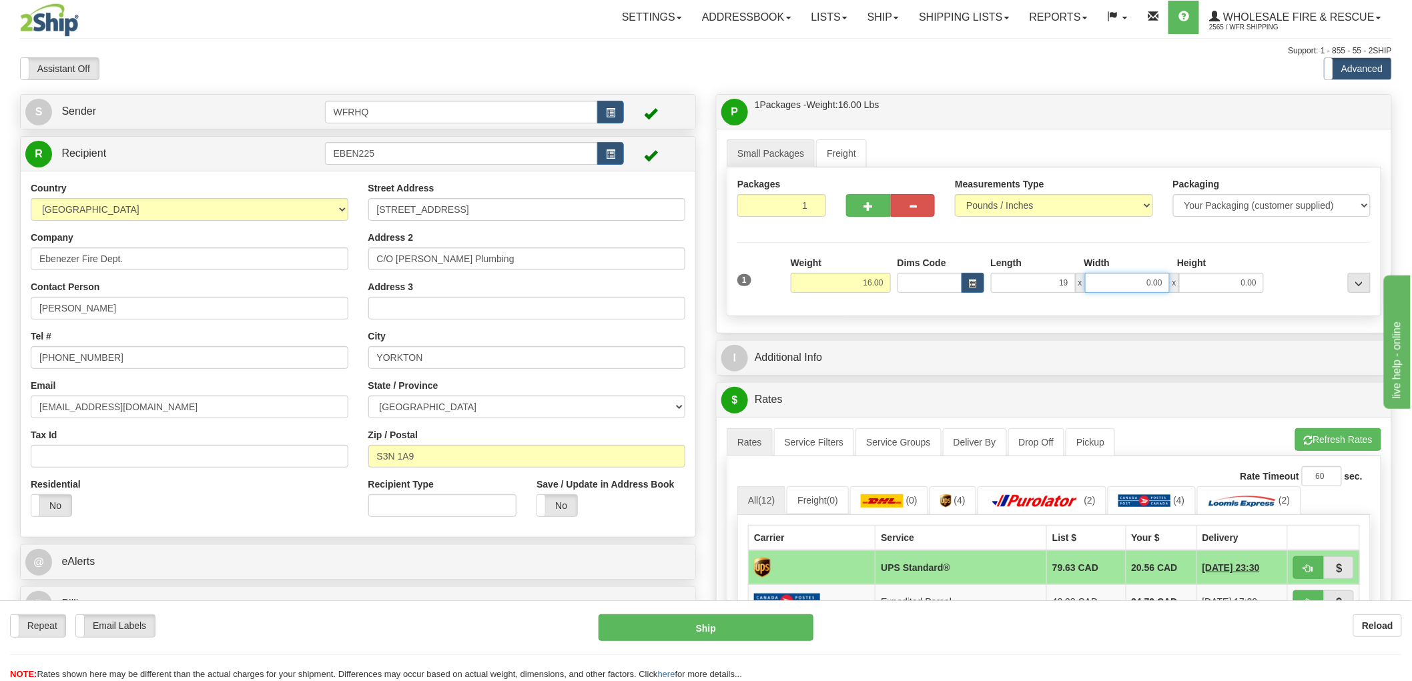
type input "19.00"
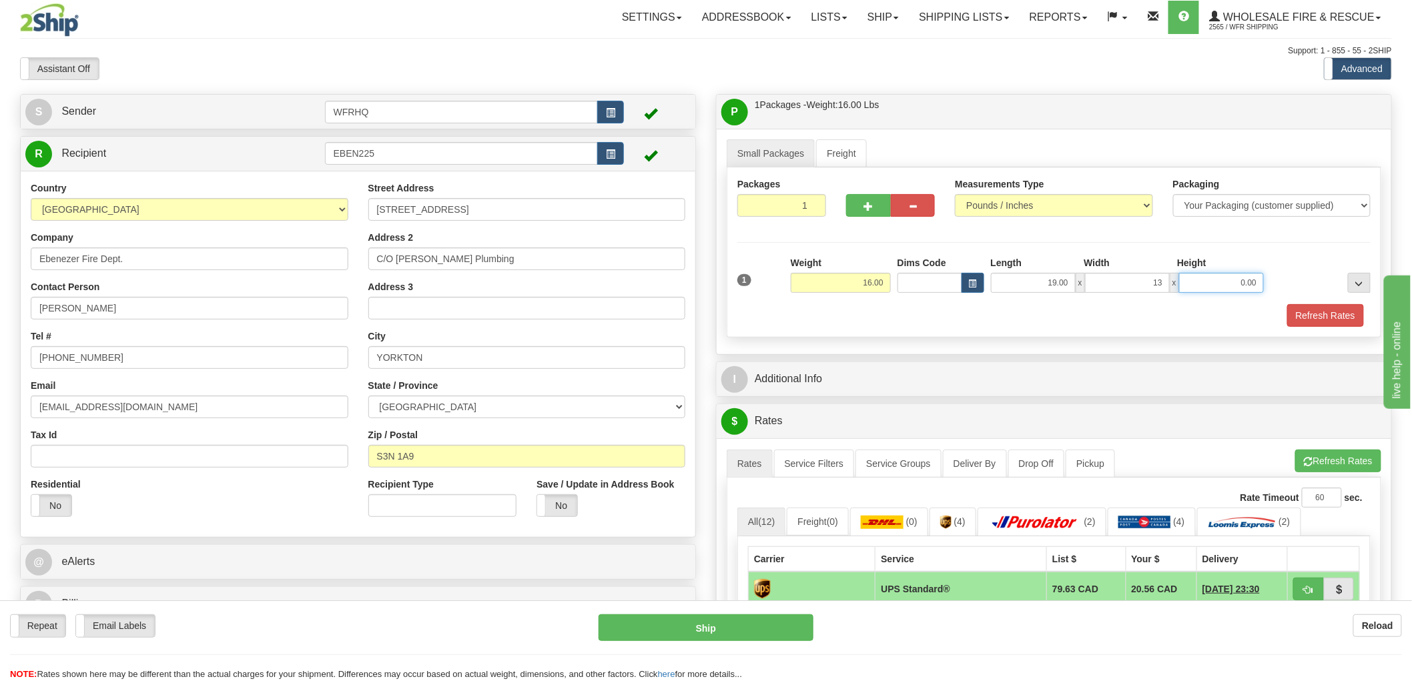
type input "13.00"
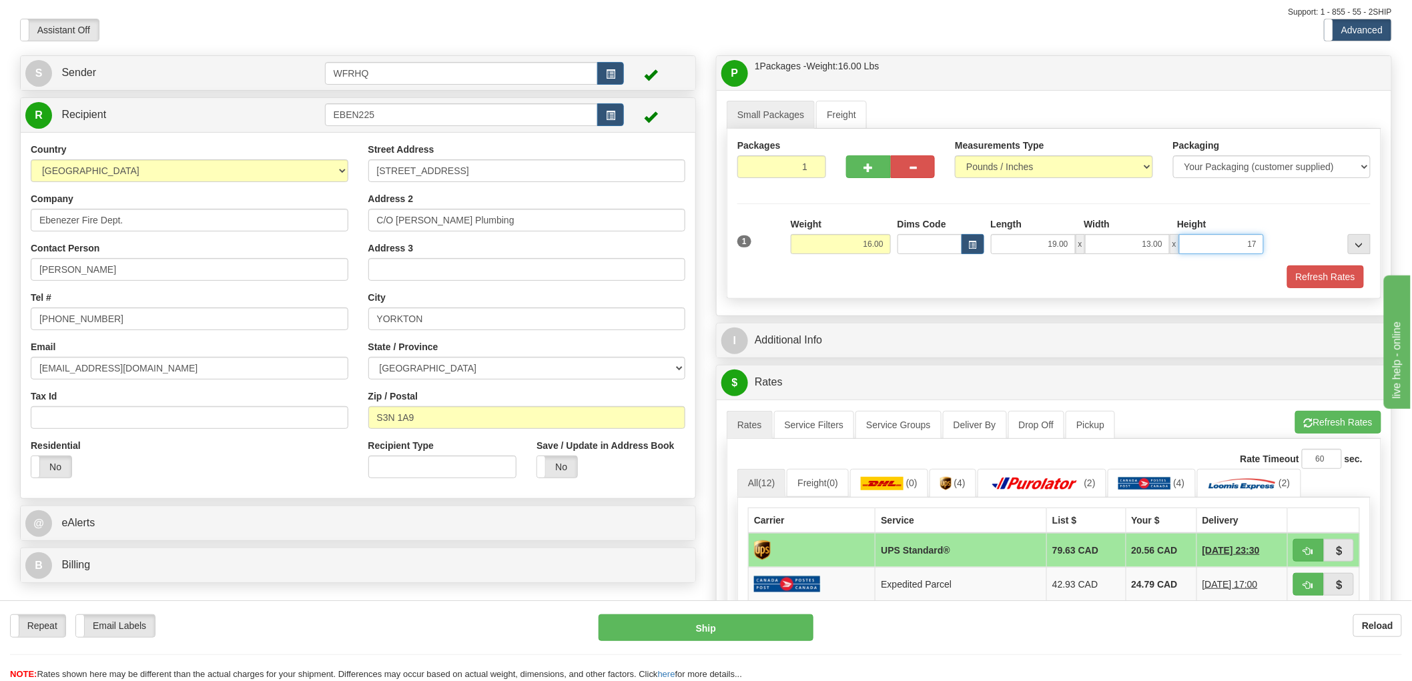
scroll to position [74, 0]
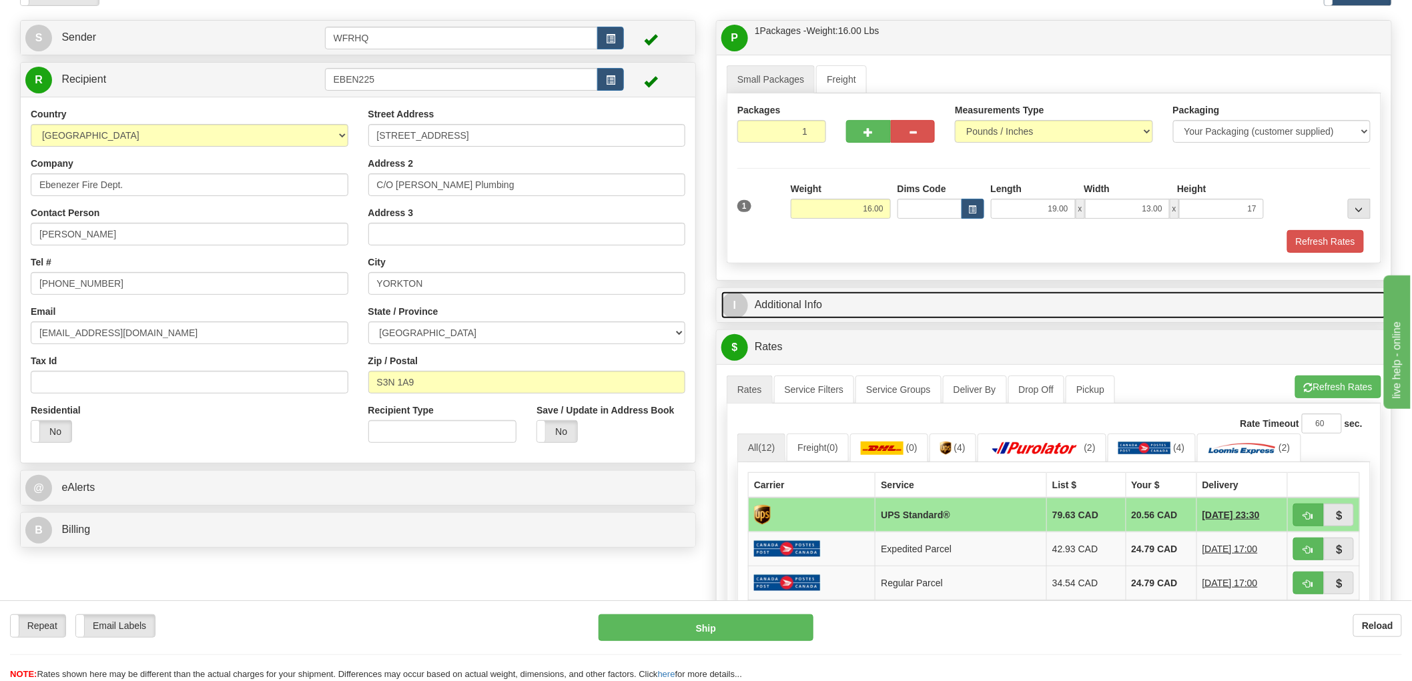
type input "17.00"
click at [803, 304] on link "I Additional Info" at bounding box center [1053, 305] width 665 height 27
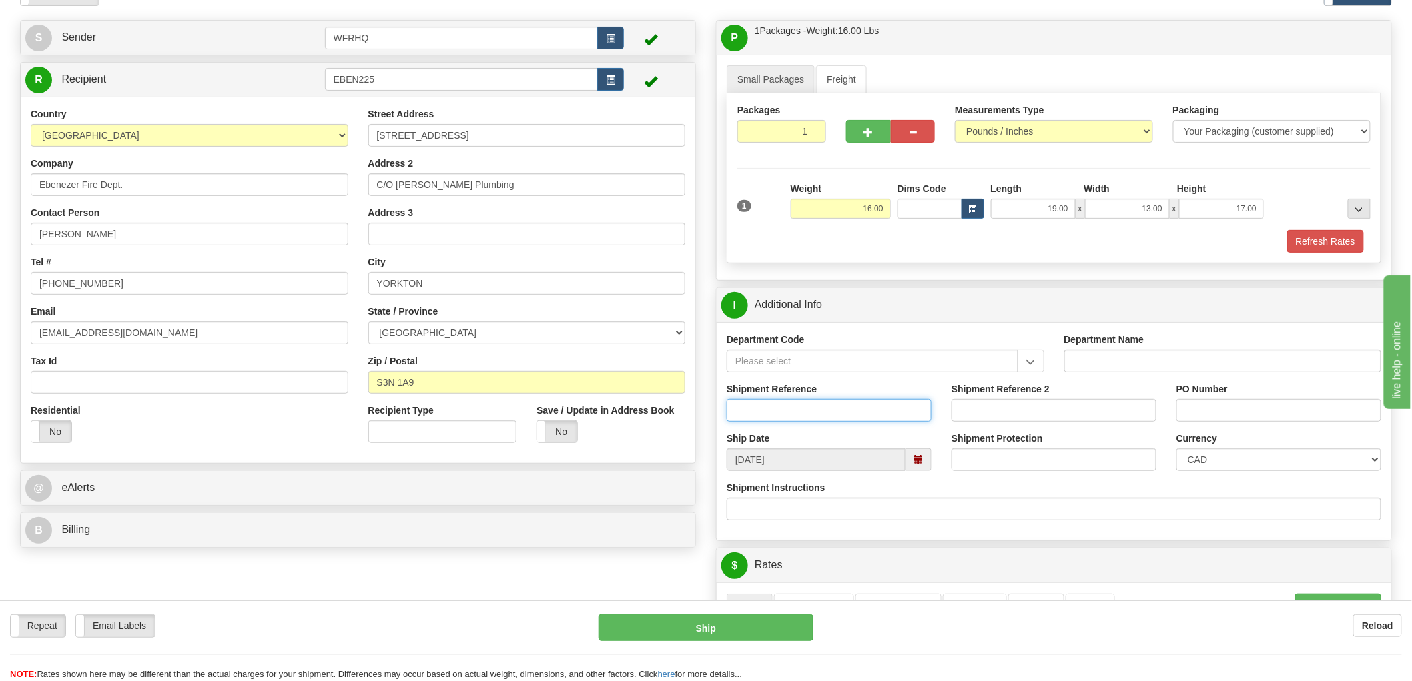
click at [789, 410] on input "Shipment Reference" at bounding box center [829, 410] width 205 height 23
type input "S45700 - 30401"
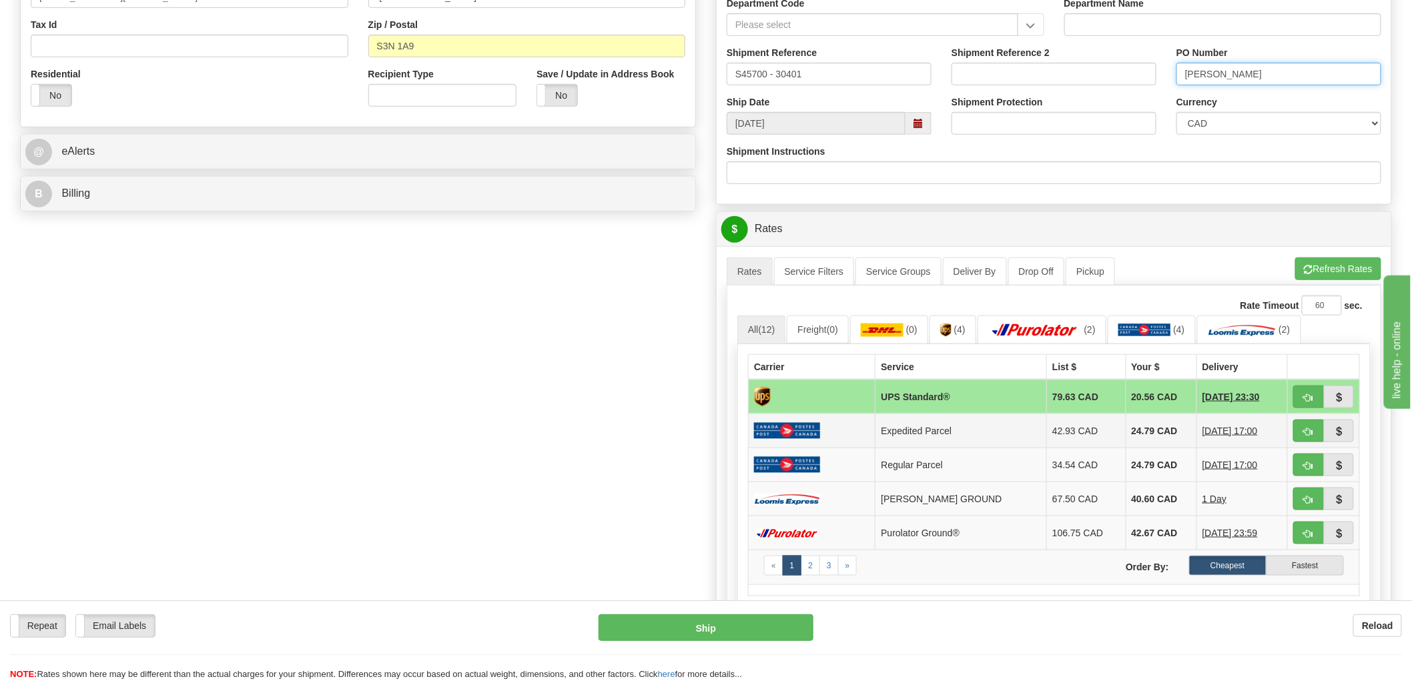
scroll to position [519, 0]
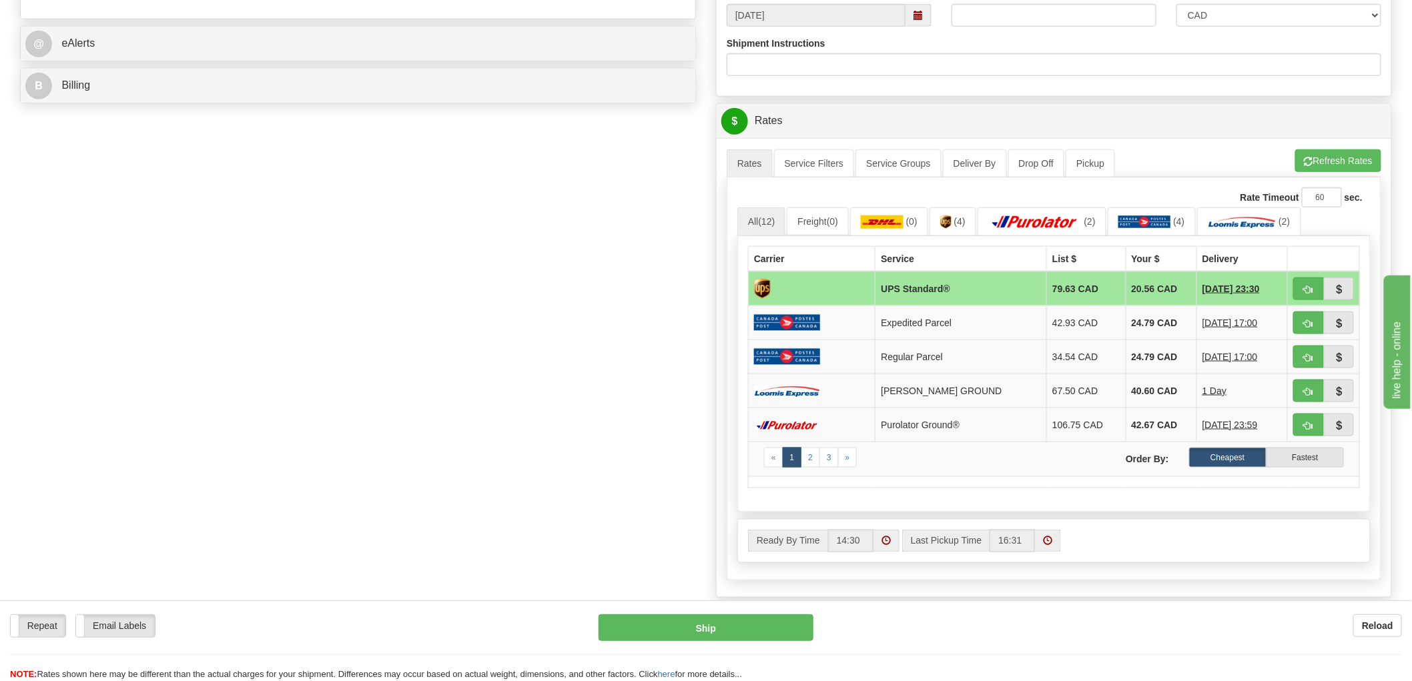
type input "Richard Dawe"
click at [1312, 282] on button "button" at bounding box center [1308, 289] width 31 height 23
type input "11"
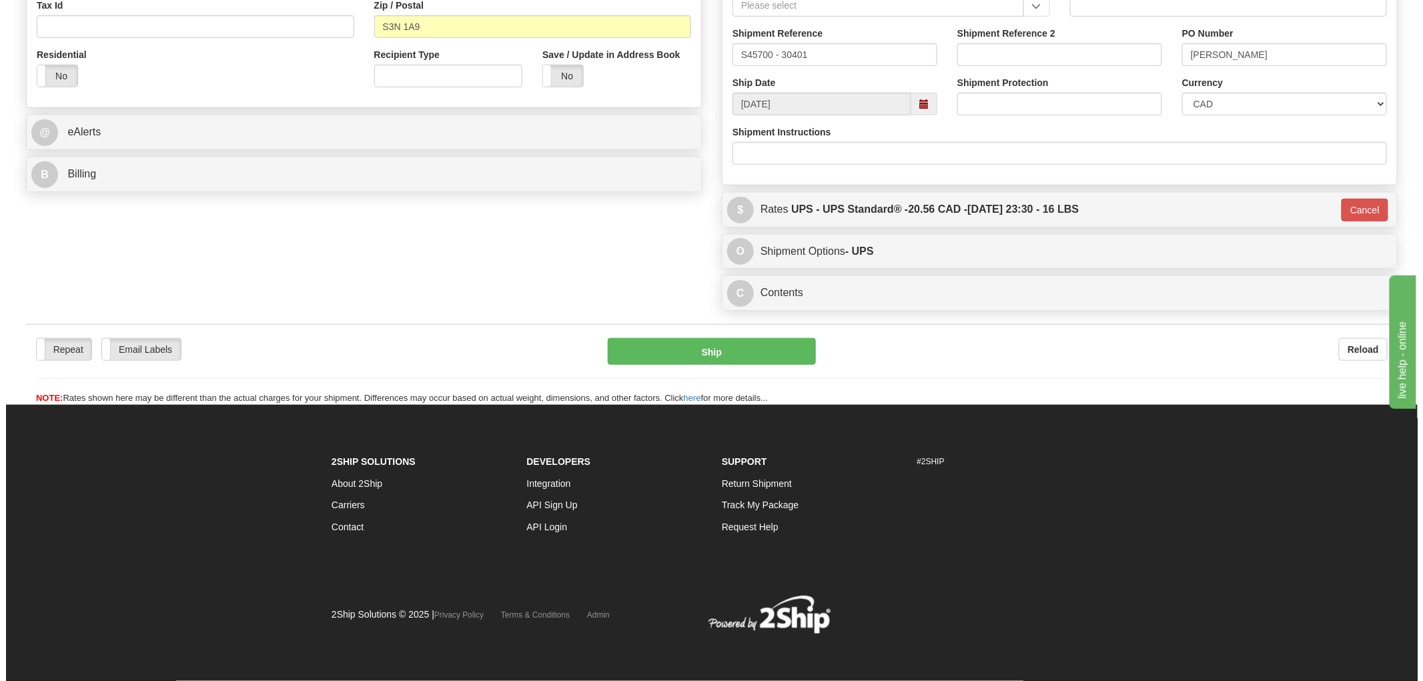
scroll to position [432, 0]
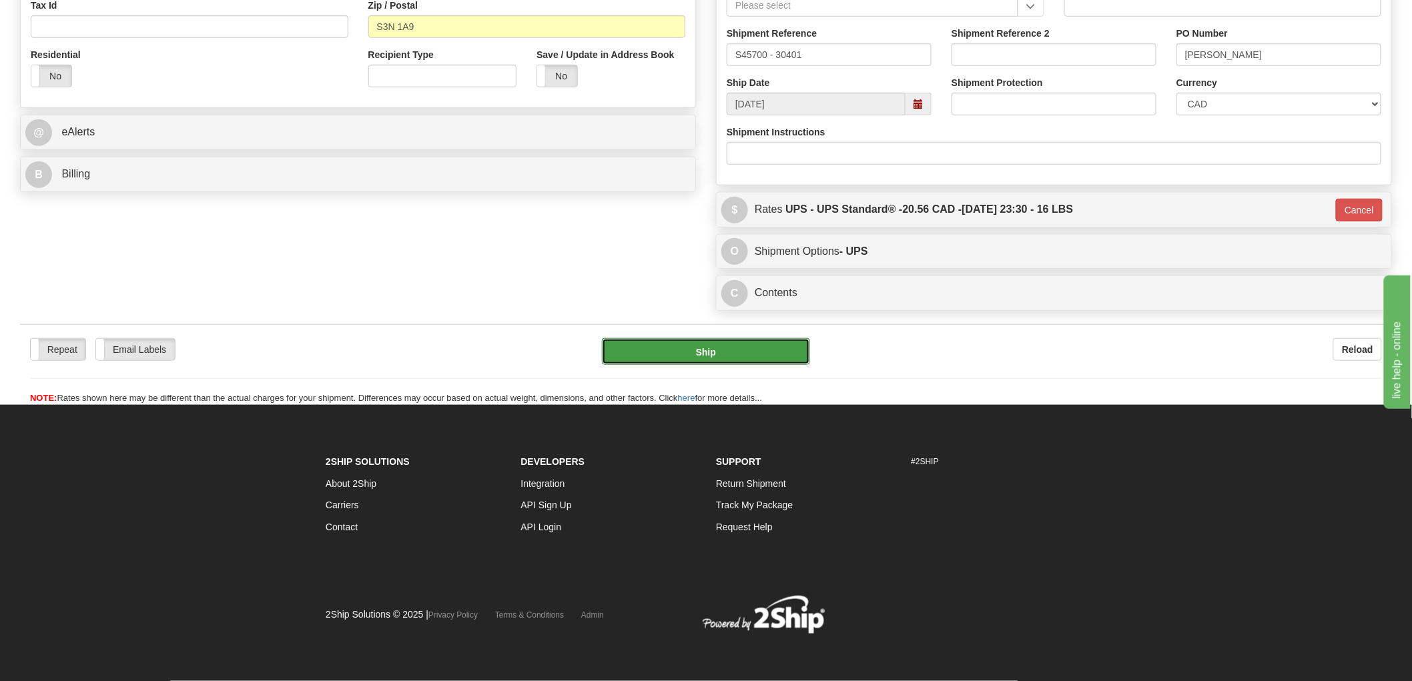
click at [735, 354] on button "Ship" at bounding box center [706, 351] width 209 height 27
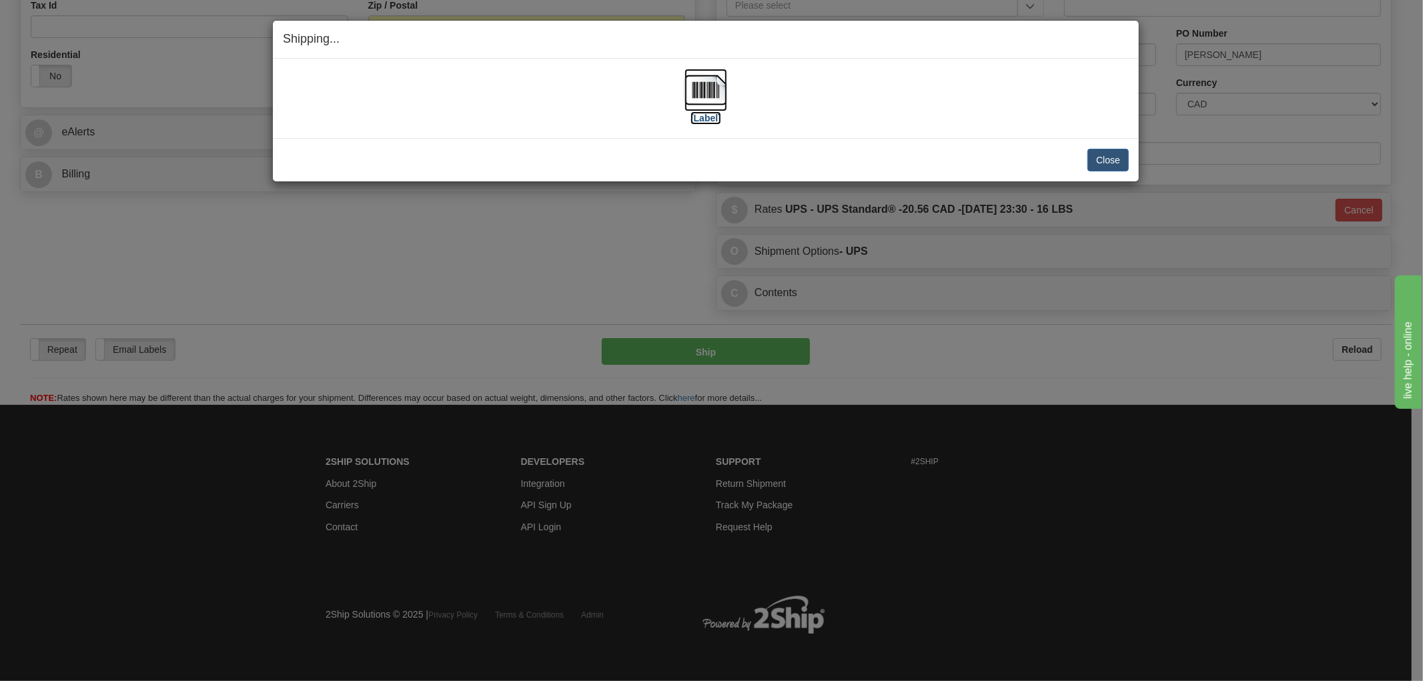
click at [716, 99] on img at bounding box center [706, 90] width 43 height 43
click at [965, 64] on div "[Label] IMPORTANT NOTICE Embassy / Consulate / Government Building / Hospital C…" at bounding box center [706, 98] width 866 height 79
click at [507, 111] on div "[Label]" at bounding box center [706, 98] width 846 height 59
click at [1113, 158] on button "Close" at bounding box center [1108, 160] width 41 height 23
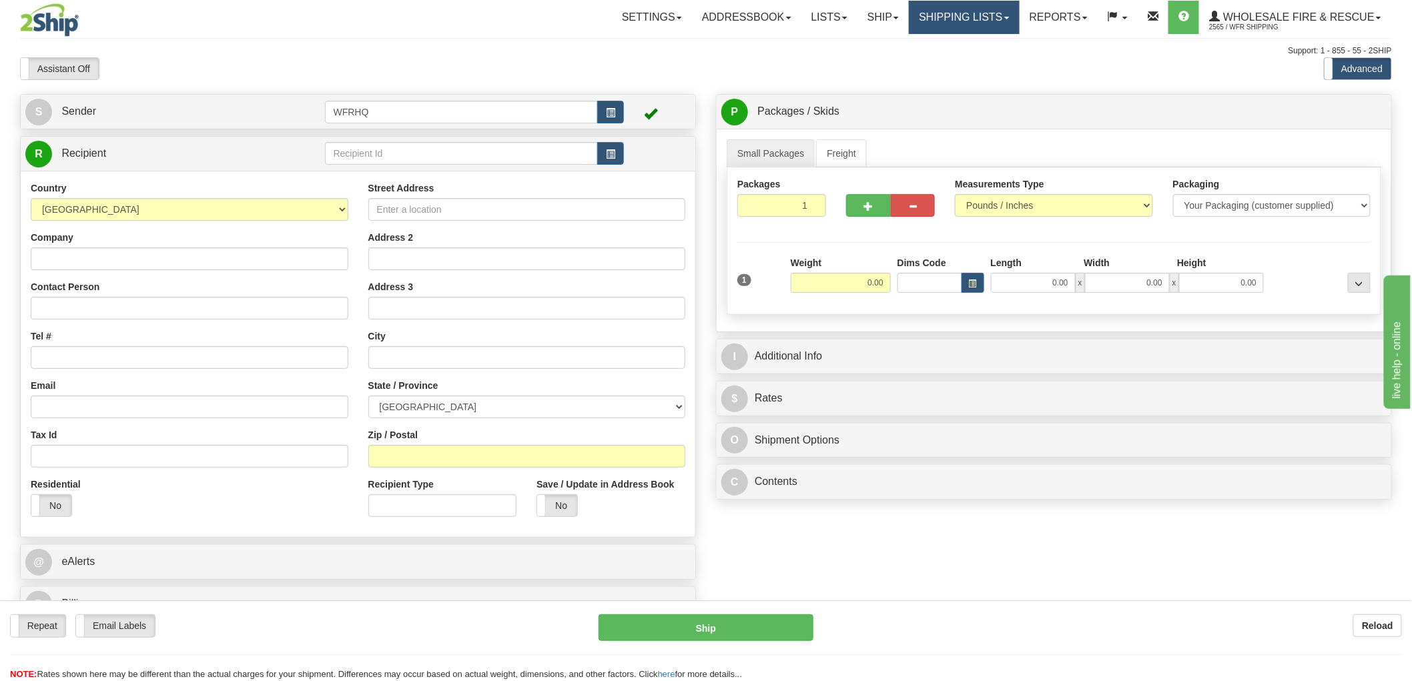
click at [944, 15] on link "Shipping lists" at bounding box center [964, 17] width 110 height 33
click at [948, 62] on span "Search Shipment History" at bounding box center [953, 64] width 103 height 11
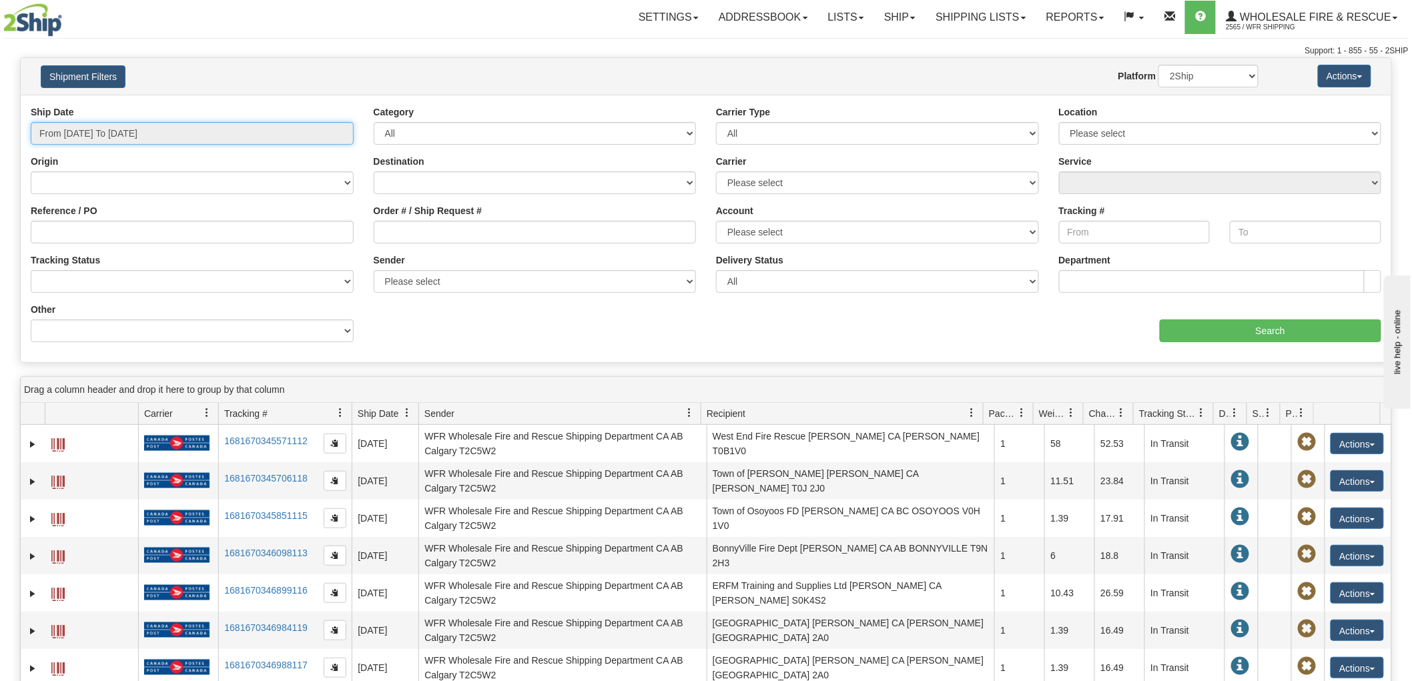
type input "[DATE]"
click at [278, 134] on input "From [DATE] To [DATE]" at bounding box center [192, 133] width 323 height 23
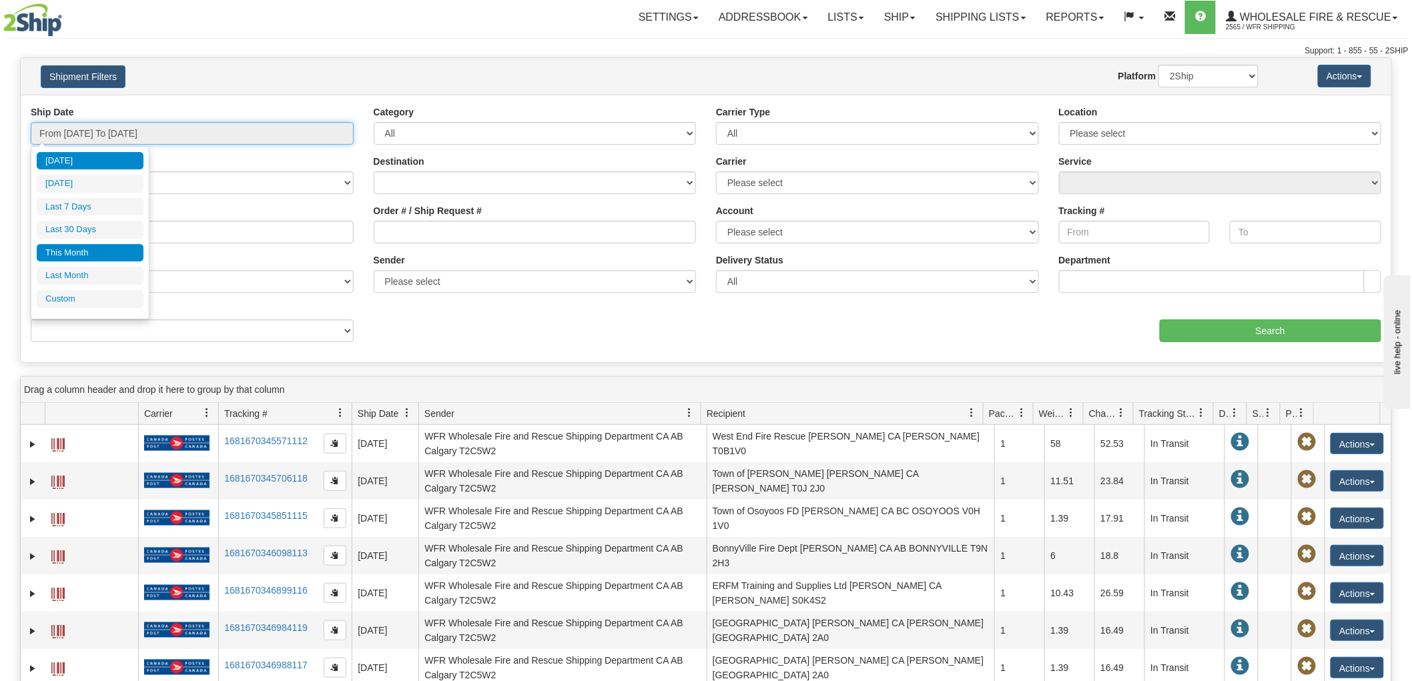
type input "[DATE]"
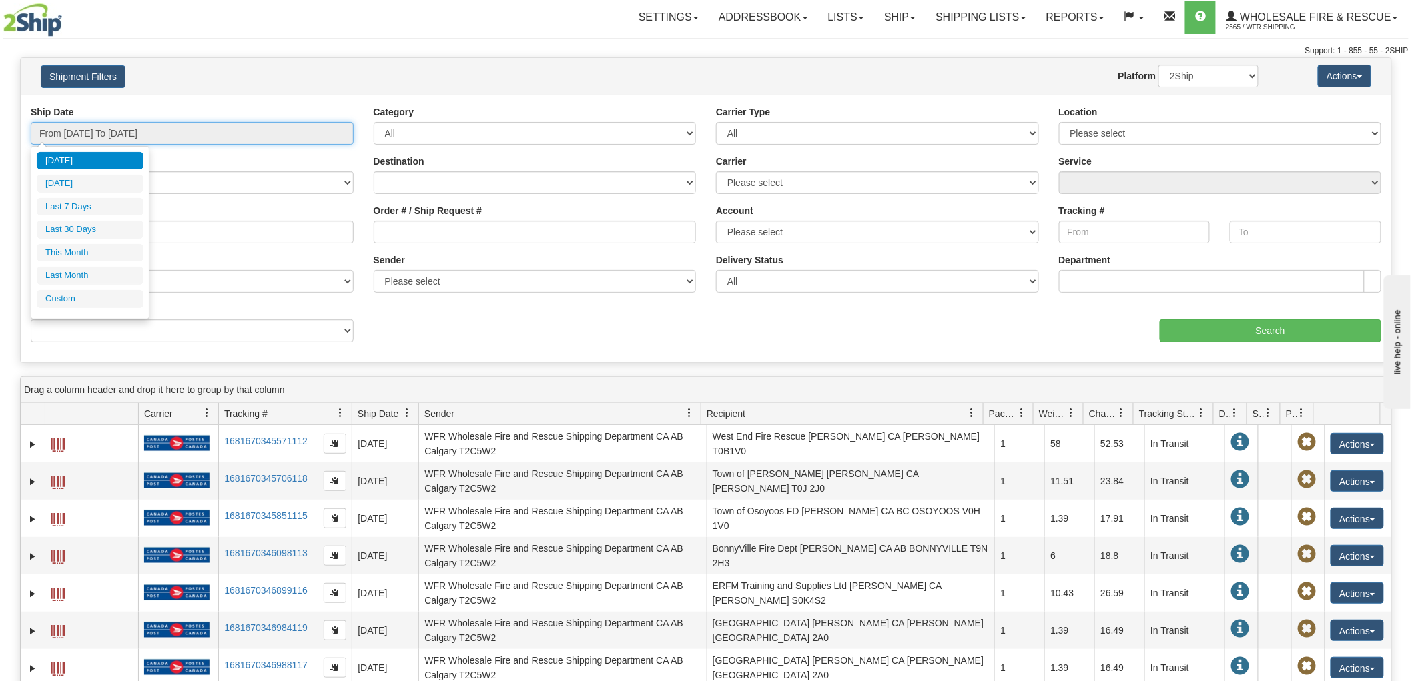
type input "[DATE]"
click at [98, 301] on li "Custom" at bounding box center [90, 299] width 107 height 18
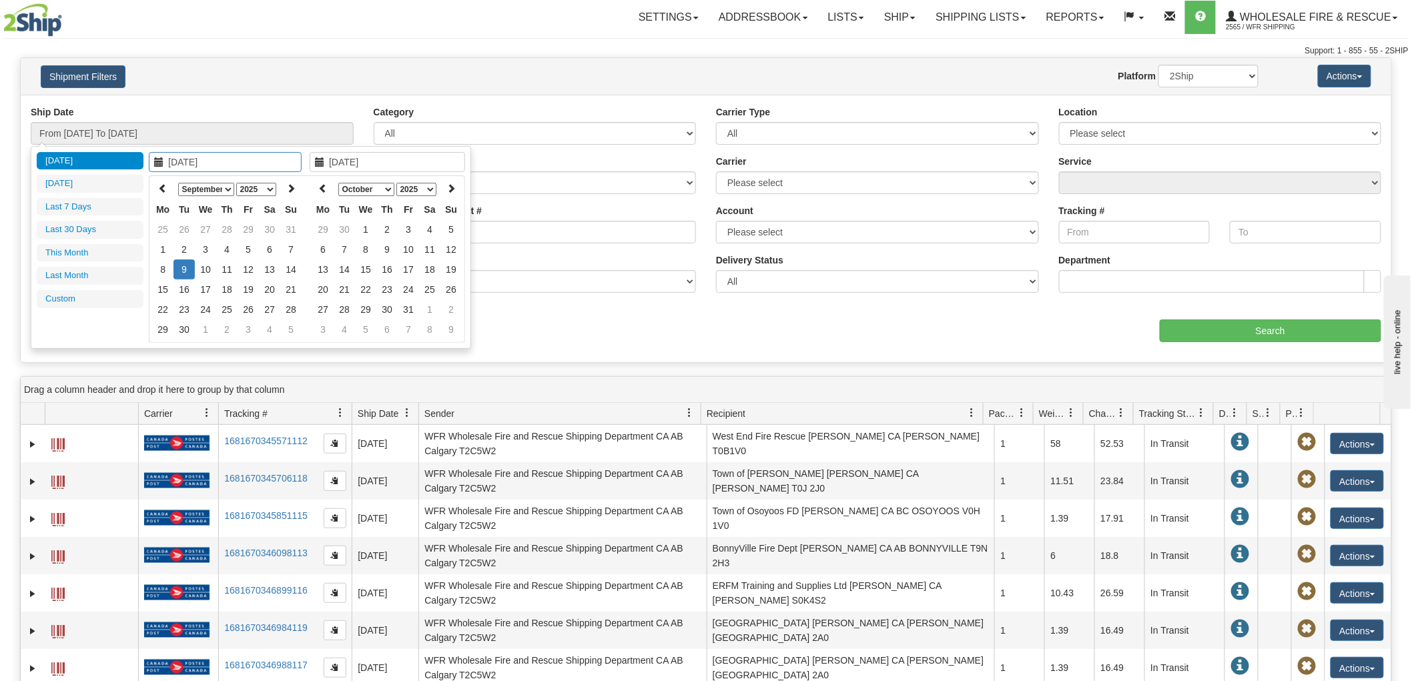
type input "[DATE]"
click at [216, 186] on select "January February March April May June July August September October November De…" at bounding box center [206, 189] width 56 height 13
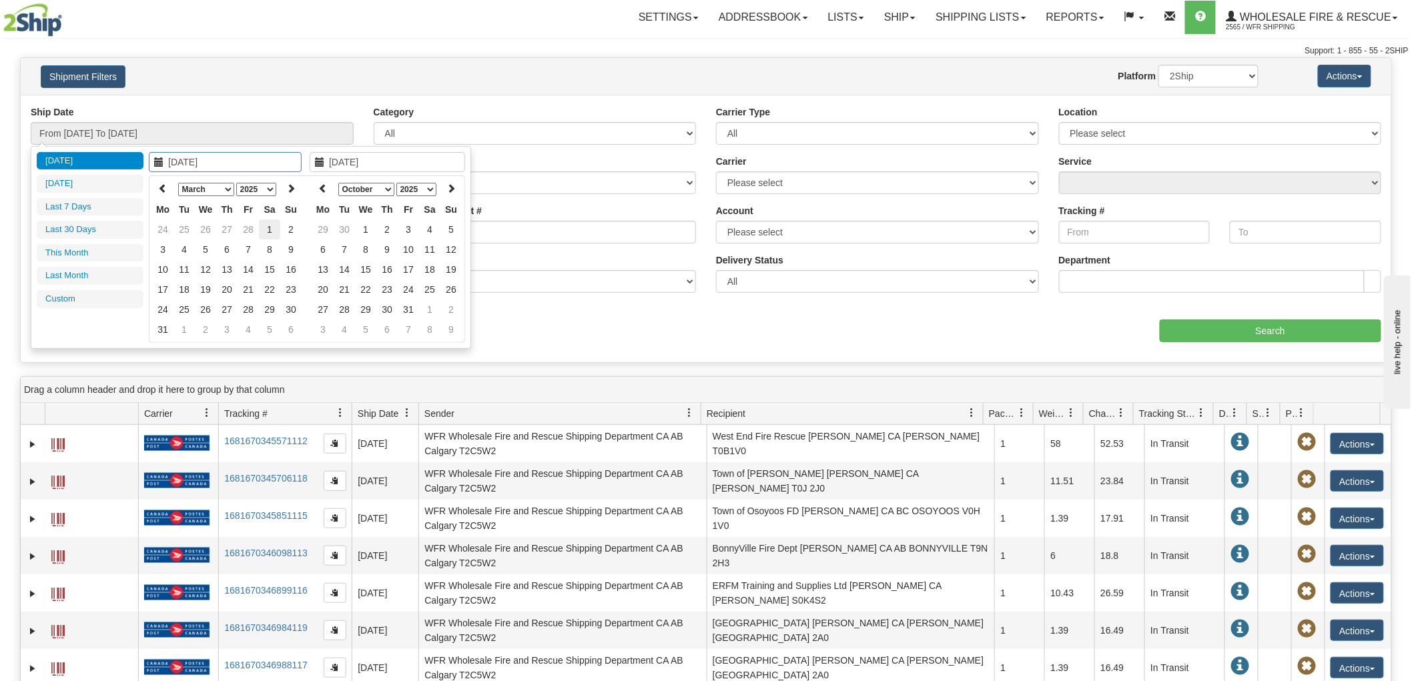
type input "[DATE]"
click at [271, 226] on td "1" at bounding box center [269, 230] width 21 height 20
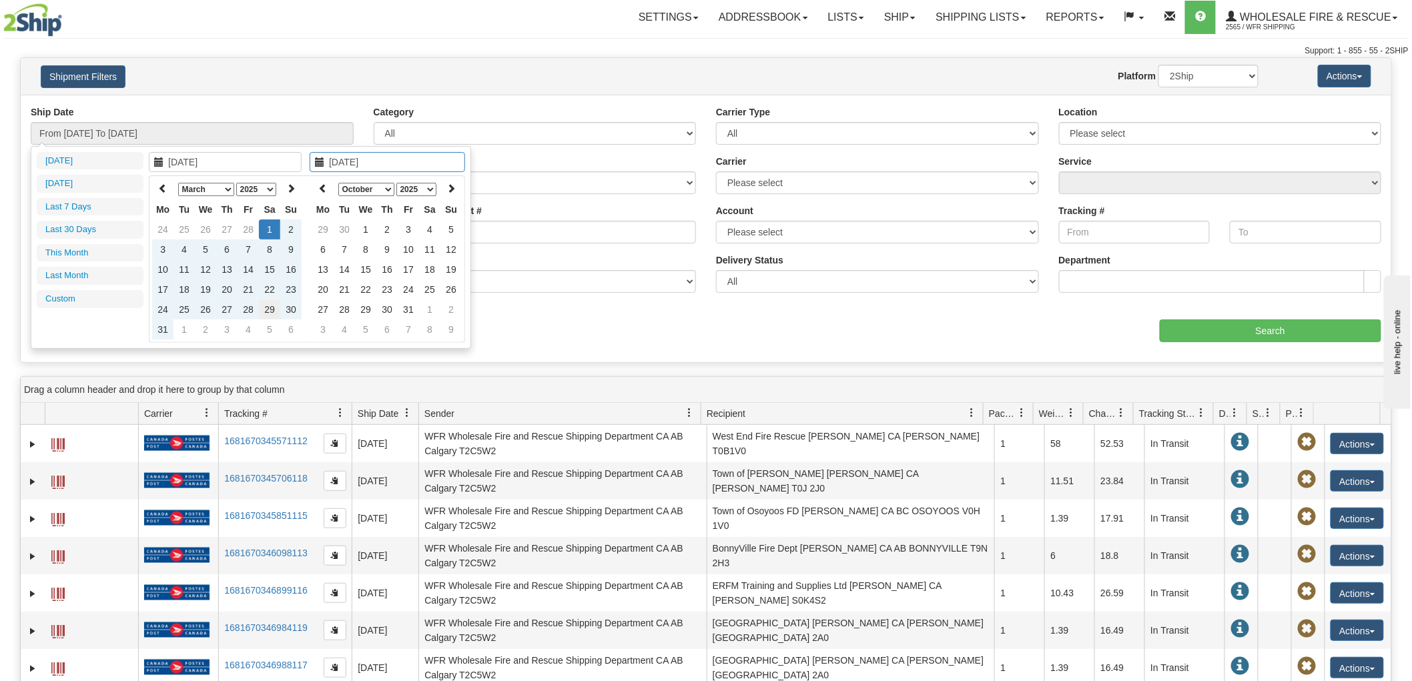
type input "[DATE]"
click at [272, 311] on td "29" at bounding box center [269, 310] width 21 height 20
type input "From [DATE] To [DATE]"
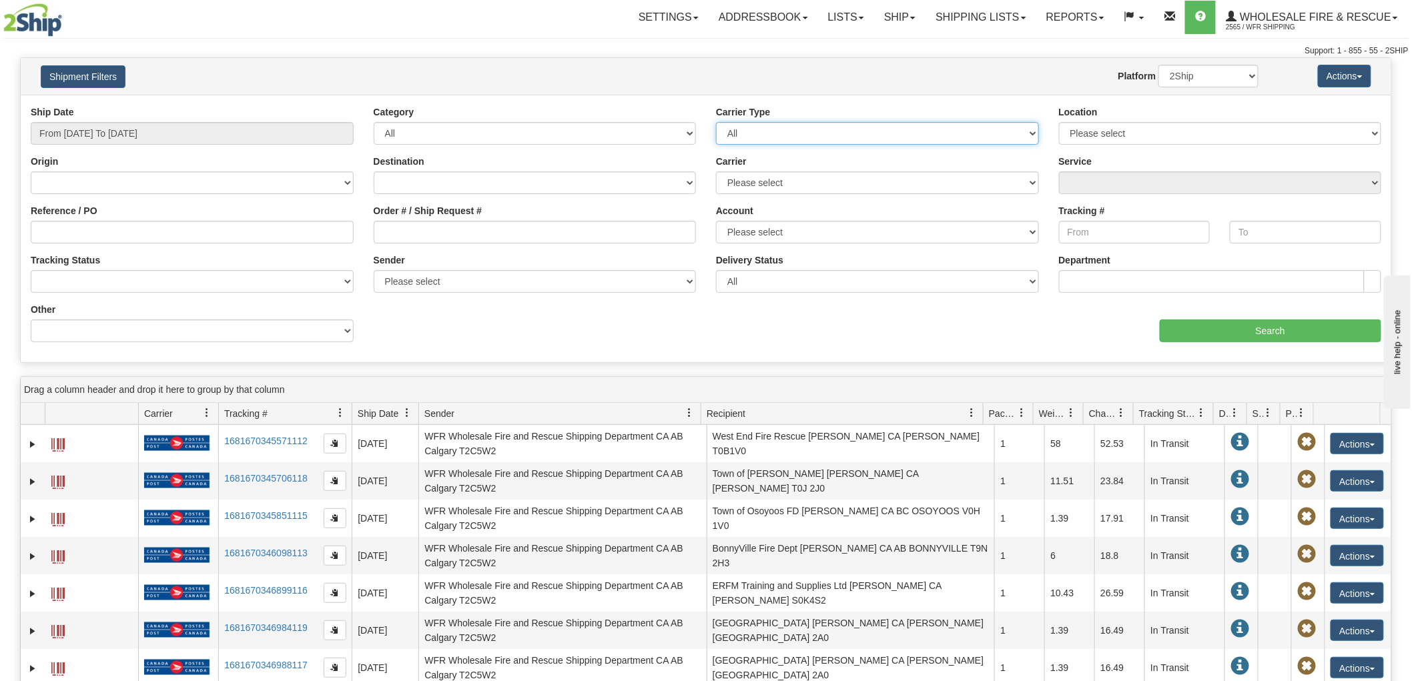
click at [1025, 131] on select "All Most Common Small Package (Parcel / Courier) International Less Than Truckl…" at bounding box center [877, 133] width 323 height 23
click at [1024, 131] on select "All Most Common Small Package (Parcel / Courier) International Less Than Truckl…" at bounding box center [877, 133] width 323 height 23
click at [1028, 97] on div "Ship Date From [DATE] To [DATE] Category All Inbound Outbound Carrier Type All …" at bounding box center [706, 229] width 1371 height 268
click at [1030, 232] on select "Please select [PERSON_NAME]/Mustang Kindersley LTL WFR Manaitoulin DHL [PERSON_…" at bounding box center [877, 232] width 323 height 23
click at [716, 221] on select "Please select [PERSON_NAME]/Mustang Kindersley LTL WFR Manaitoulin DHL [PERSON_…" at bounding box center [877, 232] width 323 height 23
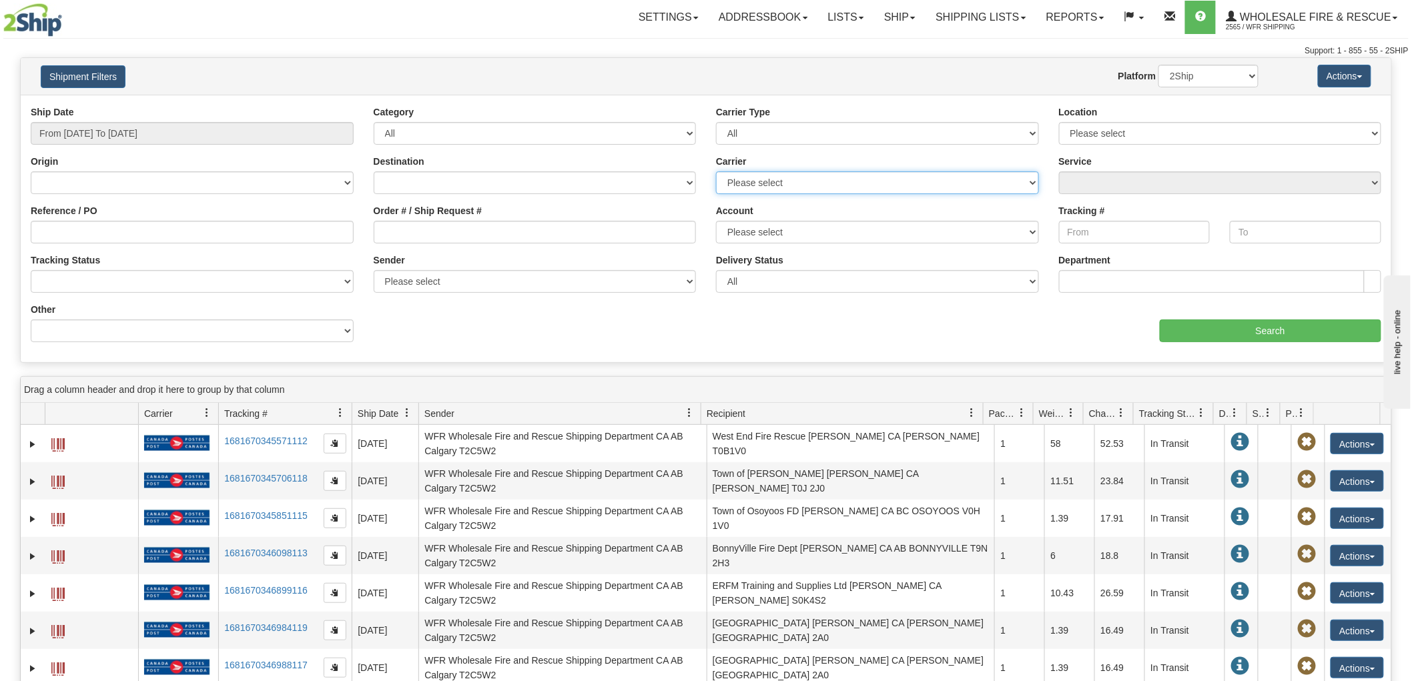
click at [824, 181] on select "Please select 2SHIP LTL Ace Courier Buffalo Air Canada Post Canadian Freightway…" at bounding box center [877, 183] width 323 height 23
select select "11"
click at [716, 172] on select "Please select 2SHIP LTL Ace Courier Buffalo Air Canada Post Canadian Freightway…" at bounding box center [877, 183] width 323 height 23
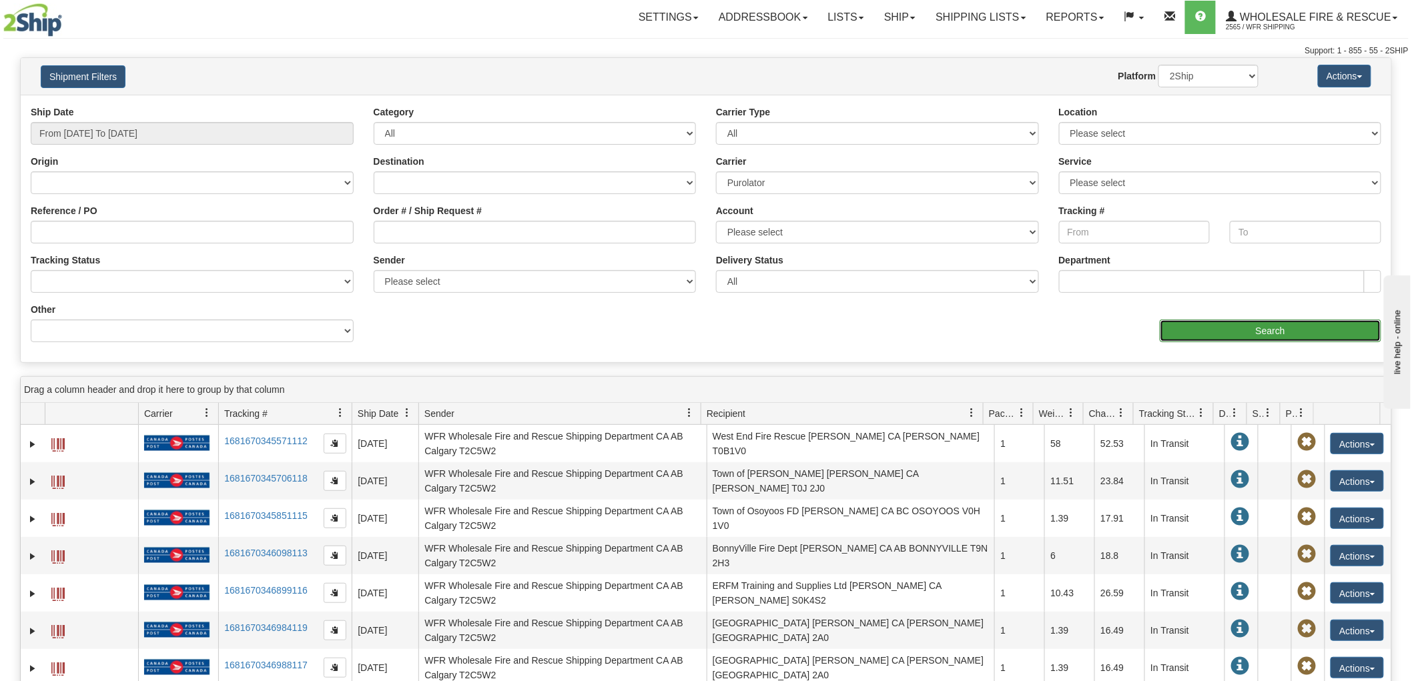
click at [1208, 329] on input "Search" at bounding box center [1271, 331] width 222 height 23
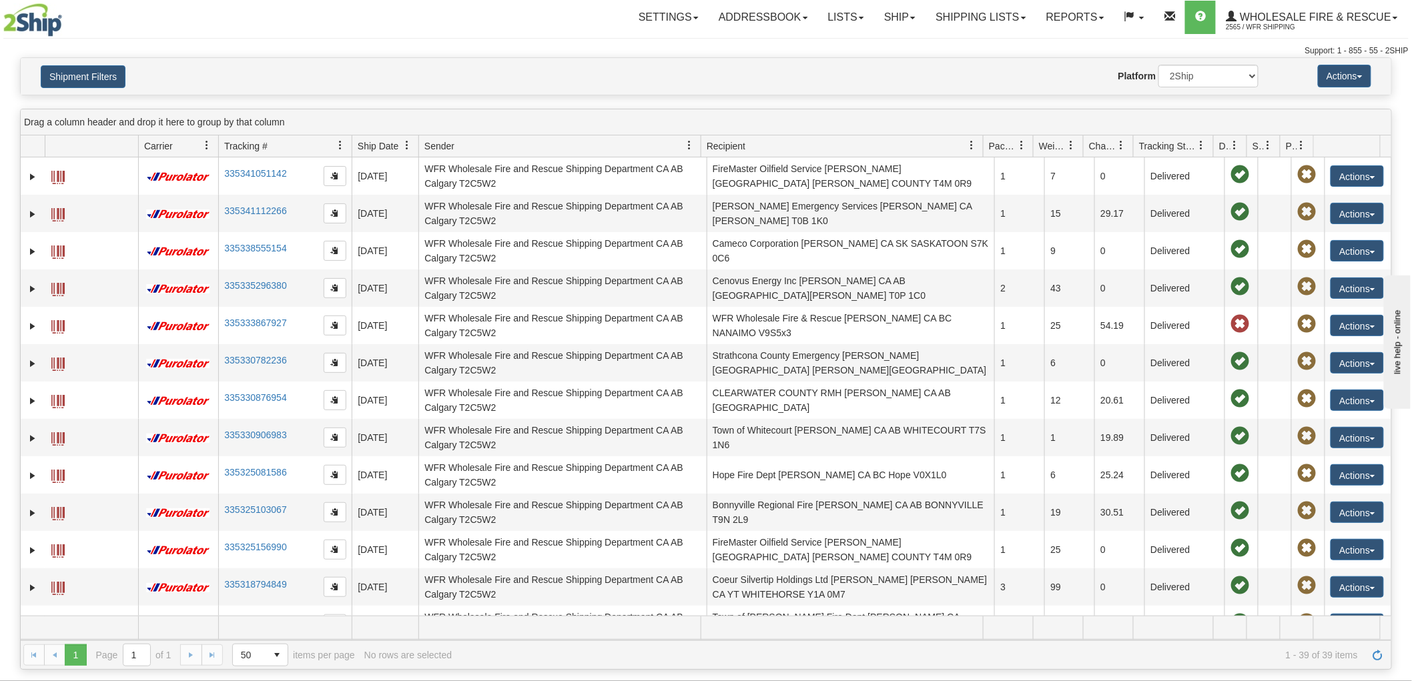
click at [968, 143] on span at bounding box center [971, 145] width 11 height 11
click at [1012, 210] on span "Sort Descending" at bounding box center [1021, 216] width 71 height 13
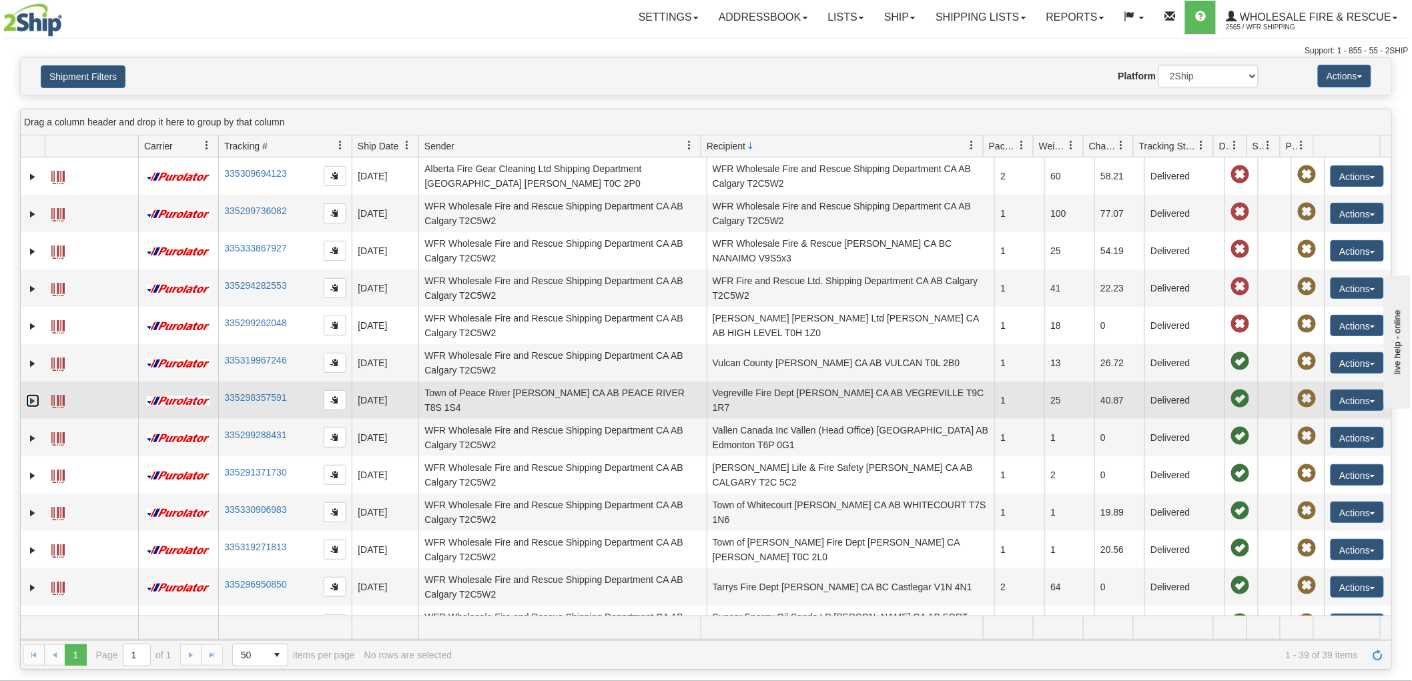
click at [32, 402] on link "Expand" at bounding box center [32, 400] width 13 height 13
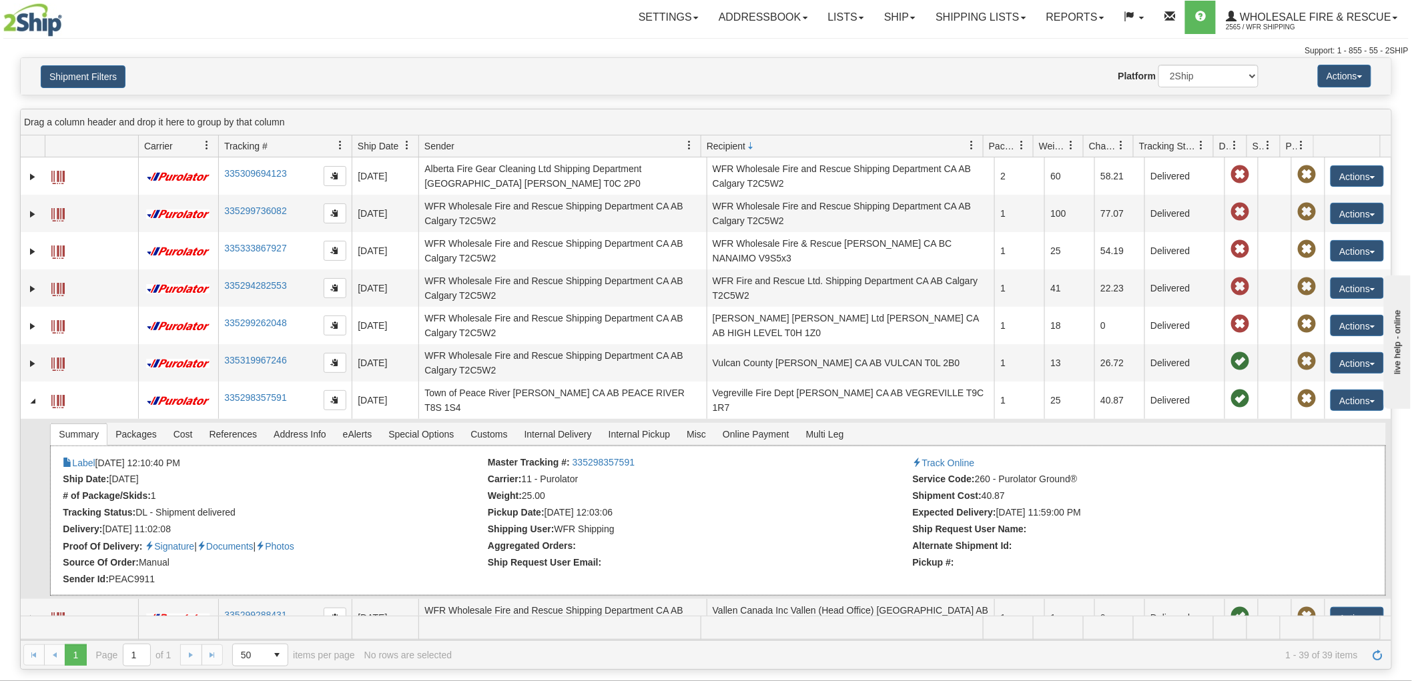
click at [791, 559] on li "Ship Request User Email:" at bounding box center [699, 563] width 422 height 13
click at [254, 546] on link "Documents" at bounding box center [225, 546] width 57 height 11
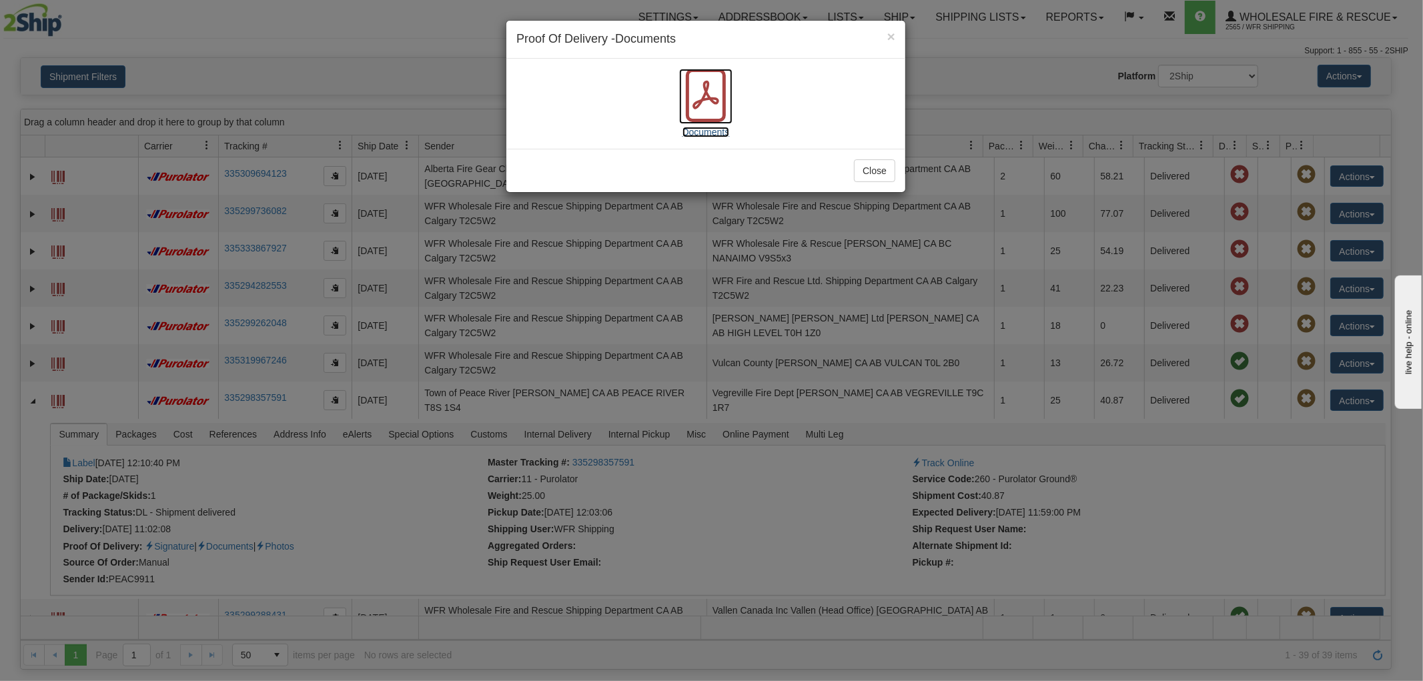
click at [709, 105] on icon at bounding box center [705, 95] width 53 height 53
click at [866, 174] on button "Close" at bounding box center [874, 170] width 41 height 23
